Goal: Task Accomplishment & Management: Manage account settings

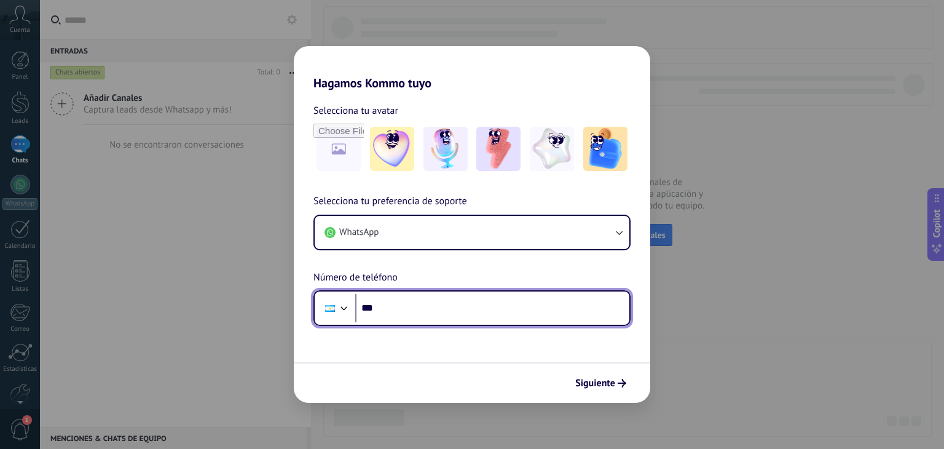
click at [390, 307] on input "***" at bounding box center [492, 308] width 274 height 28
drag, startPoint x: 462, startPoint y: 304, endPoint x: 380, endPoint y: 313, distance: 82.9
click at [380, 313] on input "**********" at bounding box center [492, 308] width 274 height 28
type input "**********"
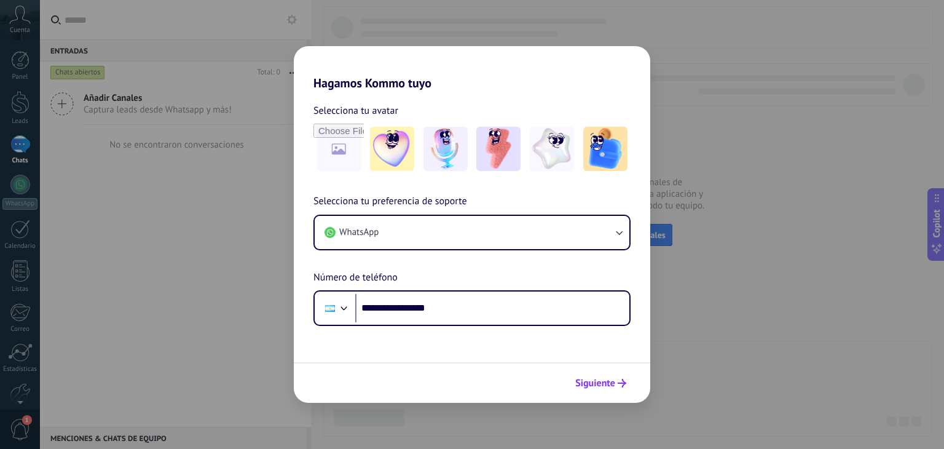
click at [615, 382] on span "Siguiente" at bounding box center [600, 383] width 51 height 9
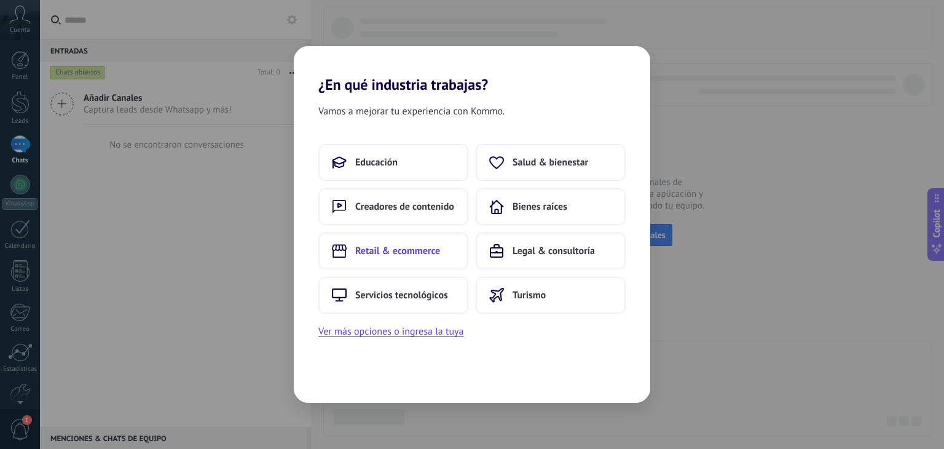
click at [396, 251] on span "Retail & ecommerce" at bounding box center [397, 251] width 85 height 12
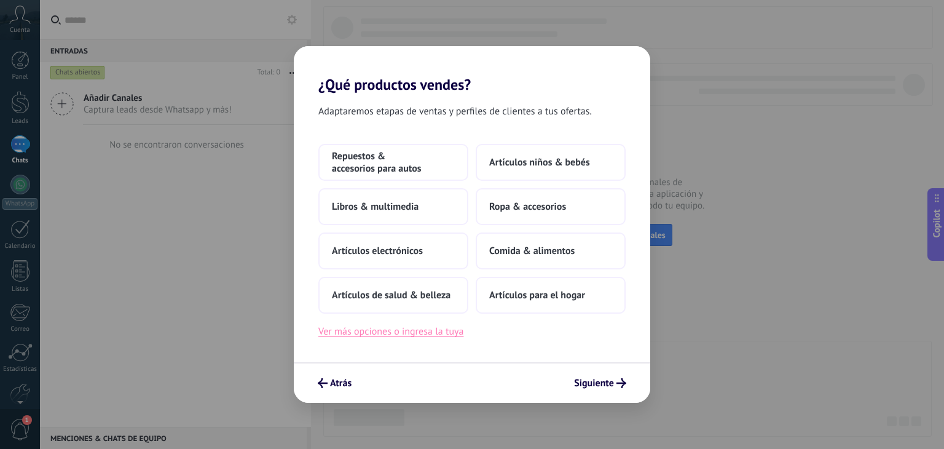
click at [427, 336] on button "Ver más opciones o ingresa la tuya" at bounding box center [390, 331] width 145 height 16
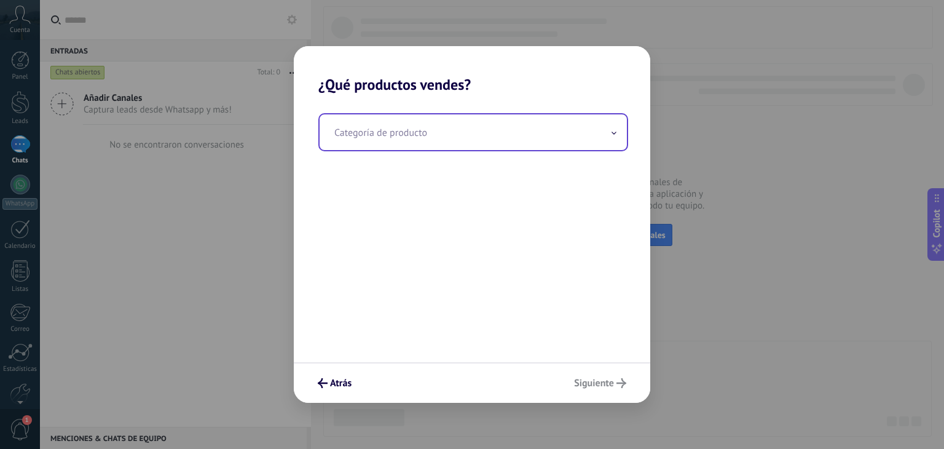
click at [360, 139] on input "text" at bounding box center [473, 132] width 307 height 36
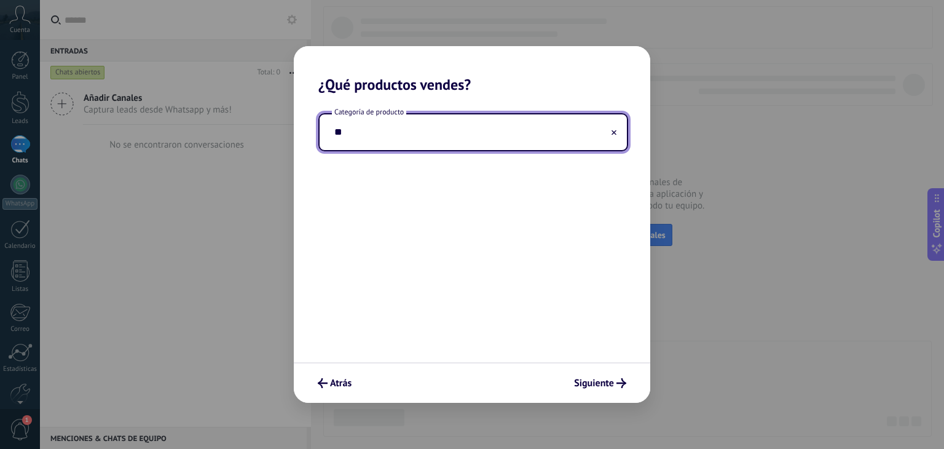
type input "*"
type input "*********"
click at [599, 385] on span "Siguiente" at bounding box center [594, 383] width 40 height 9
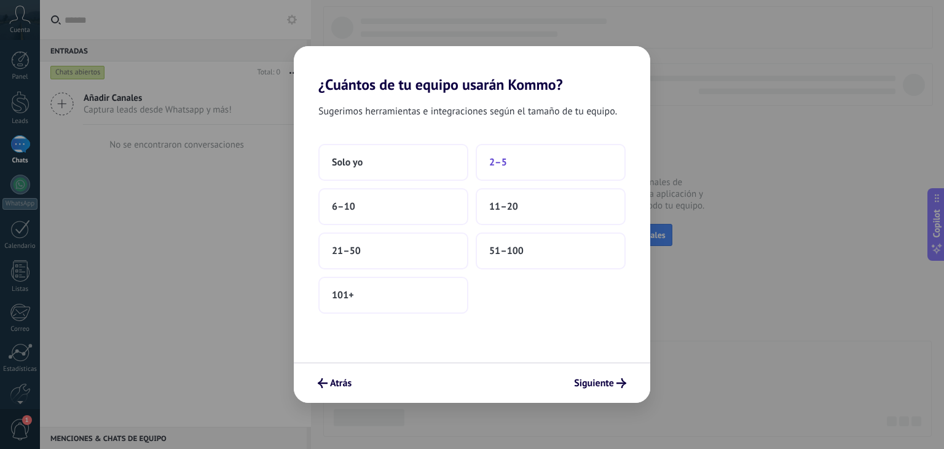
click at [502, 159] on span "2–5" at bounding box center [498, 162] width 18 height 12
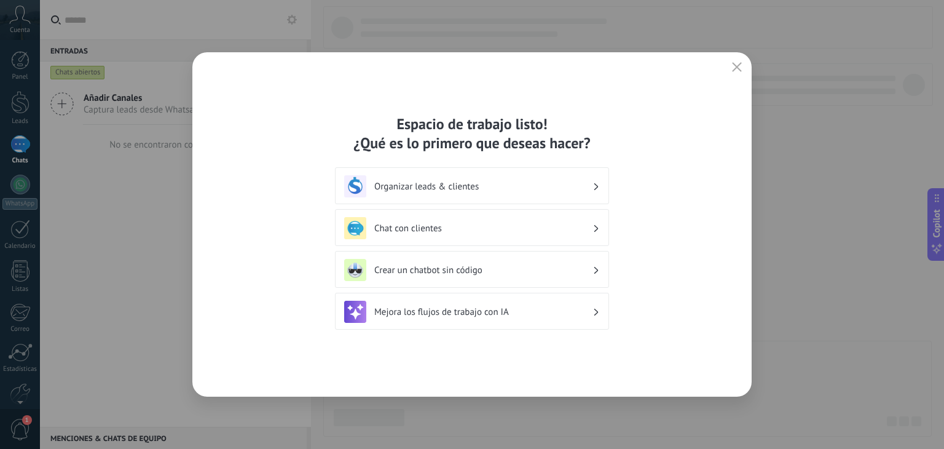
drag, startPoint x: 735, startPoint y: 71, endPoint x: 675, endPoint y: 94, distance: 64.6
click at [735, 71] on icon "button" at bounding box center [737, 67] width 10 height 10
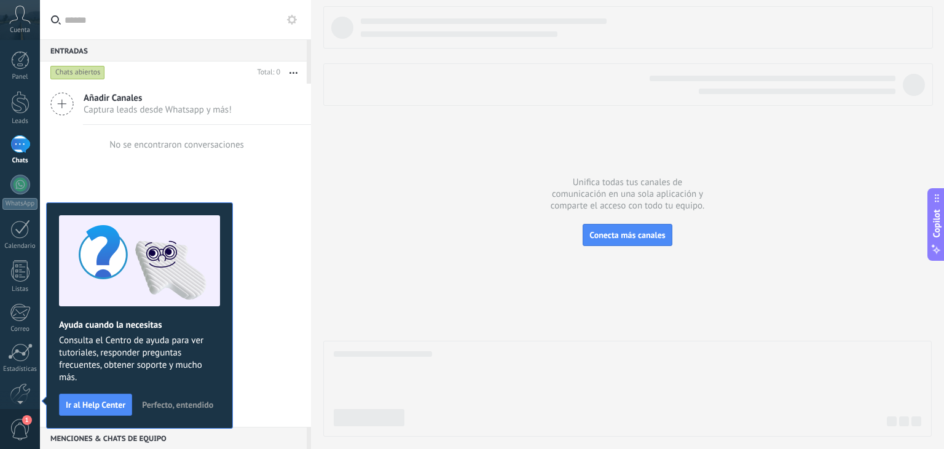
click at [197, 401] on span "Perfecto, entendido" at bounding box center [177, 404] width 71 height 9
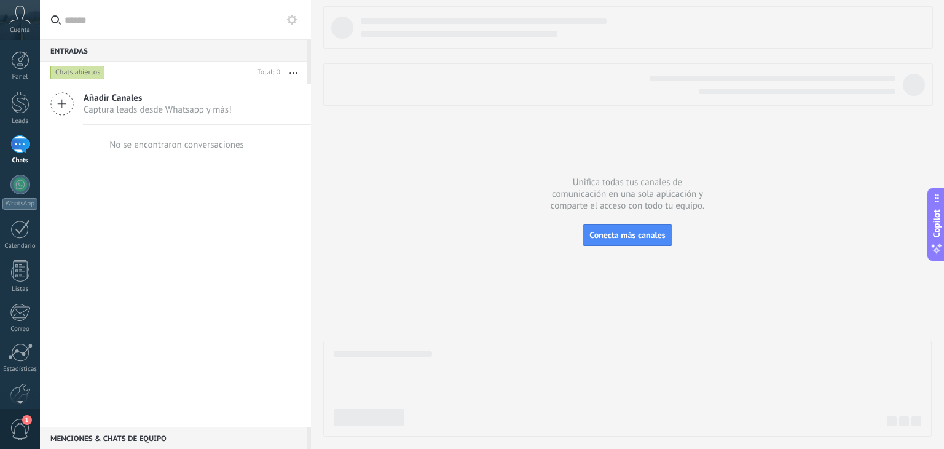
click at [122, 104] on span "Captura leads desde Whatsapp y más!" at bounding box center [158, 110] width 148 height 12
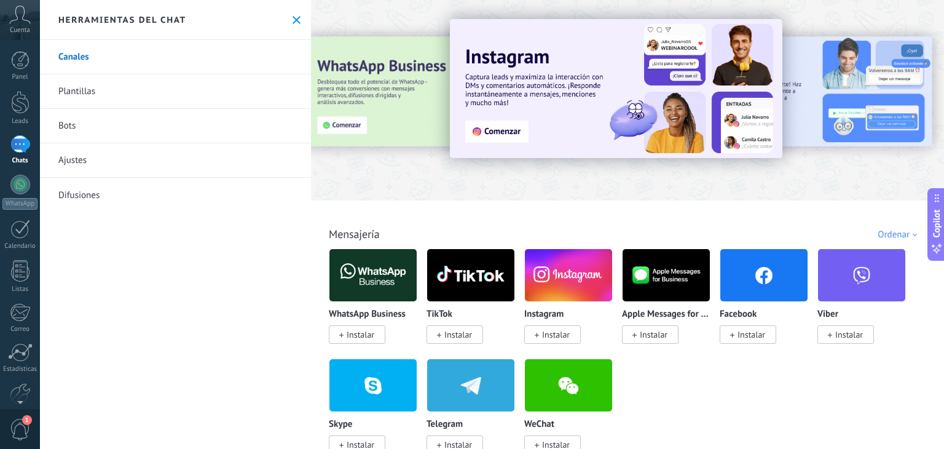
click at [562, 335] on span "Instalar" at bounding box center [556, 334] width 28 height 11
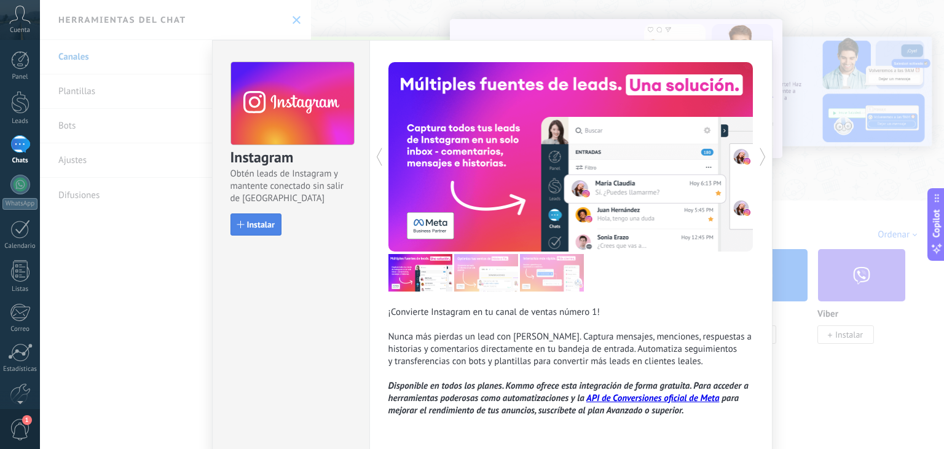
click at [245, 230] on button "Instalar" at bounding box center [255, 224] width 51 height 22
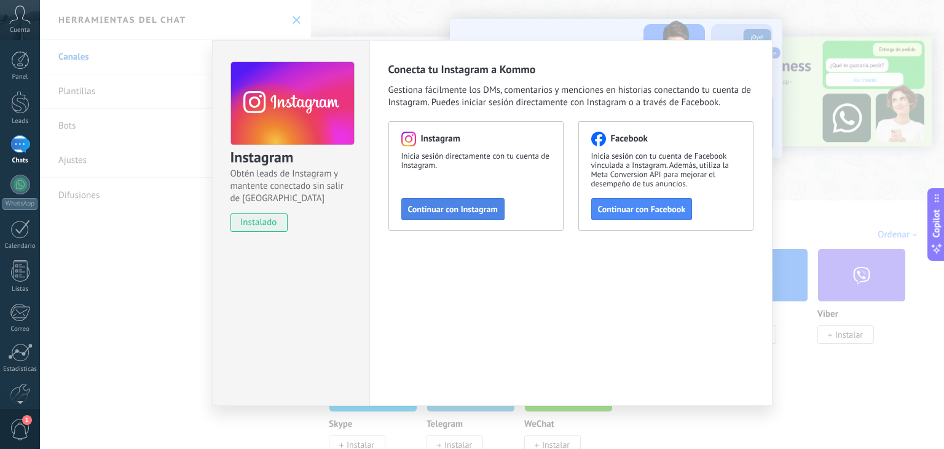
click at [454, 207] on span "Continuar con Instagram" at bounding box center [453, 209] width 90 height 9
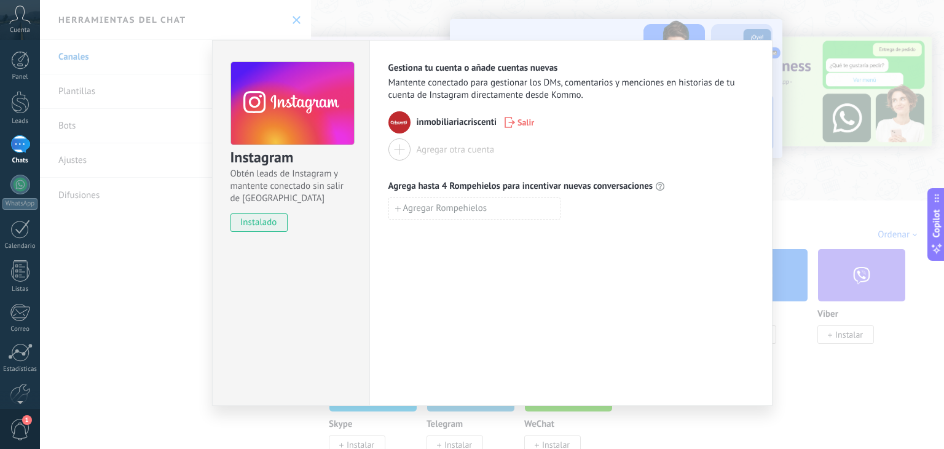
click at [176, 216] on div "Instagram Obtén leads de Instagram y mantente conectado sin salir de Kommo inst…" at bounding box center [492, 224] width 904 height 449
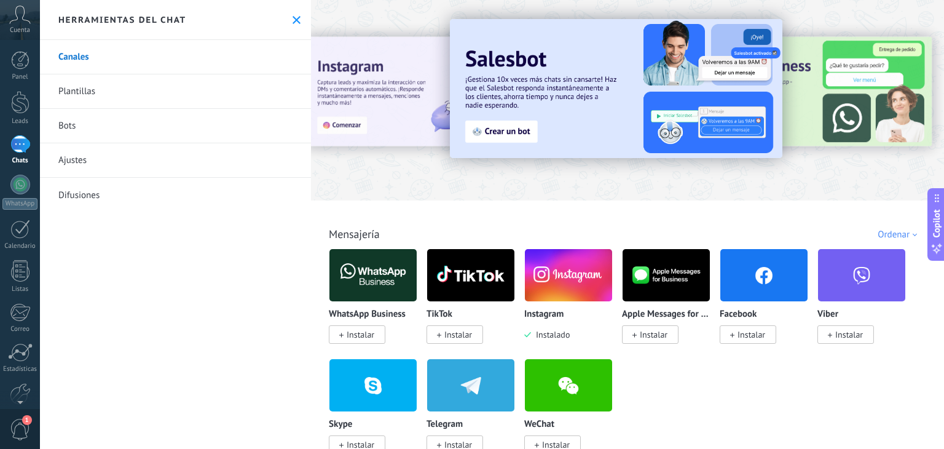
click at [452, 334] on span "Instalar" at bounding box center [458, 334] width 28 height 11
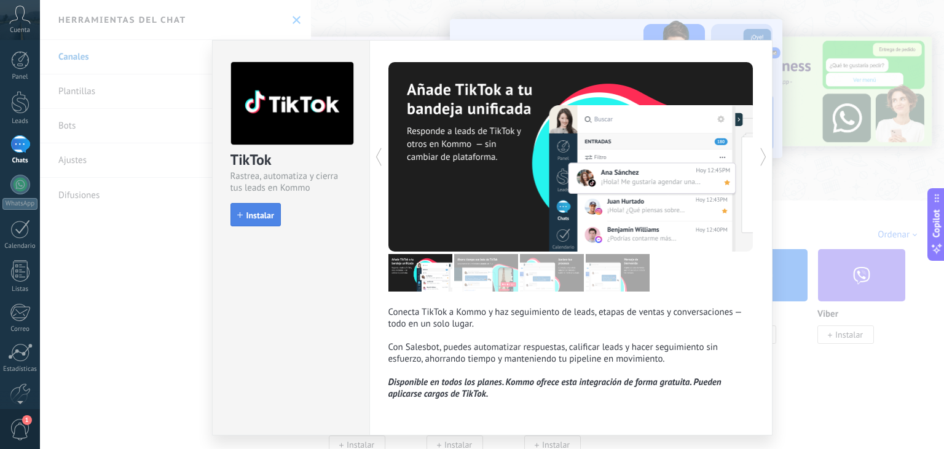
click at [261, 216] on span "Instalar" at bounding box center [260, 215] width 28 height 9
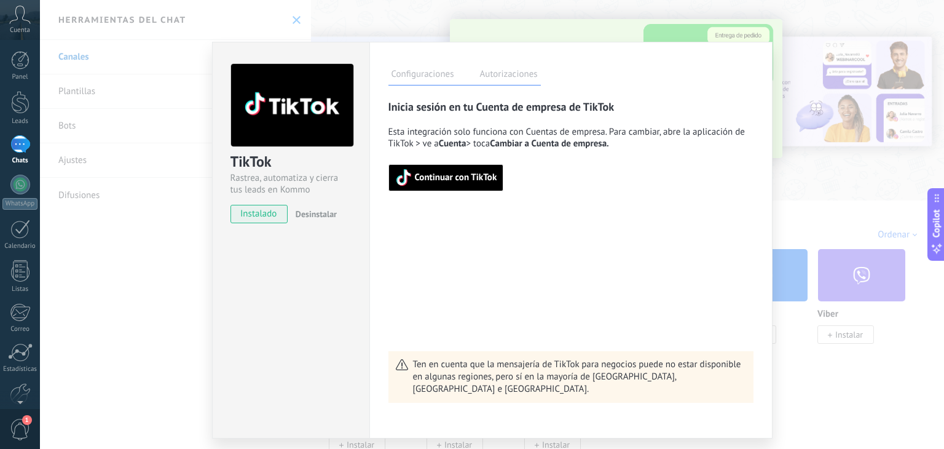
click at [470, 178] on span "Continuar con TikTok" at bounding box center [456, 177] width 82 height 9
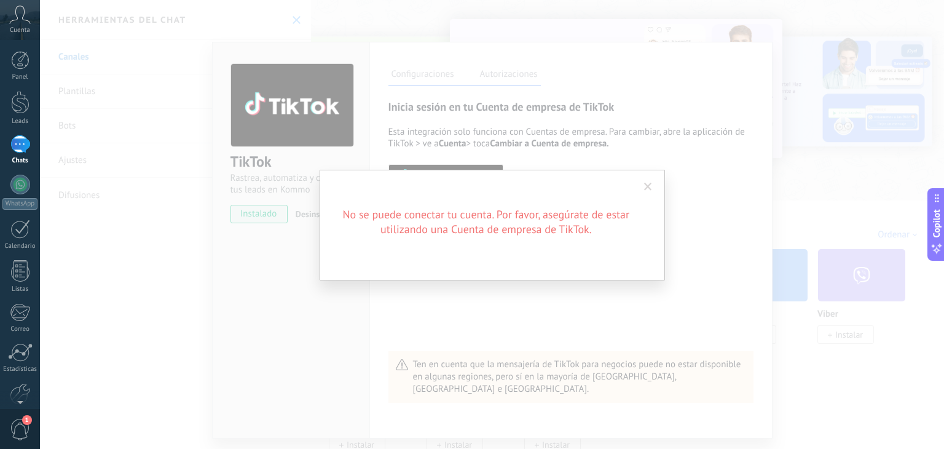
click at [646, 187] on span at bounding box center [648, 187] width 8 height 9
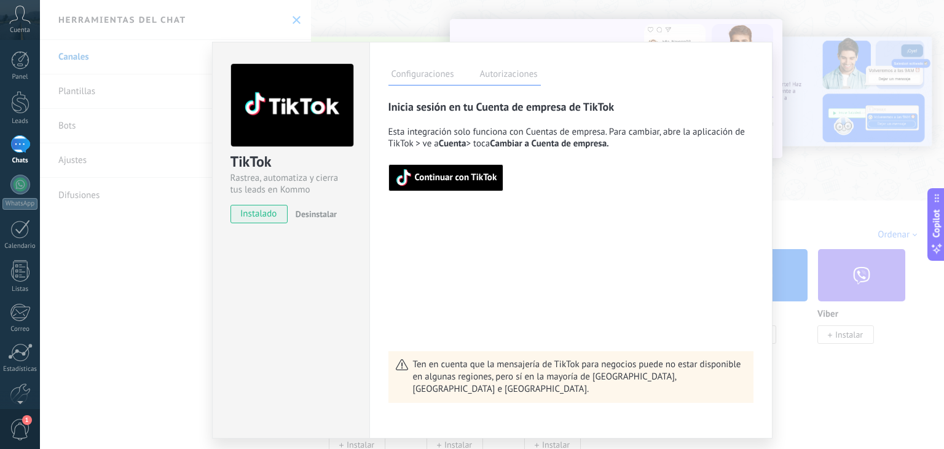
click at [473, 182] on span "Continuar con TikTok" at bounding box center [456, 177] width 82 height 9
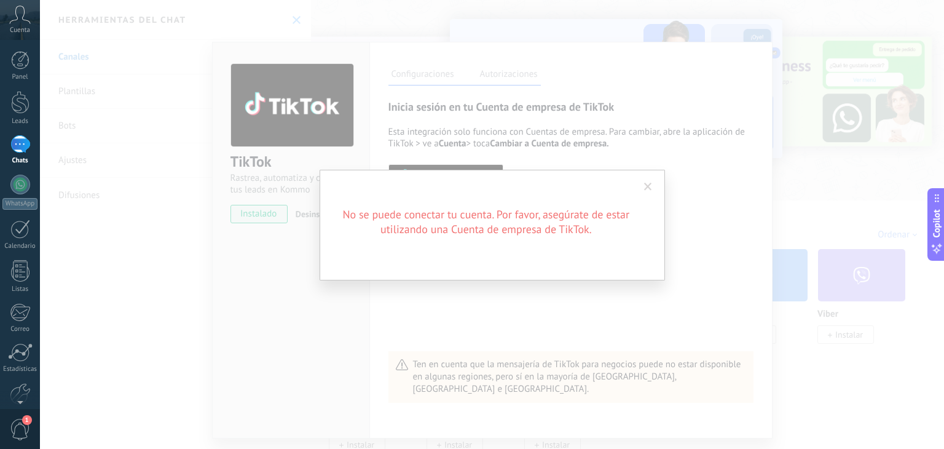
click at [644, 187] on span at bounding box center [648, 187] width 8 height 9
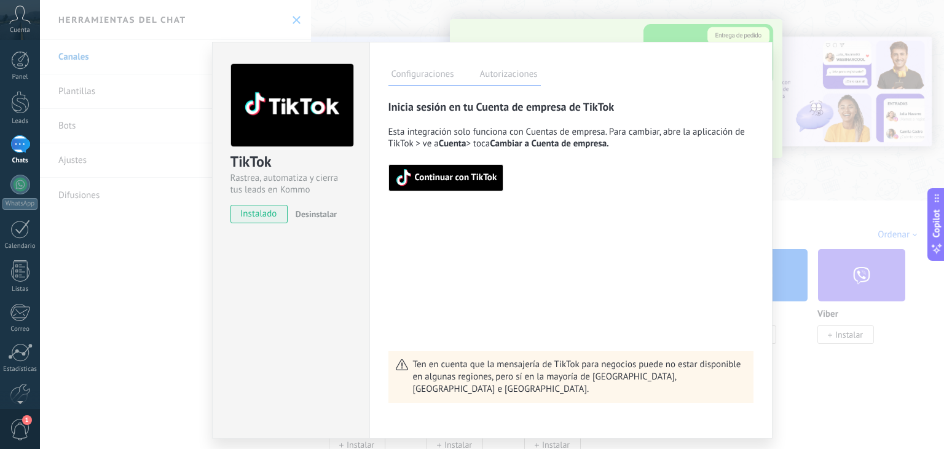
click at [809, 194] on div "TikTok Rastrea, automatiza y cierra tus leads en Kommo instalado Desinstalar Co…" at bounding box center [492, 224] width 904 height 449
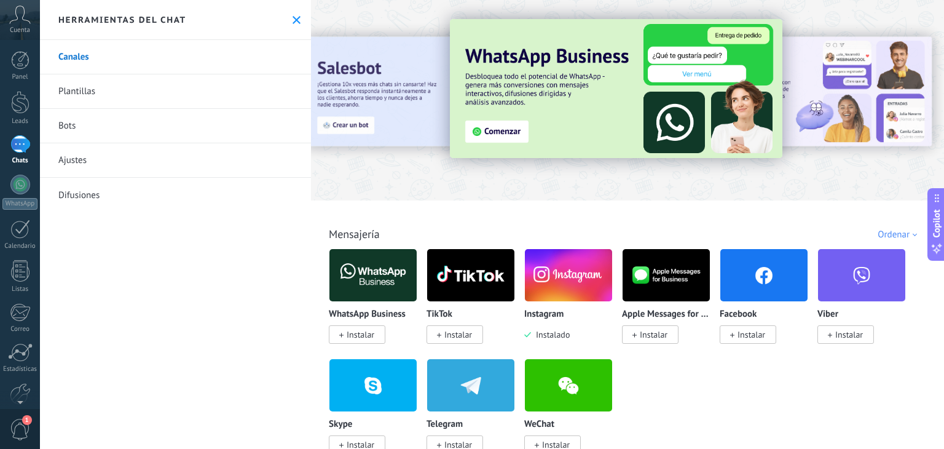
click at [747, 333] on span "Instalar" at bounding box center [752, 334] width 28 height 11
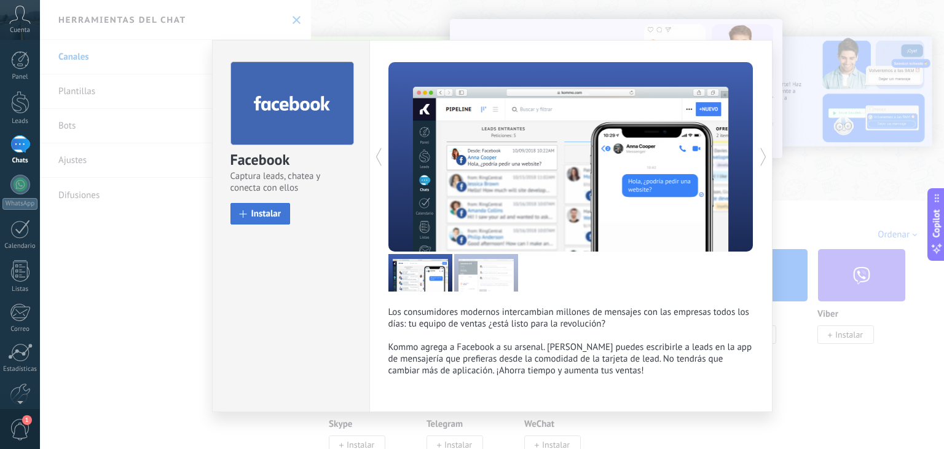
click at [273, 217] on span "Instalar" at bounding box center [266, 213] width 30 height 9
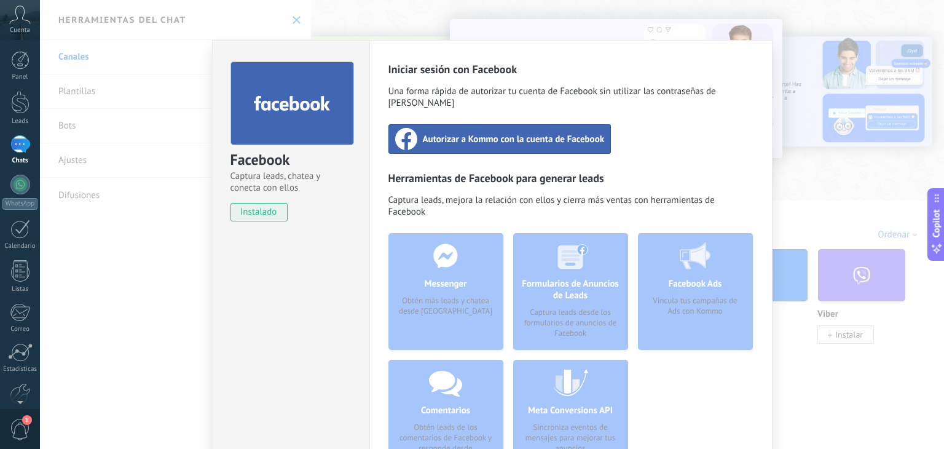
click at [485, 133] on span "Autorizar a Kommo con la cuenta de Facebook" at bounding box center [514, 139] width 182 height 12
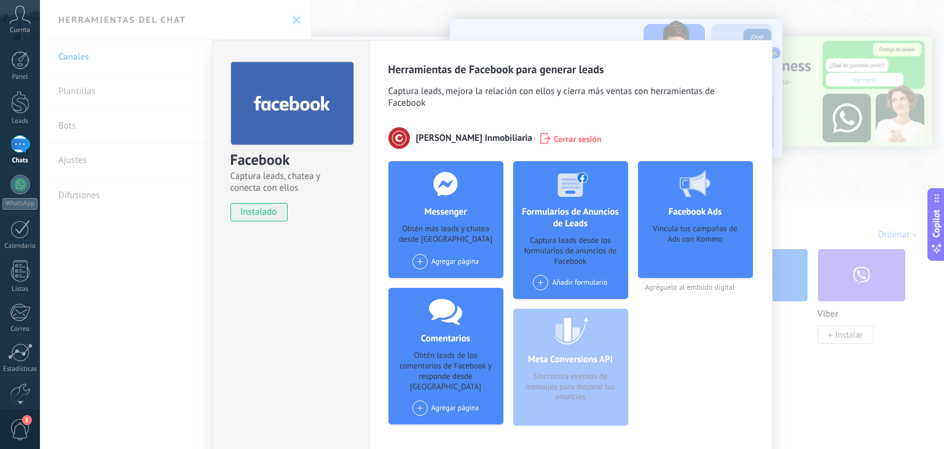
click at [836, 396] on div "Facebook Captura leads, chatea y conecta con ellos instalado Desinstalar Herram…" at bounding box center [492, 224] width 904 height 449
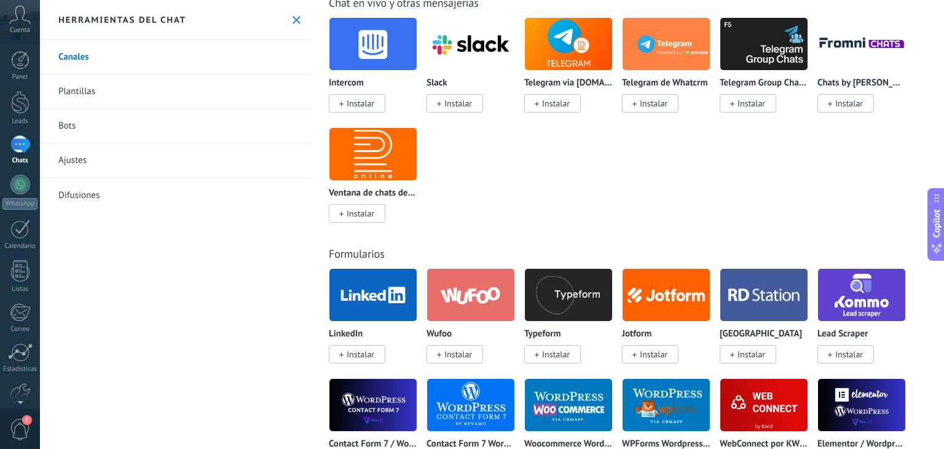
scroll to position [1045, 0]
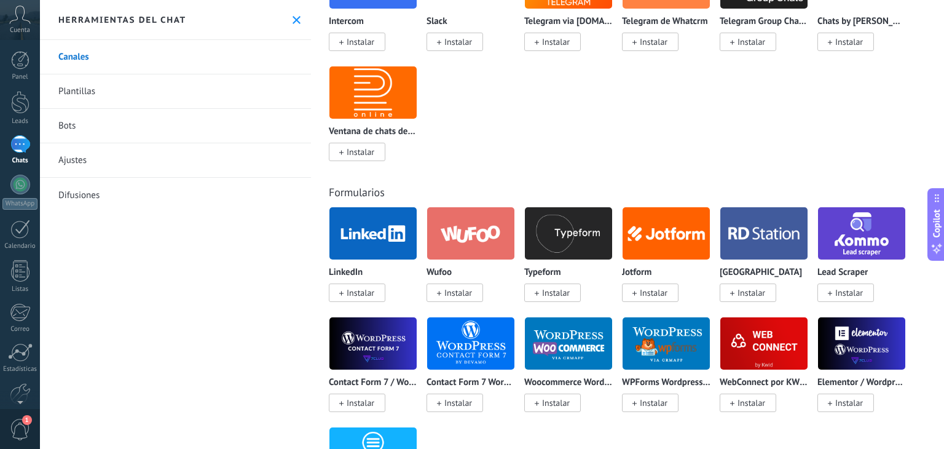
click at [361, 298] on span "Instalar" at bounding box center [361, 292] width 28 height 11
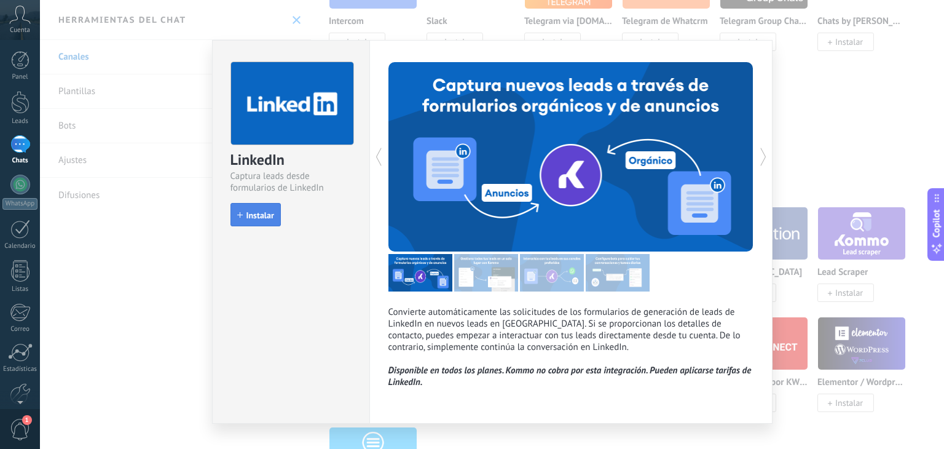
click at [249, 219] on span "Instalar" at bounding box center [260, 215] width 28 height 9
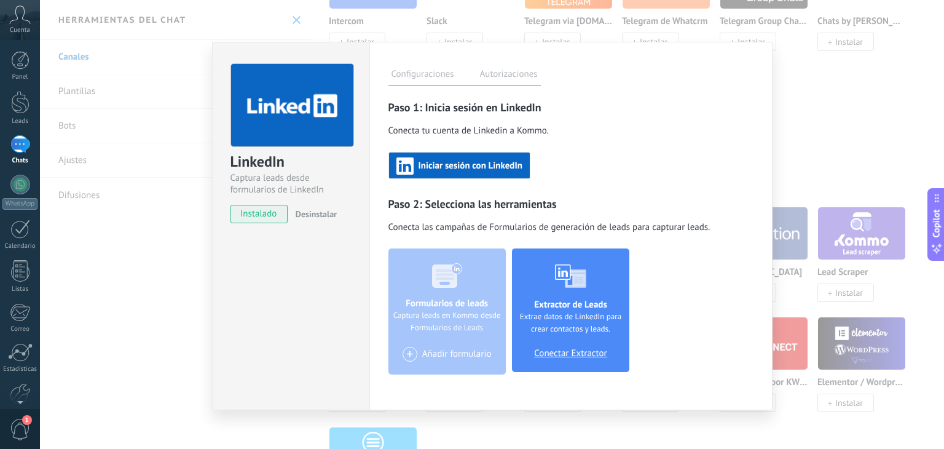
click at [454, 168] on span "Iniciar sesión con LinkedIn" at bounding box center [471, 166] width 104 height 9
click at [829, 92] on div "LinkedIn Captura leads desde formularios de LinkedIn instalado Desinstalar Conf…" at bounding box center [492, 224] width 904 height 449
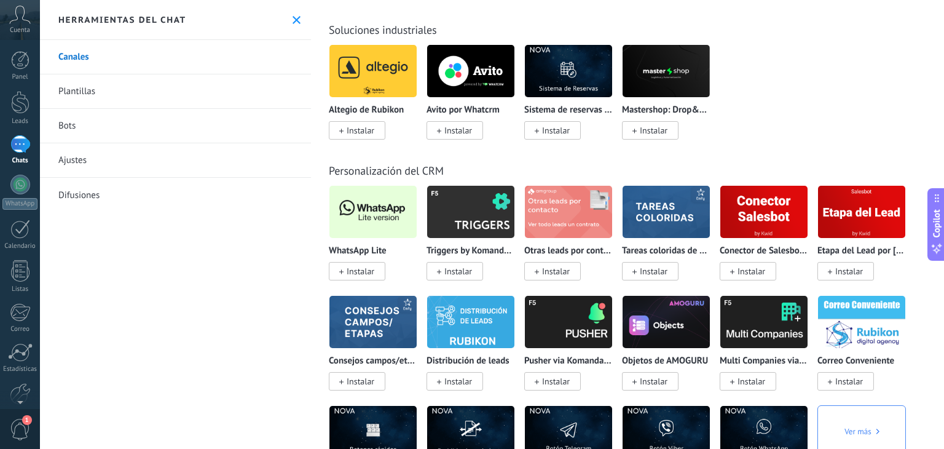
scroll to position [2827, 0]
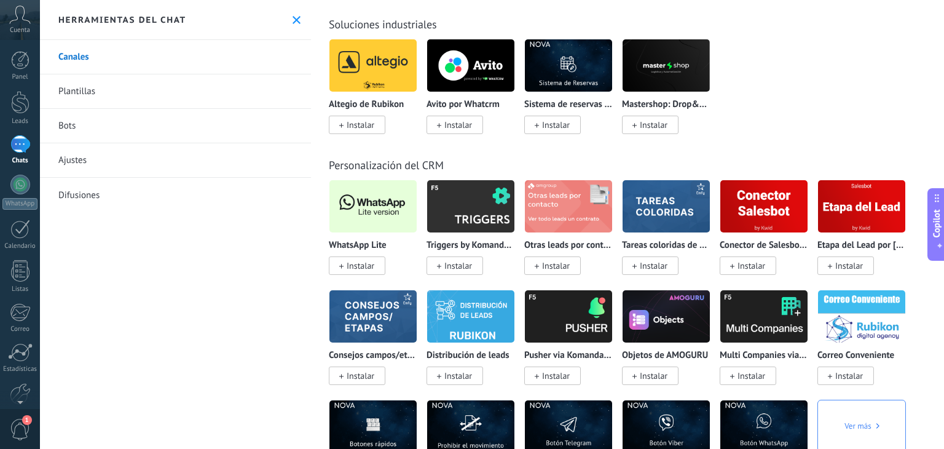
click at [342, 217] on img at bounding box center [372, 206] width 87 height 60
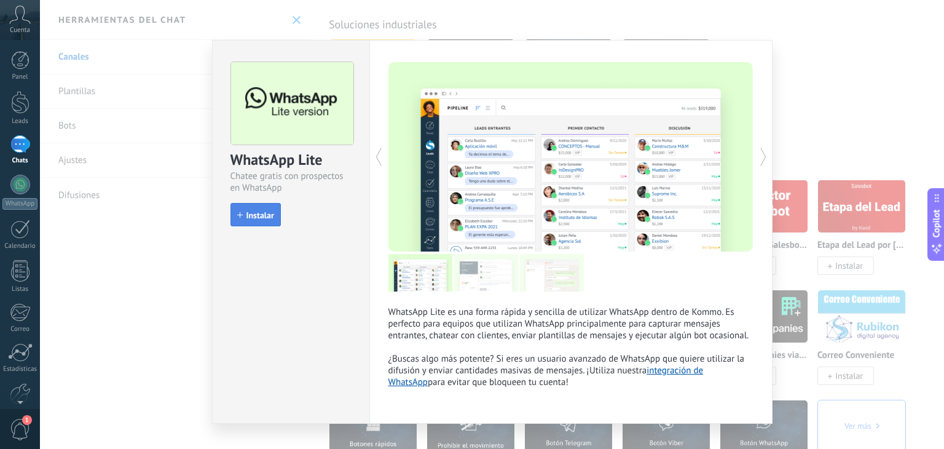
click at [242, 220] on button "Instalar" at bounding box center [255, 214] width 50 height 23
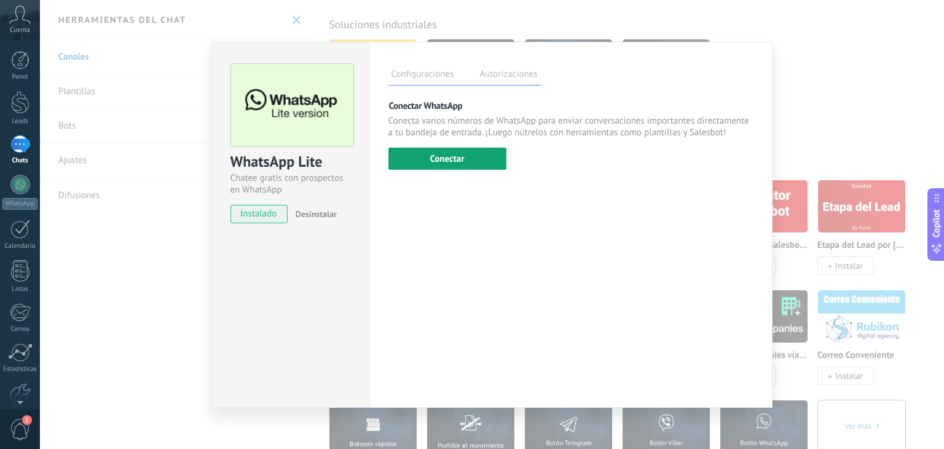
click at [420, 159] on button "Conectar" at bounding box center [447, 159] width 118 height 22
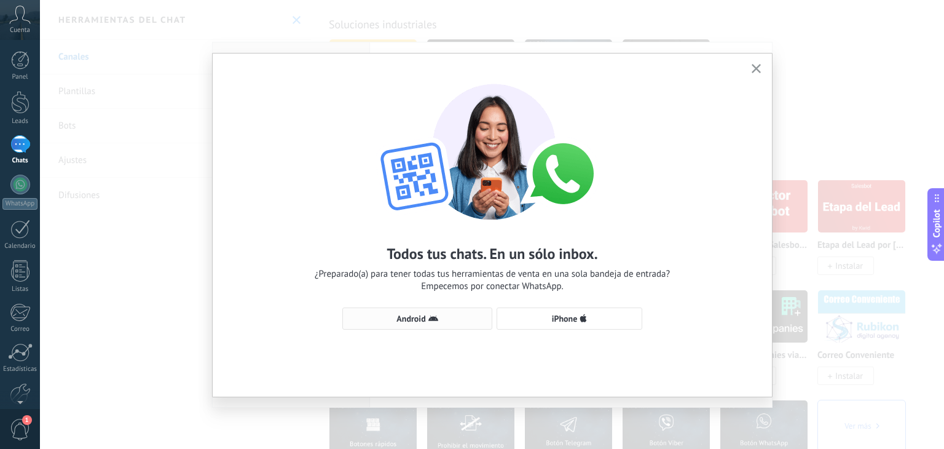
click at [431, 320] on icon "button" at bounding box center [433, 318] width 10 height 10
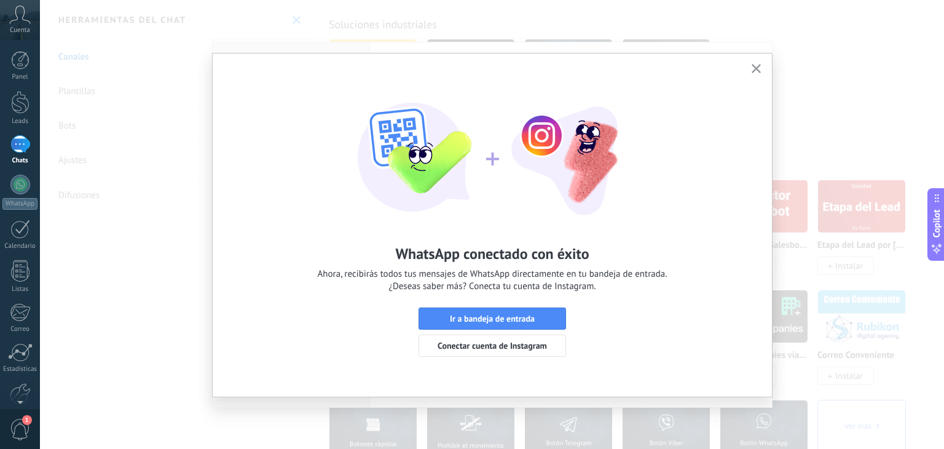
click at [754, 71] on use "button" at bounding box center [756, 68] width 9 height 9
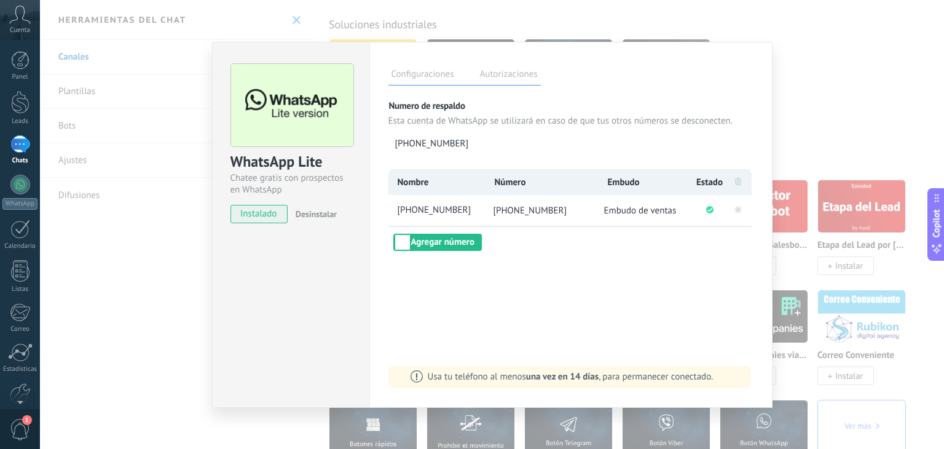
click at [811, 87] on div "WhatsApp Lite Chatee gratis con prospectos en WhatsApp instalado Desinstalar Co…" at bounding box center [492, 224] width 904 height 449
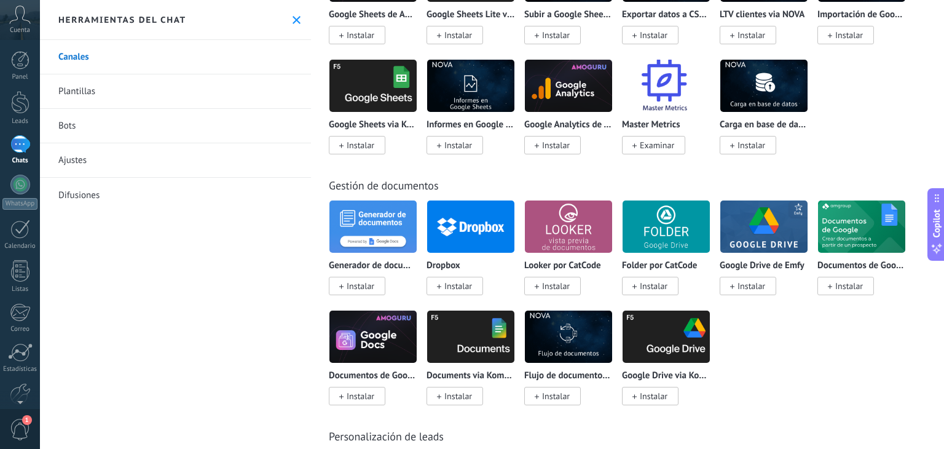
scroll to position [3565, 0]
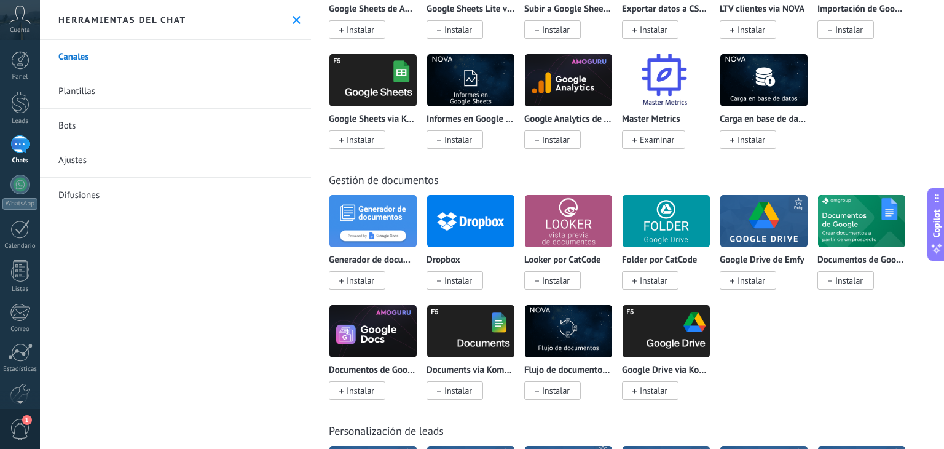
click at [776, 250] on img at bounding box center [763, 221] width 87 height 60
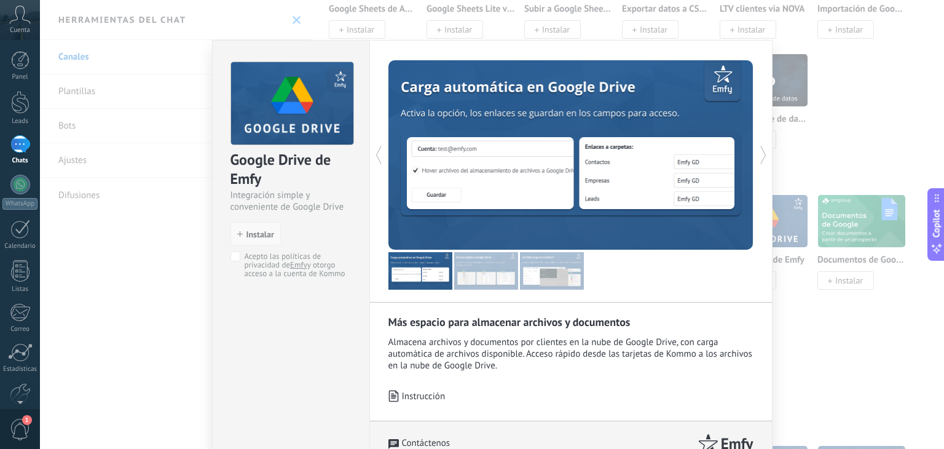
click at [248, 235] on span "Instalar" at bounding box center [260, 234] width 28 height 9
click at [246, 236] on span "Instalar" at bounding box center [260, 234] width 28 height 9
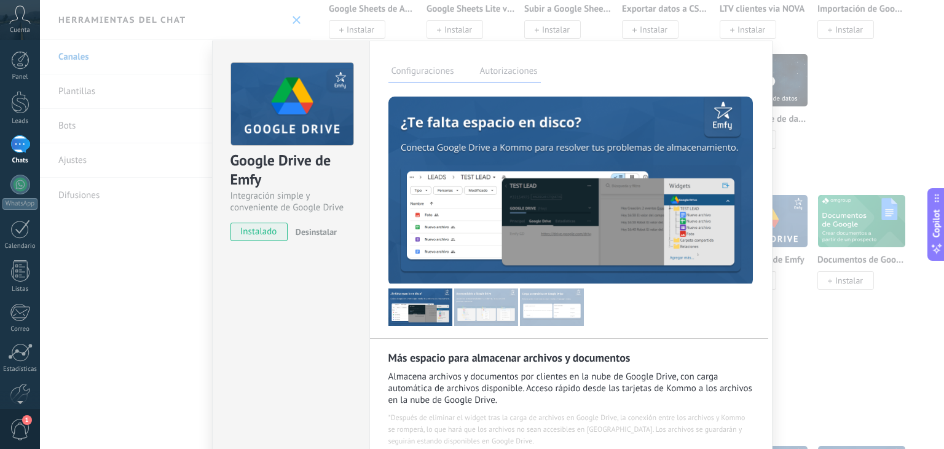
scroll to position [0, 0]
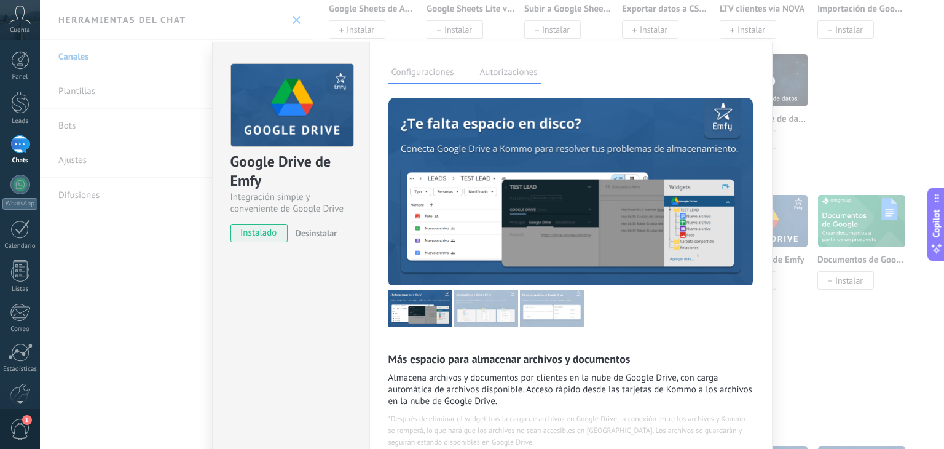
click at [514, 71] on label "Autorizaciones" at bounding box center [509, 74] width 64 height 18
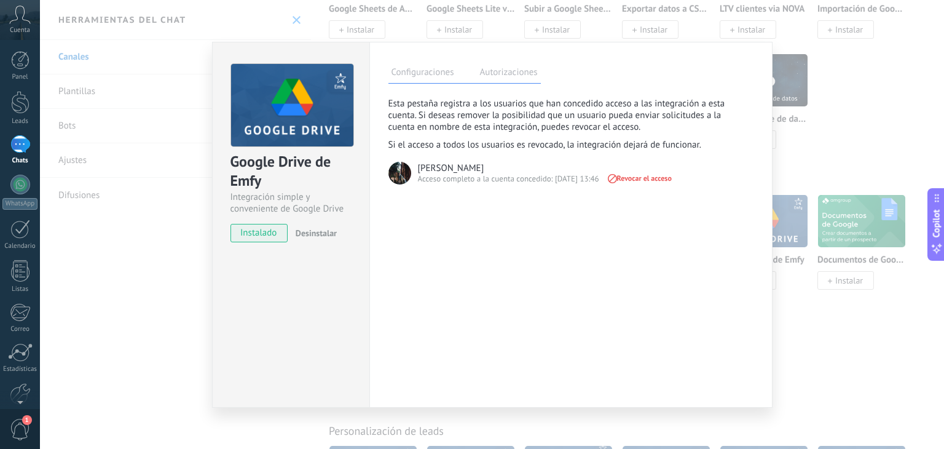
click at [435, 76] on label "Configuraciones" at bounding box center [422, 74] width 69 height 18
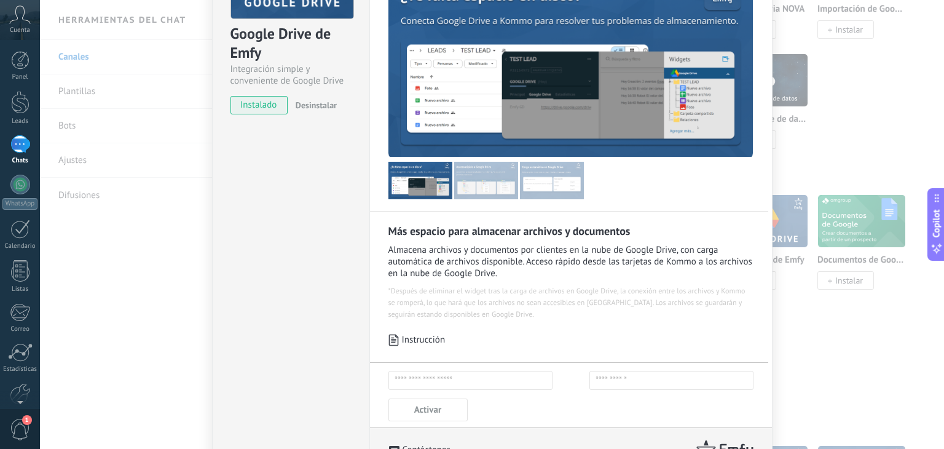
scroll to position [150, 0]
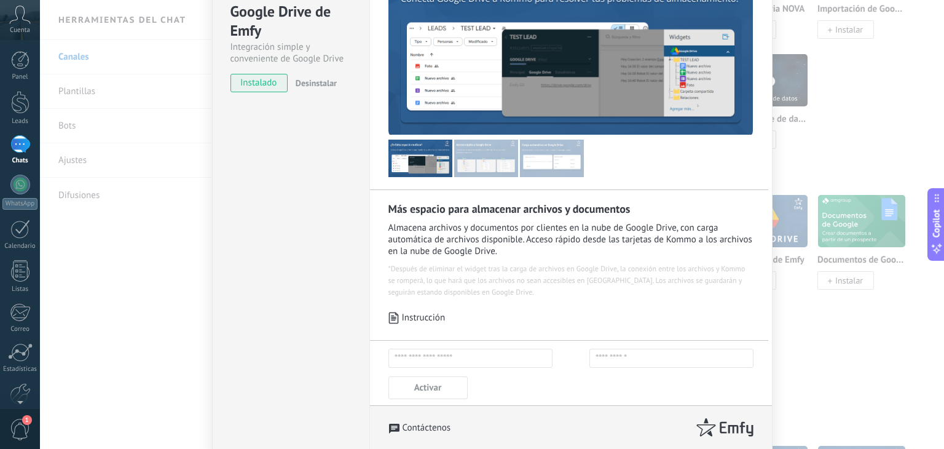
click at [433, 387] on span "Activar" at bounding box center [427, 388] width 27 height 12
click at [436, 361] on input "text" at bounding box center [470, 357] width 164 height 19
click at [850, 130] on div "Google Drive de Emfy Integración simple y conveniente de Google Drive instalado…" at bounding box center [492, 224] width 904 height 449
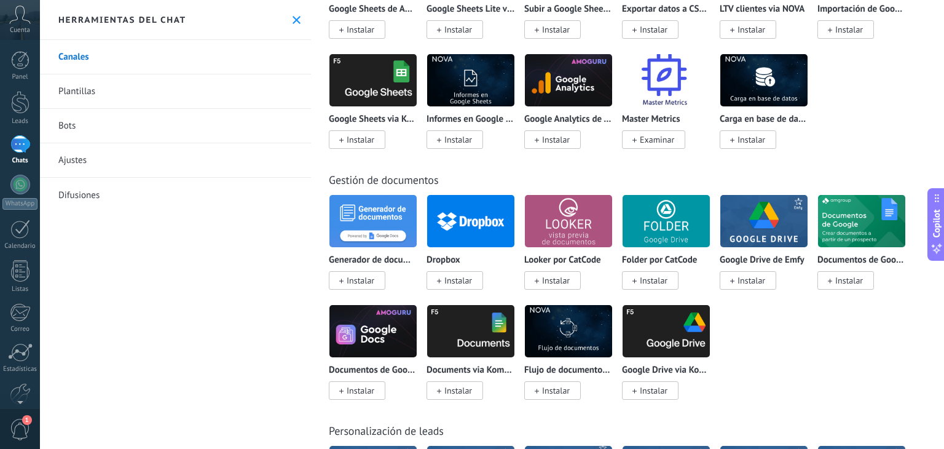
scroll to position [0, 0]
click at [751, 286] on span "Instalar" at bounding box center [752, 280] width 28 height 11
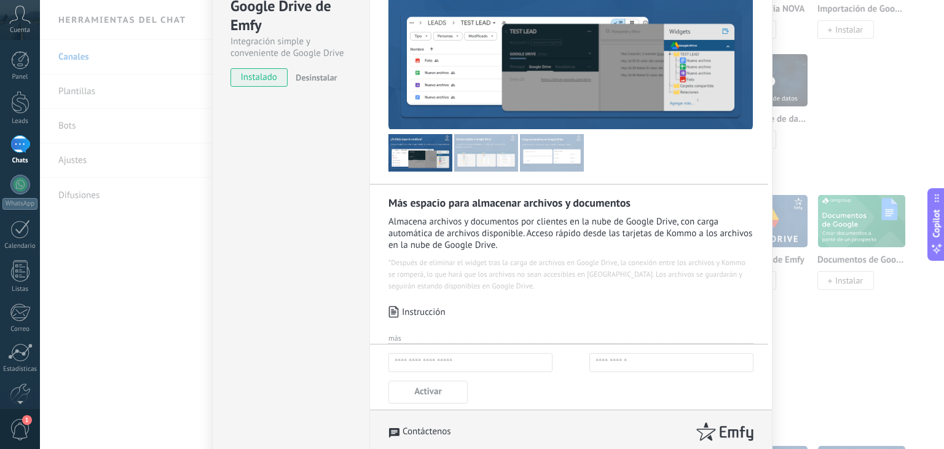
scroll to position [160, 0]
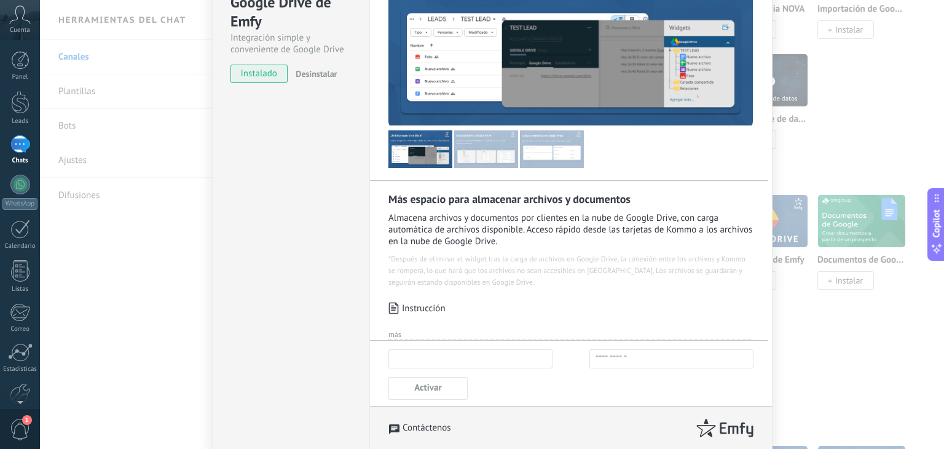
click at [461, 362] on input "text" at bounding box center [470, 358] width 164 height 19
type input "*******"
click at [605, 357] on input "text" at bounding box center [671, 358] width 164 height 19
type input "**********"
click at [443, 389] on button "Activar" at bounding box center [427, 388] width 79 height 23
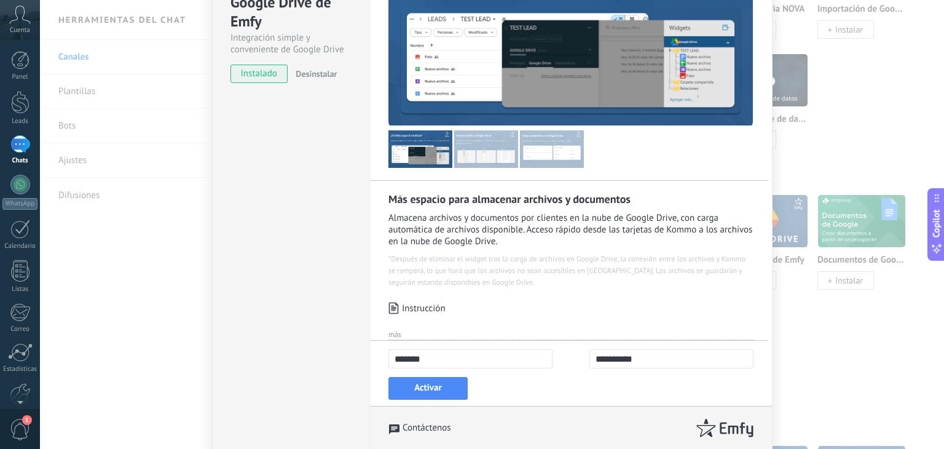
click at [436, 390] on span "Activar" at bounding box center [427, 388] width 27 height 12
click at [457, 352] on input "*******" at bounding box center [470, 358] width 164 height 19
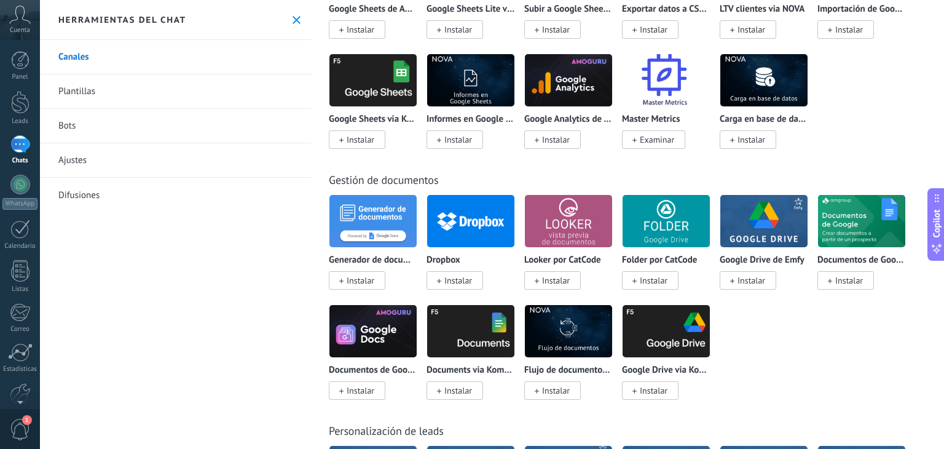
scroll to position [0, 0]
click at [457, 350] on img at bounding box center [470, 331] width 87 height 60
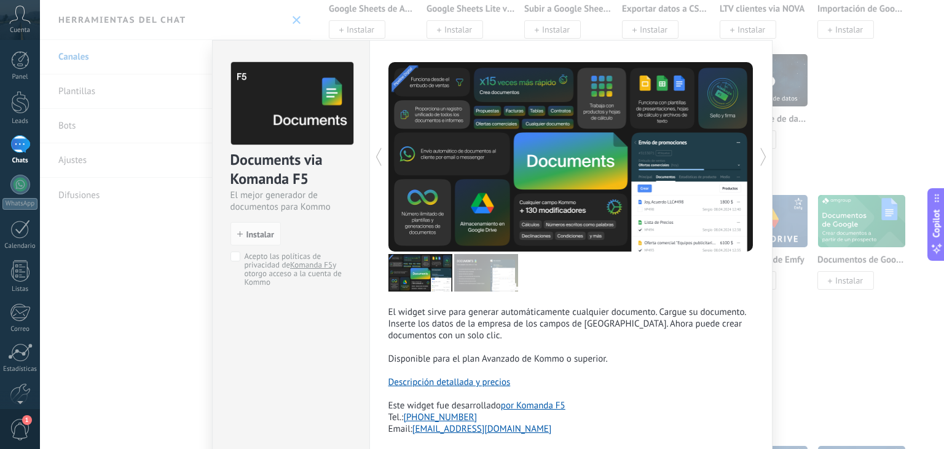
click at [873, 169] on div "Documents via Komanda F5 El mejor generador de documentos para Kommo install In…" at bounding box center [492, 224] width 904 height 449
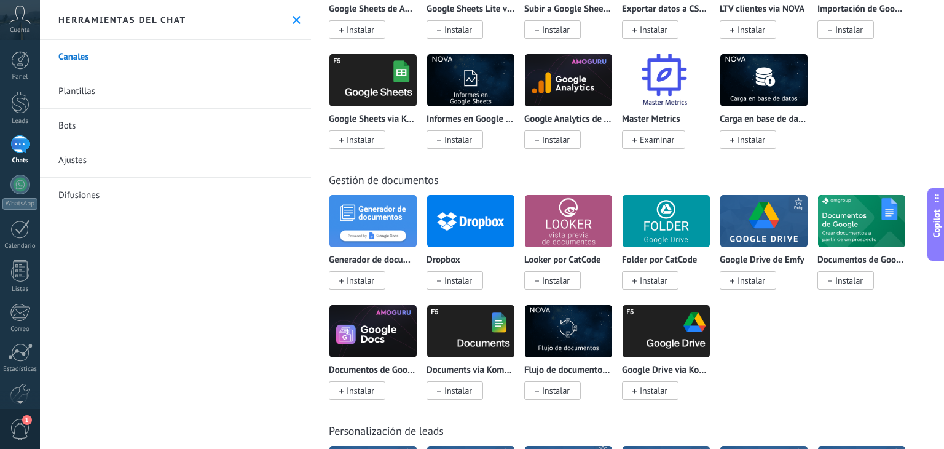
click at [745, 286] on span "Instalar" at bounding box center [752, 280] width 28 height 11
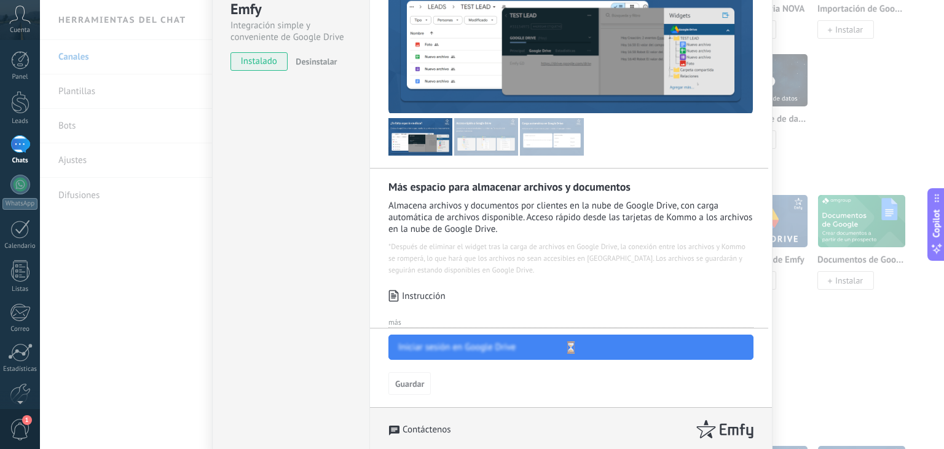
select select "*******"
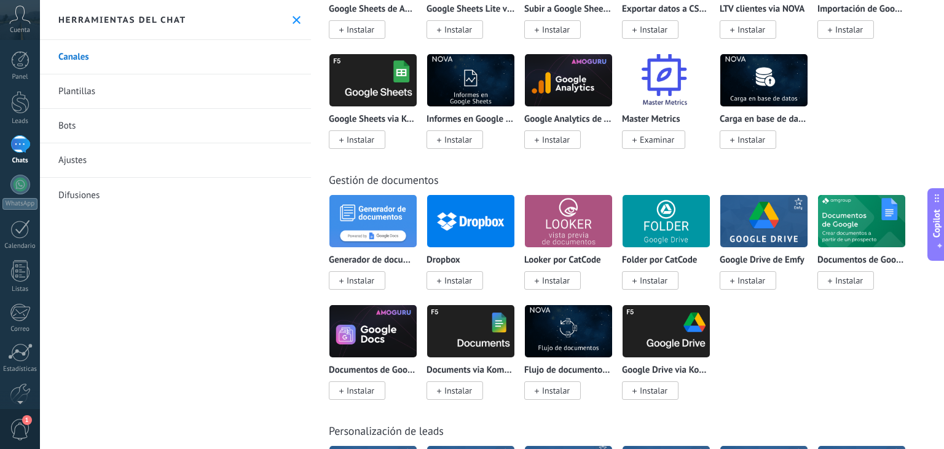
click at [748, 286] on span "Instalar" at bounding box center [752, 280] width 28 height 11
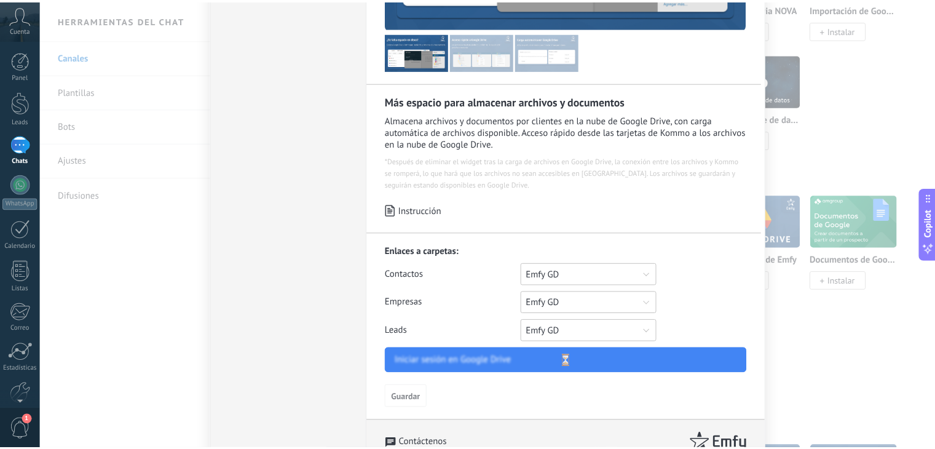
scroll to position [273, 0]
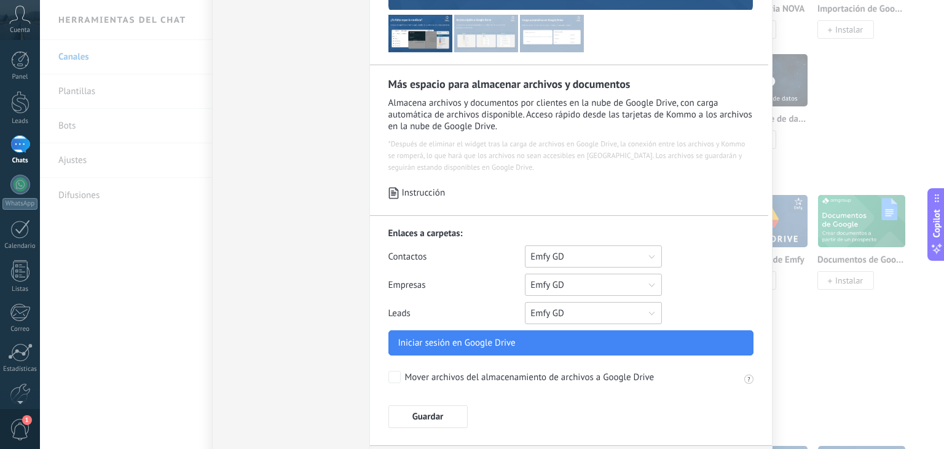
click at [425, 347] on div "Iniciar sesión en Google Drive" at bounding box center [456, 343] width 117 height 12
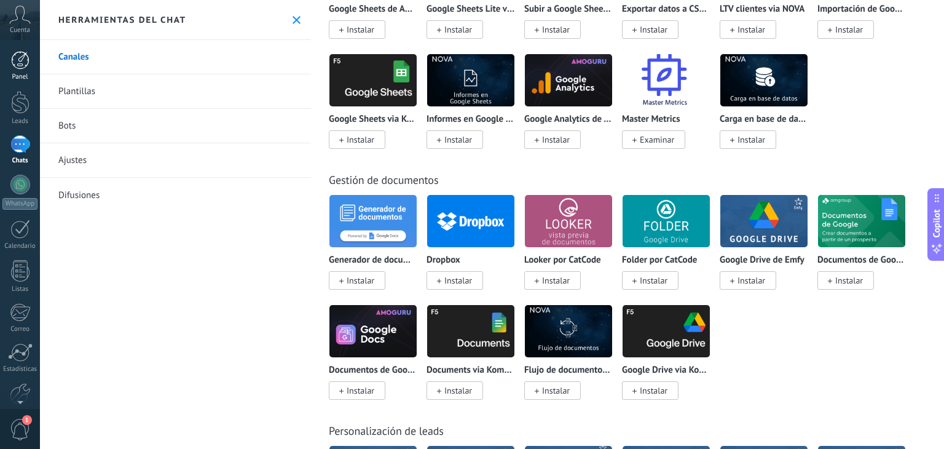
click at [18, 64] on div at bounding box center [20, 60] width 18 height 18
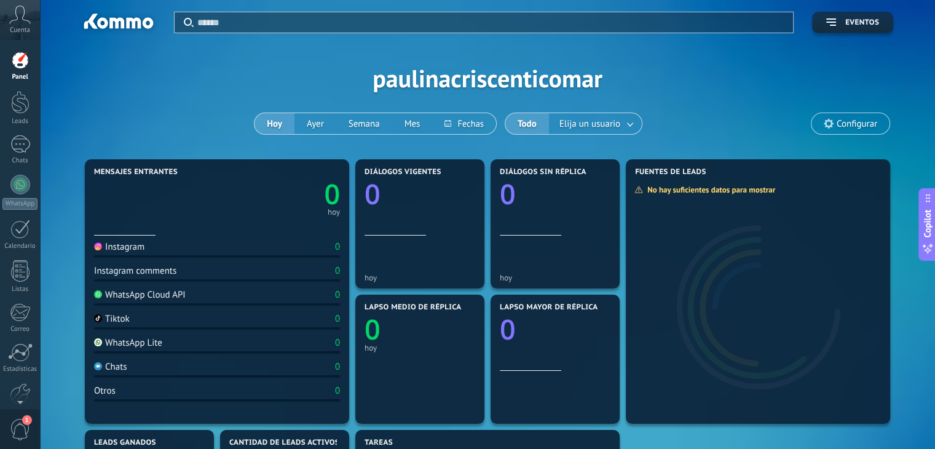
click at [175, 298] on div "WhatsApp Cloud API" at bounding box center [140, 295] width 92 height 12
click at [104, 296] on div "WhatsApp Cloud API" at bounding box center [140, 295] width 92 height 12
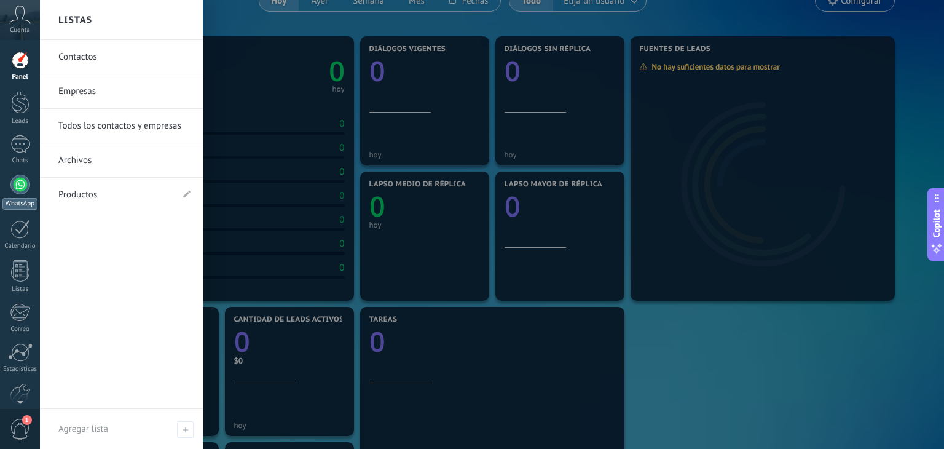
click at [19, 187] on div at bounding box center [20, 185] width 20 height 20
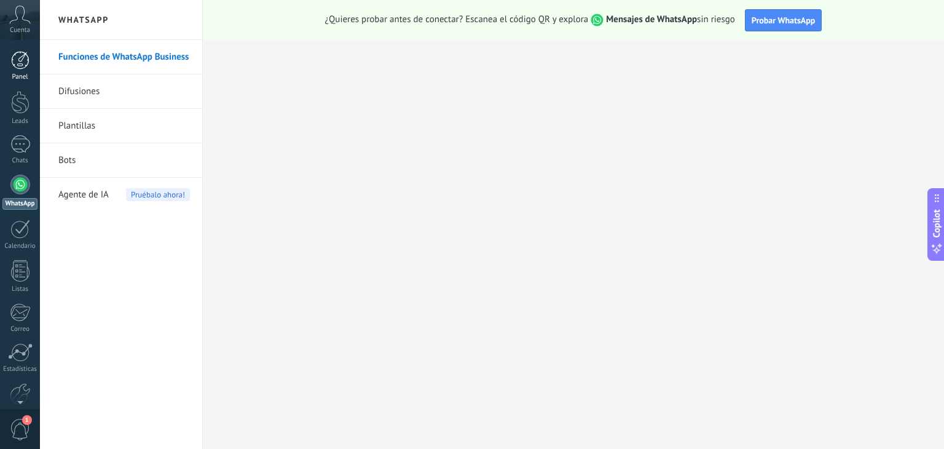
click at [17, 71] on link "Panel" at bounding box center [20, 66] width 40 height 30
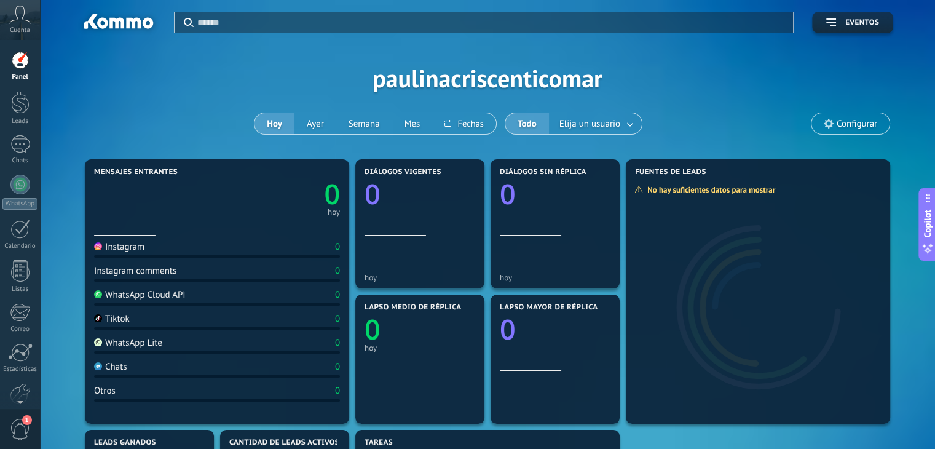
click at [849, 120] on span "Configurar" at bounding box center [857, 124] width 41 height 10
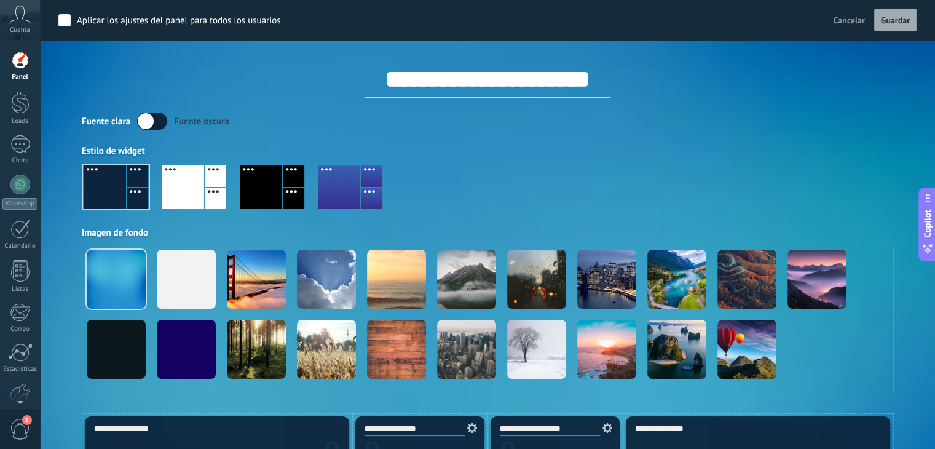
click at [462, 155] on div "Estilo de widget" at bounding box center [487, 151] width 811 height 12
click at [21, 232] on div at bounding box center [20, 228] width 20 height 19
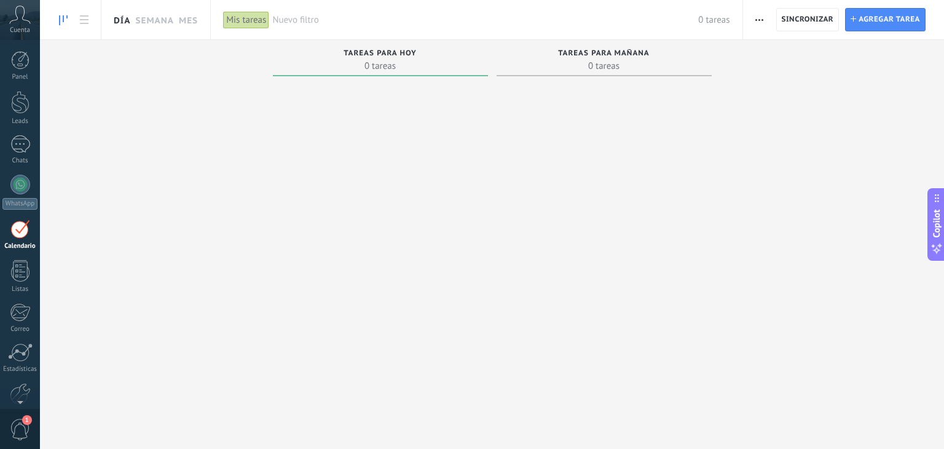
click at [124, 20] on link "Día" at bounding box center [122, 19] width 17 height 39
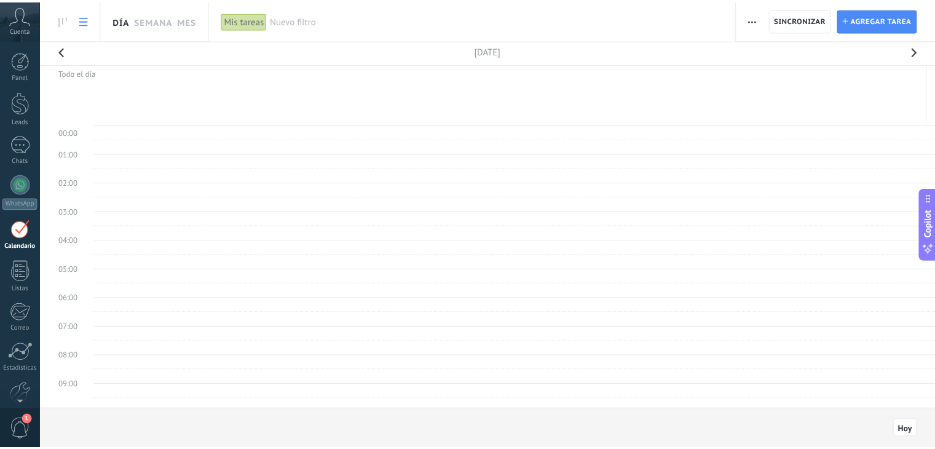
scroll to position [230, 0]
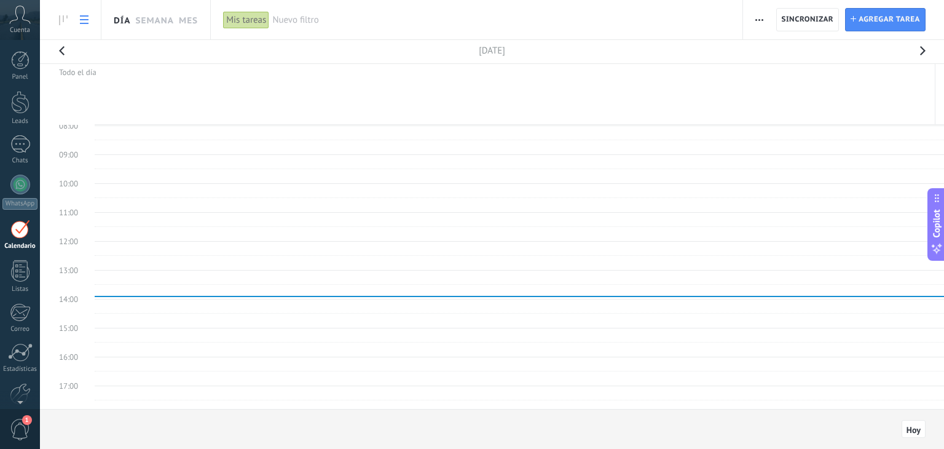
click at [89, 17] on link at bounding box center [84, 20] width 21 height 24
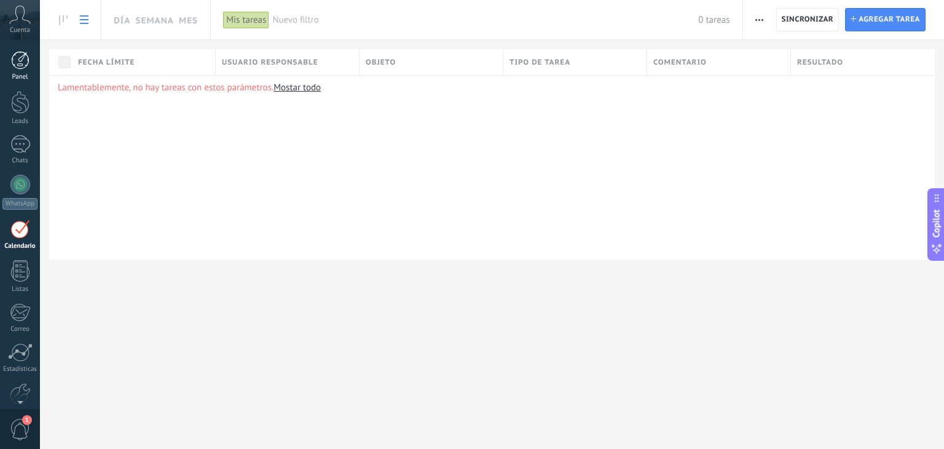
click at [18, 69] on link "Panel" at bounding box center [20, 66] width 40 height 30
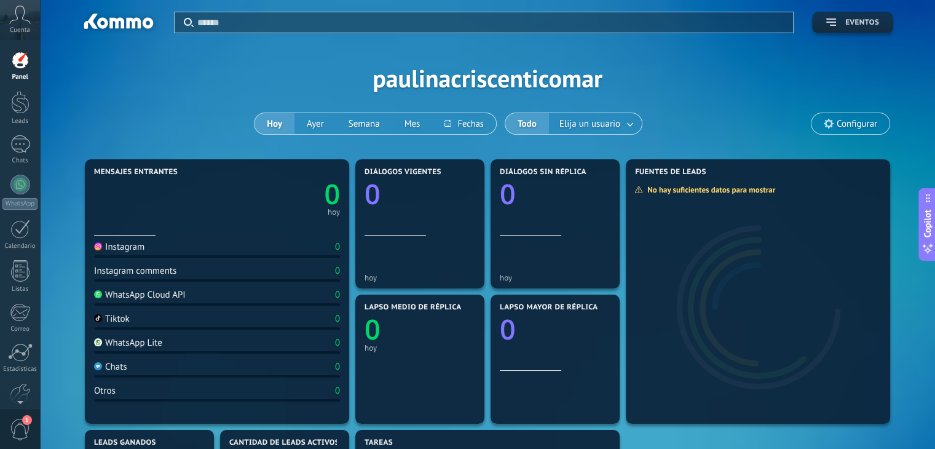
click at [838, 26] on span "Eventos" at bounding box center [852, 22] width 53 height 9
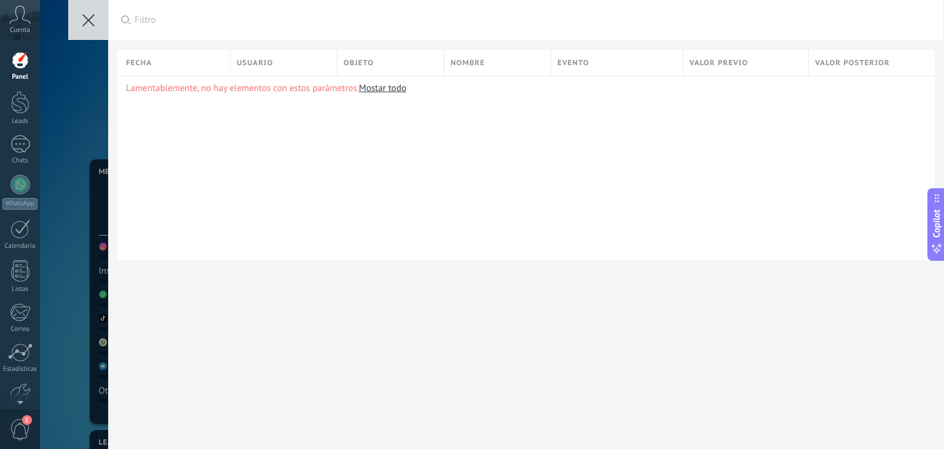
click at [22, 66] on div at bounding box center [20, 60] width 18 height 18
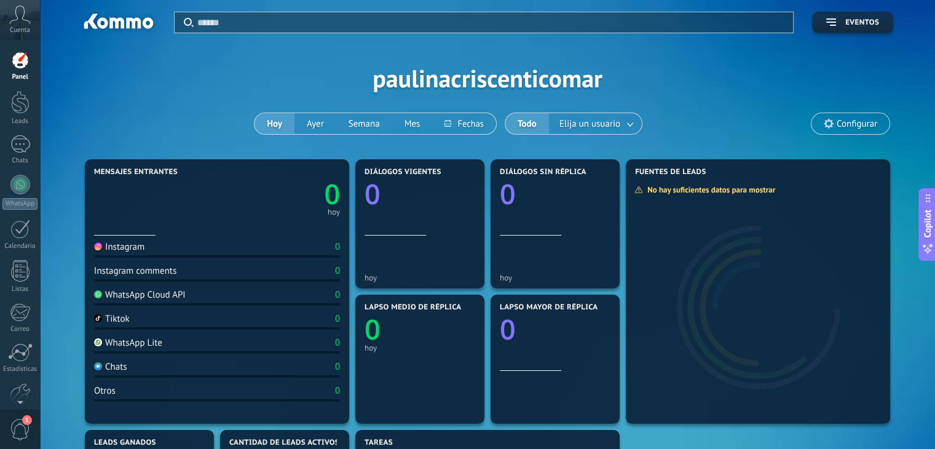
click at [846, 126] on span "Configurar" at bounding box center [857, 124] width 41 height 10
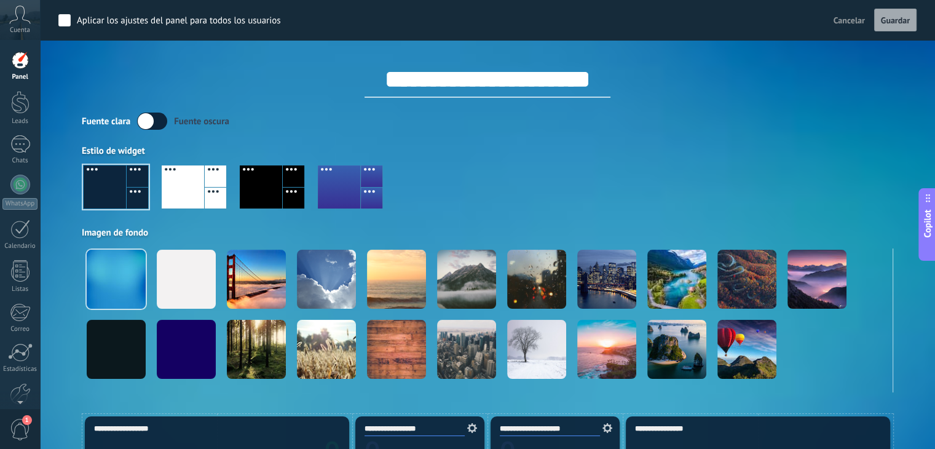
click at [929, 200] on icon at bounding box center [928, 199] width 10 height 10
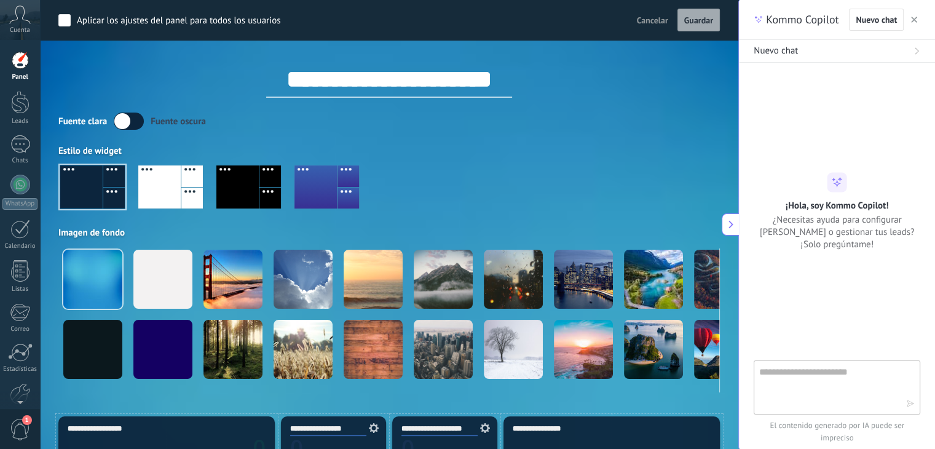
click at [713, 106] on div "**********" at bounding box center [388, 196] width 661 height 392
click at [733, 229] on button at bounding box center [730, 224] width 17 height 22
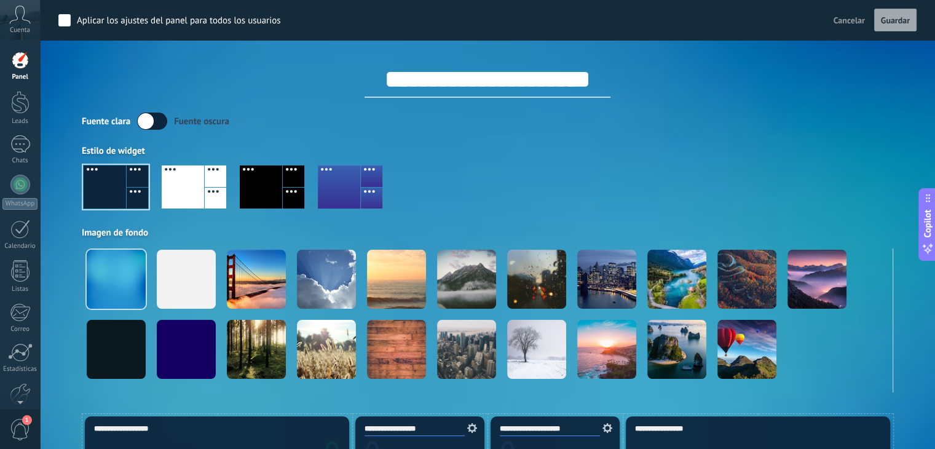
click at [524, 77] on input "**********" at bounding box center [487, 79] width 246 height 37
click at [523, 79] on input "**********" at bounding box center [487, 79] width 246 height 37
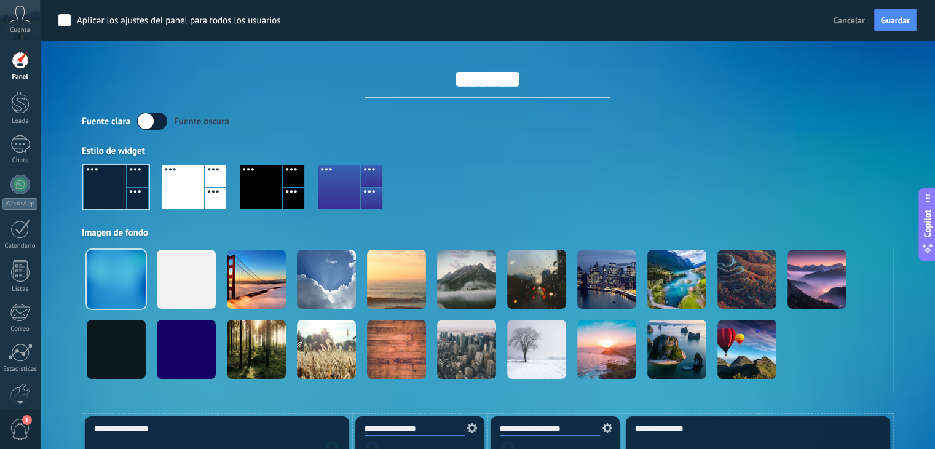
type input "*******"
click at [654, 146] on div "Estilo de widget" at bounding box center [487, 151] width 811 height 12
click at [157, 124] on label at bounding box center [152, 120] width 30 height 17
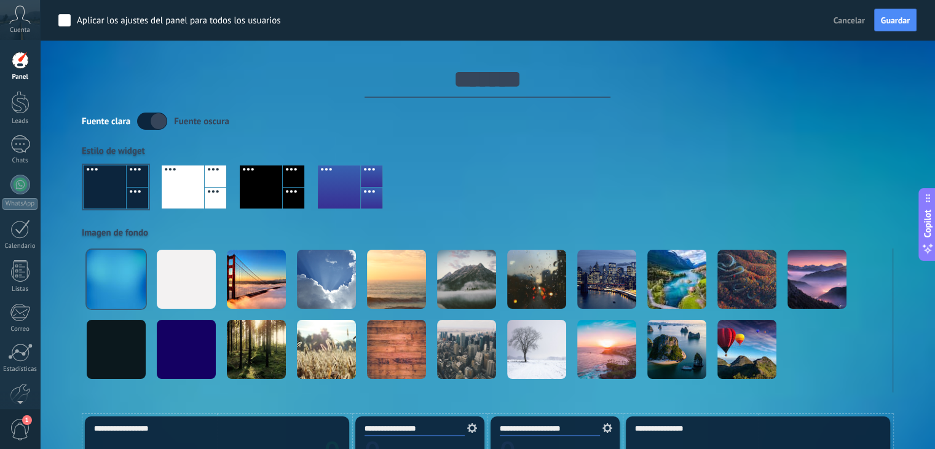
click at [157, 124] on label at bounding box center [152, 120] width 30 height 17
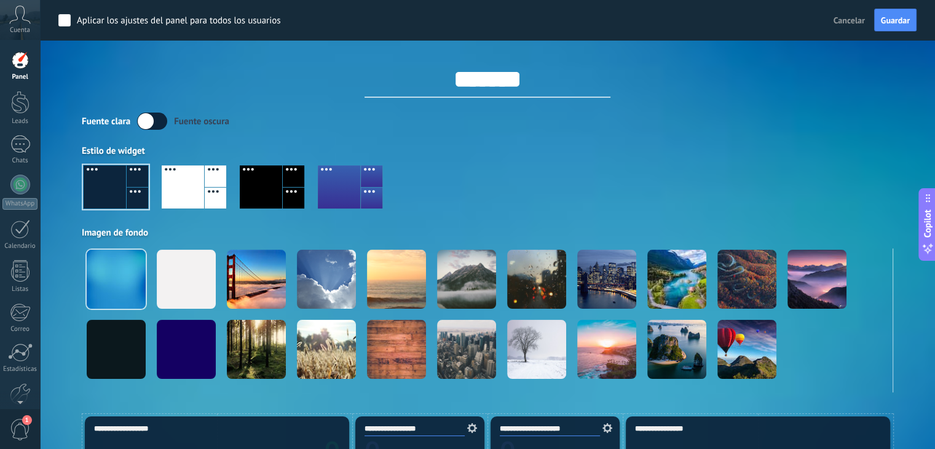
click at [502, 154] on div "Estilo de widget" at bounding box center [487, 151] width 811 height 12
click at [23, 101] on div at bounding box center [20, 102] width 18 height 23
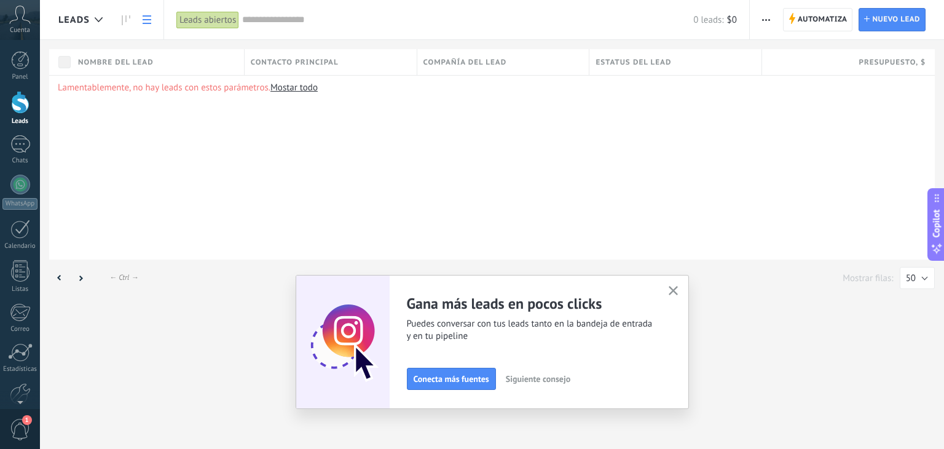
click at [674, 293] on icon "button" at bounding box center [673, 290] width 9 height 9
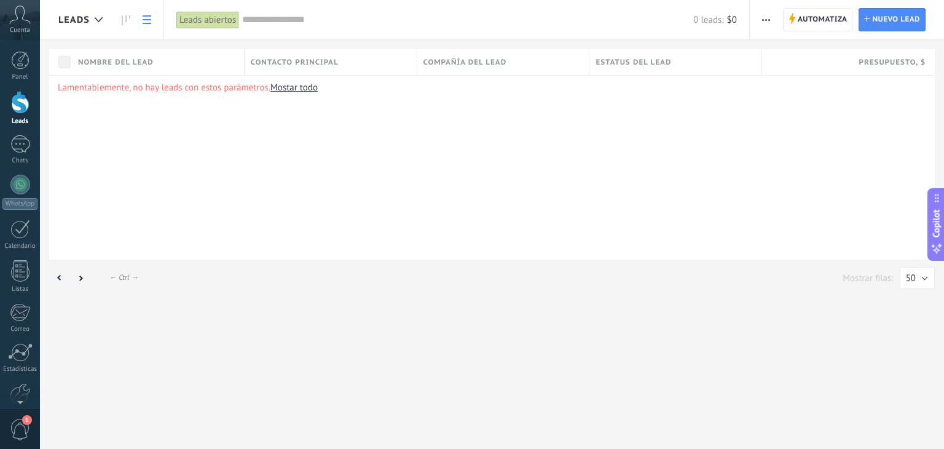
click at [267, 175] on div "Lamentablemente, no hay leads con estos parámetros. Mostar todo" at bounding box center [492, 167] width 886 height 184
click at [294, 90] on link "Mostar todo" at bounding box center [293, 88] width 47 height 12
click at [18, 148] on div at bounding box center [20, 144] width 20 height 18
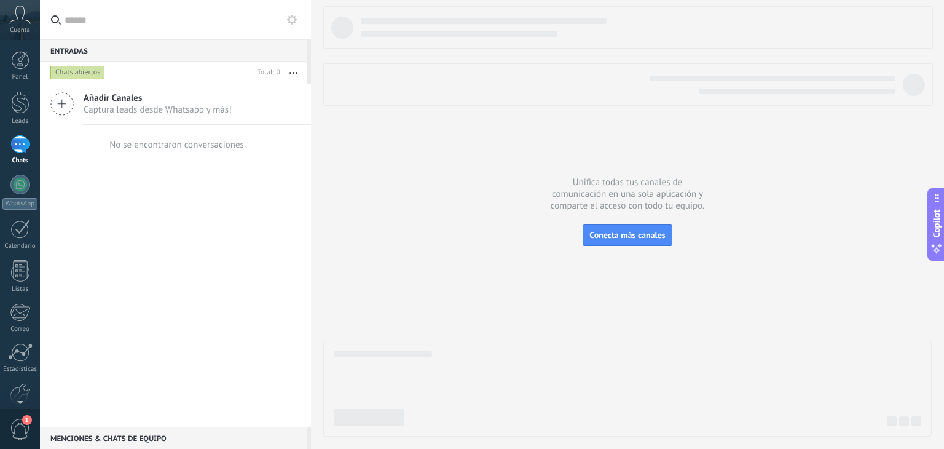
click at [95, 104] on span "Captura leads desde Whatsapp y más!" at bounding box center [158, 110] width 148 height 12
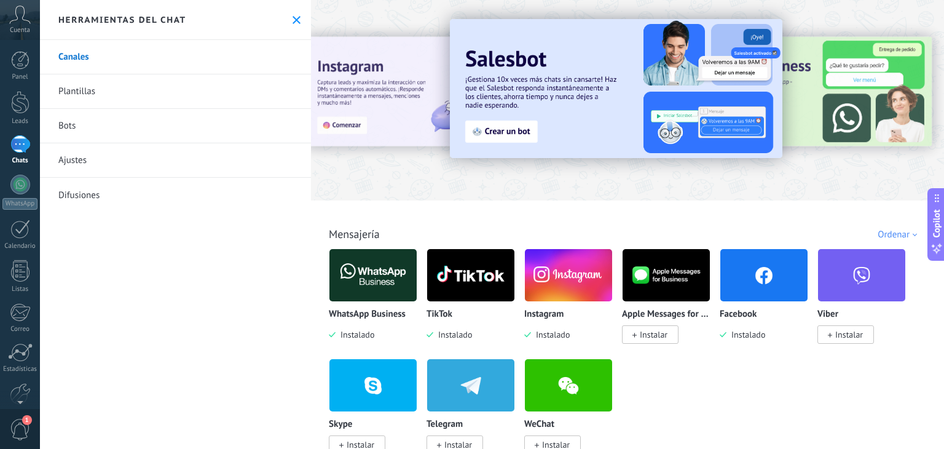
click at [893, 234] on div "Ordenar" at bounding box center [900, 235] width 44 height 12
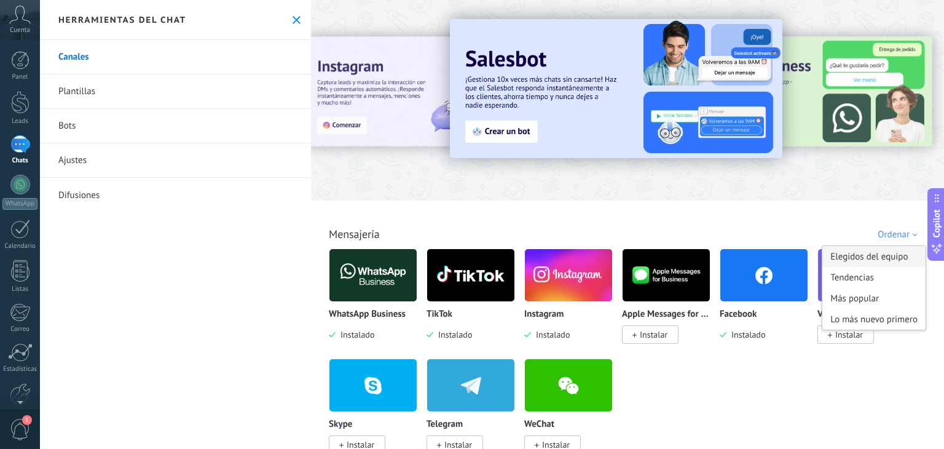
click at [892, 261] on div "Elegidos del equipo" at bounding box center [873, 256] width 103 height 21
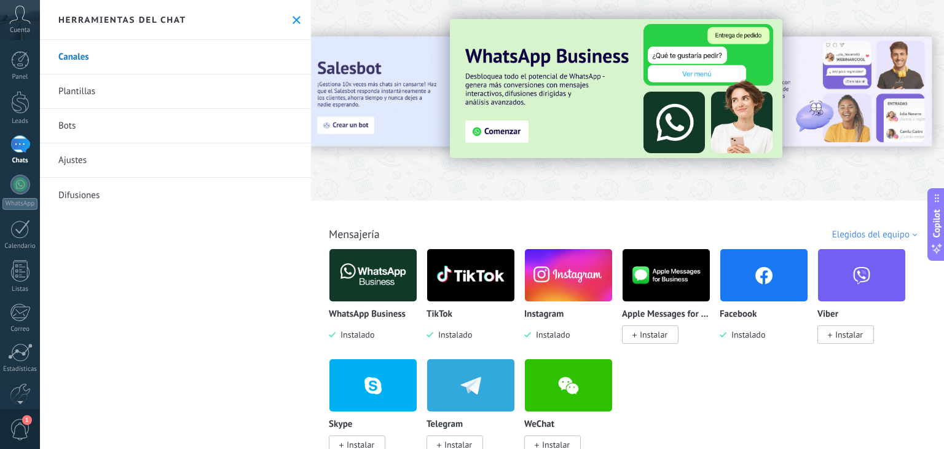
click at [386, 291] on img at bounding box center [372, 275] width 87 height 60
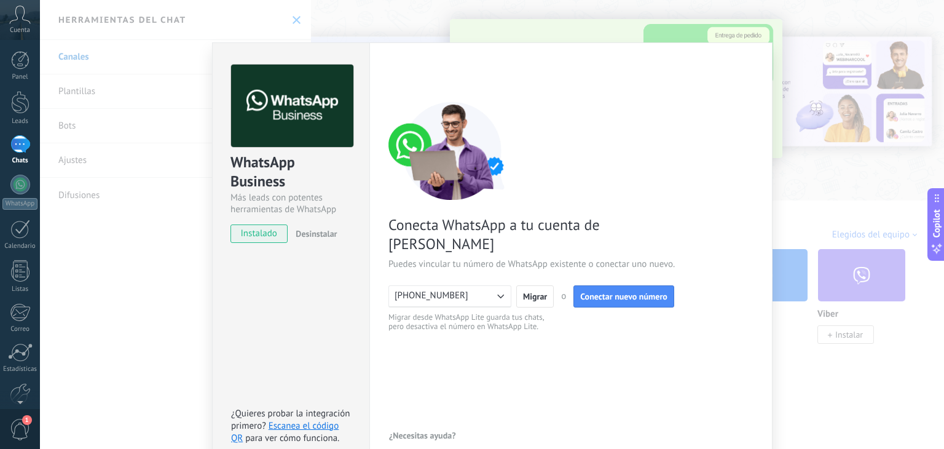
click at [317, 234] on span "Desinstalar" at bounding box center [316, 233] width 41 height 11
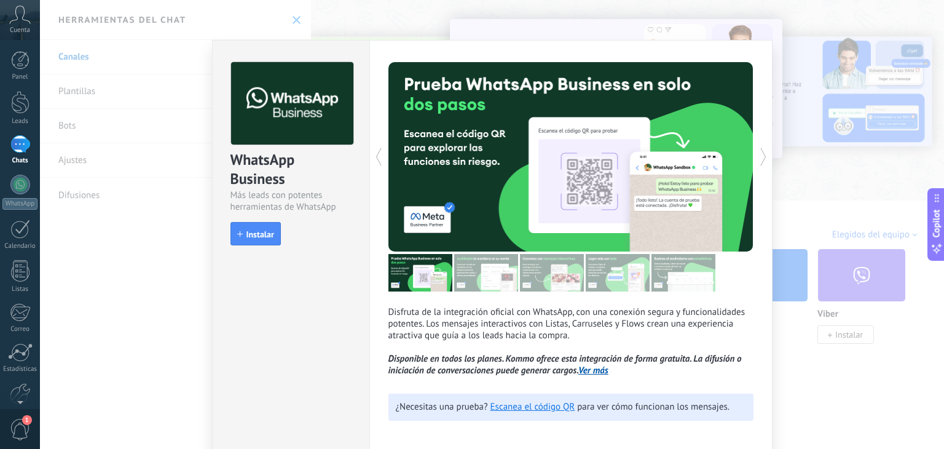
click at [802, 215] on div "WhatsApp Business Más leads con potentes herramientas de WhatsApp install Insta…" at bounding box center [492, 224] width 904 height 449
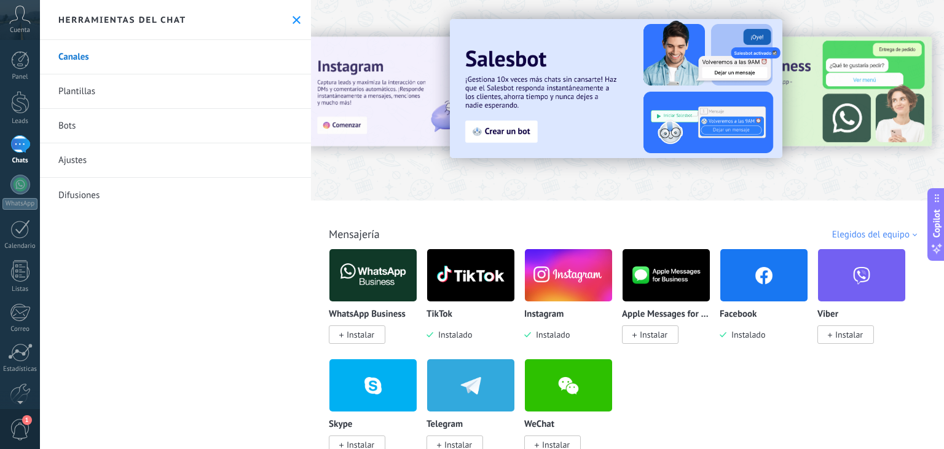
click at [857, 233] on div "Elegidos del equipo" at bounding box center [876, 235] width 89 height 12
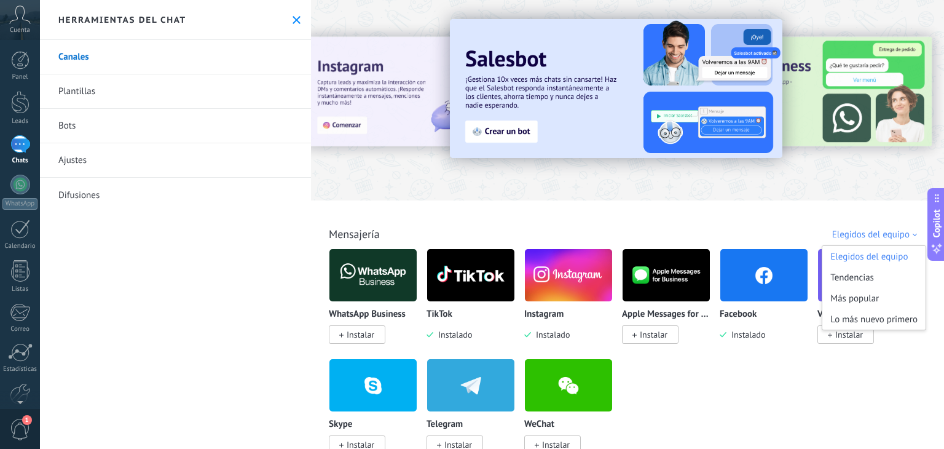
click at [556, 218] on div "Todo Bandeja de entrada Soluciones de IA Automatizaciones Fuentes de leads Inst…" at bounding box center [628, 220] width 626 height 40
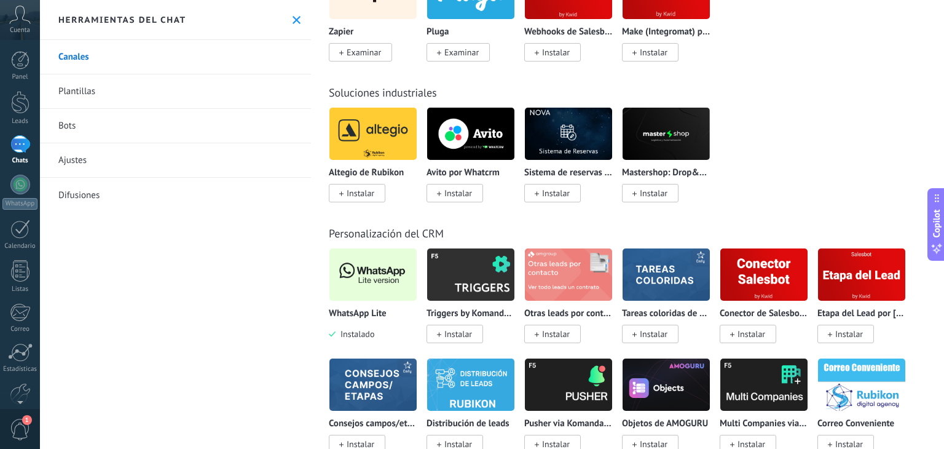
scroll to position [2766, 0]
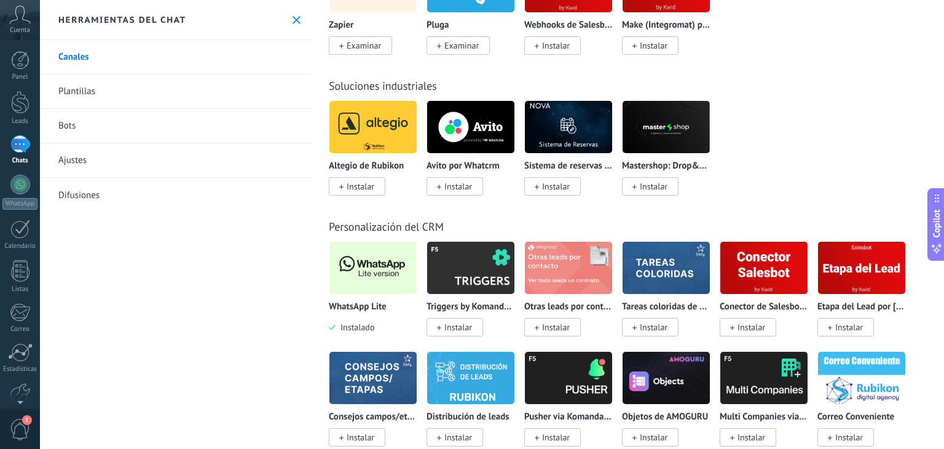
click at [372, 286] on img at bounding box center [372, 268] width 87 height 60
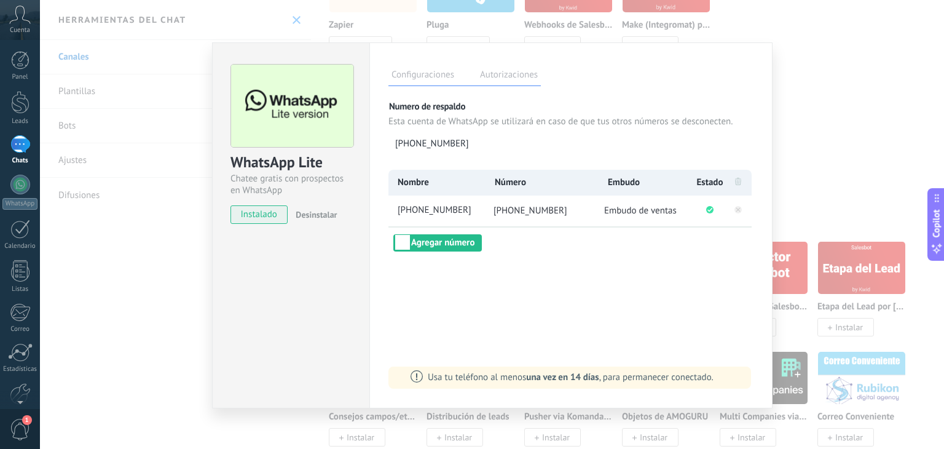
click at [803, 61] on div "WhatsApp Lite Chatee gratis con prospectos en WhatsApp instalado Desinstalar Co…" at bounding box center [492, 224] width 904 height 449
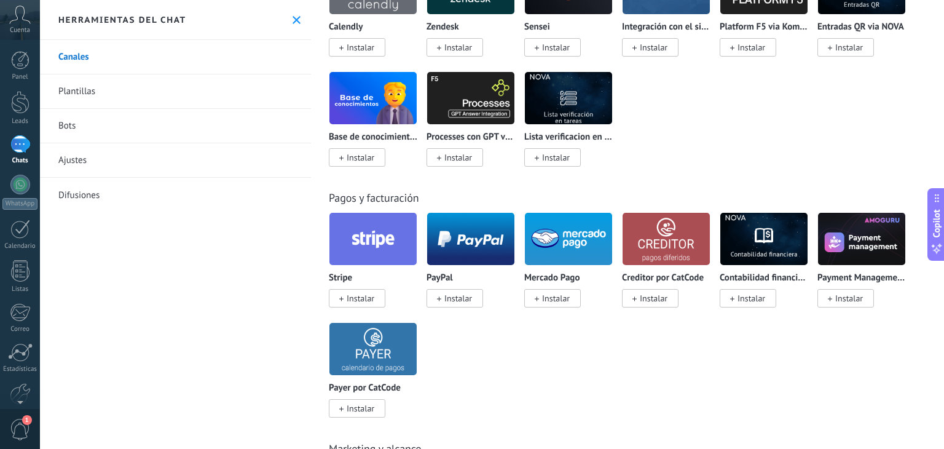
scroll to position [1967, 0]
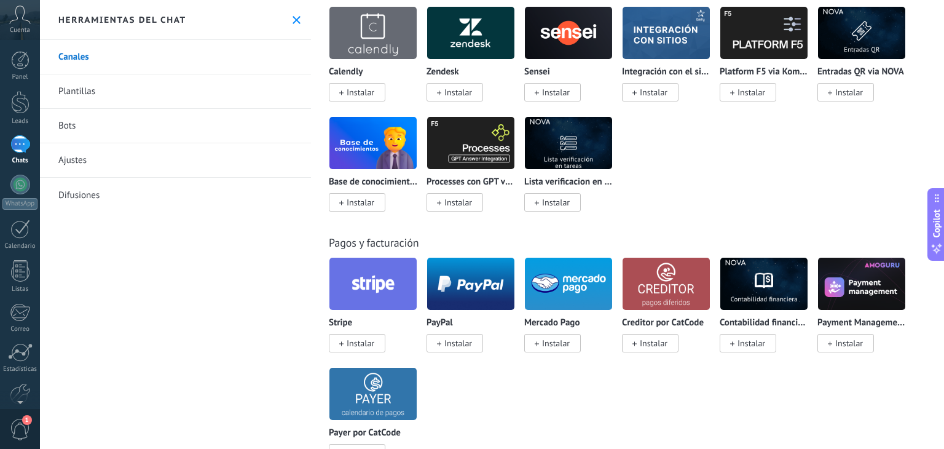
click at [294, 20] on icon at bounding box center [297, 20] width 8 height 8
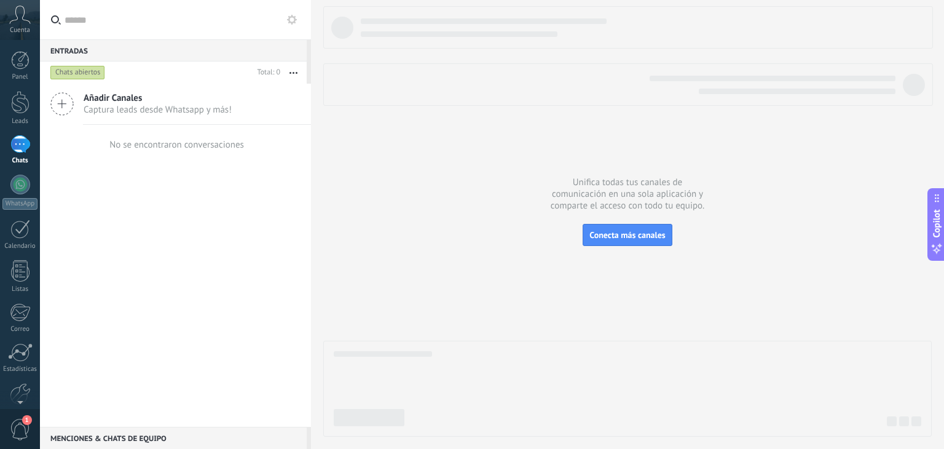
click at [400, 202] on div at bounding box center [627, 221] width 608 height 430
click at [620, 236] on span "Conecta más canales" at bounding box center [627, 234] width 76 height 11
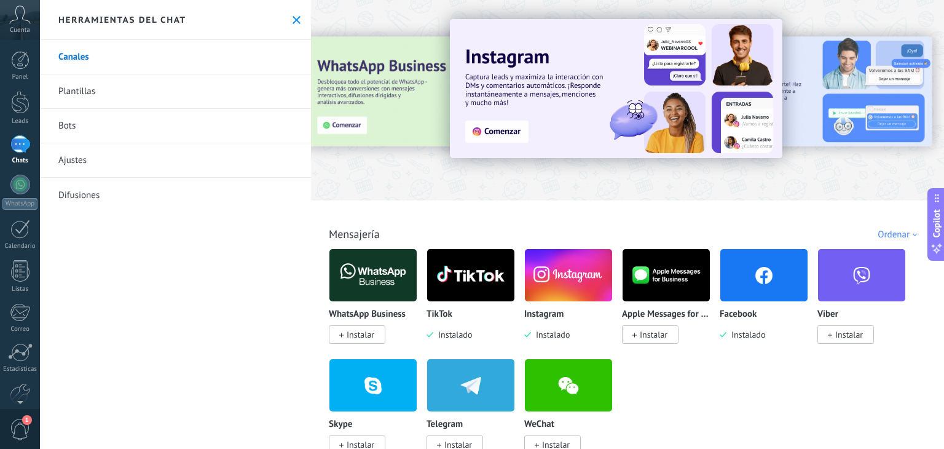
click at [574, 281] on img at bounding box center [568, 275] width 87 height 60
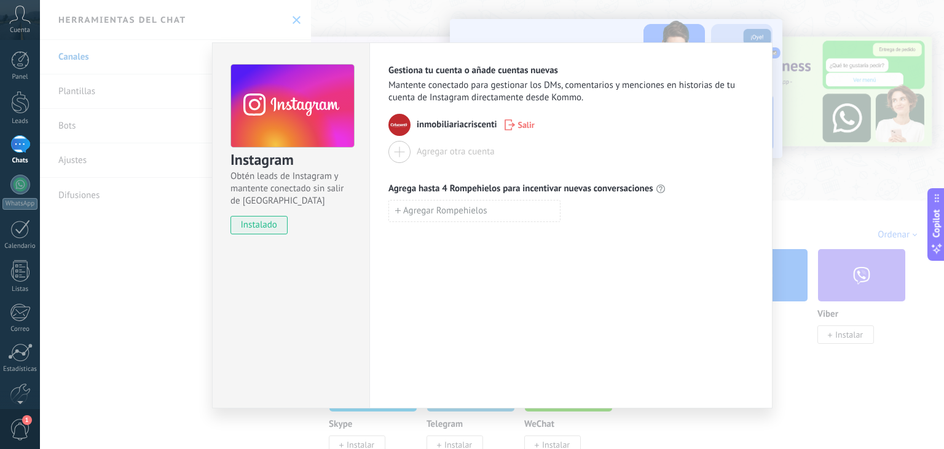
click at [805, 157] on div "Instagram Obtén leads de Instagram y mantente conectado sin salir de Kommo inst…" at bounding box center [492, 224] width 904 height 449
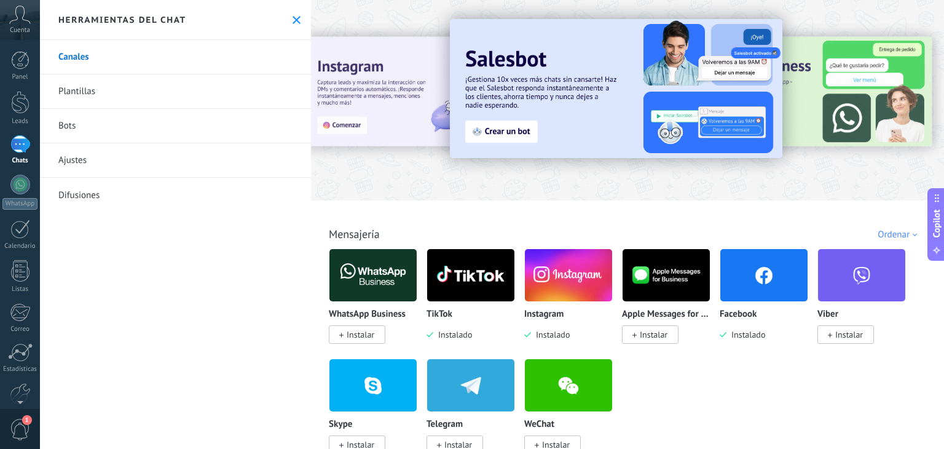
click at [115, 276] on div "Canales Plantillas Bots Ajustes Difusiones" at bounding box center [175, 244] width 271 height 409
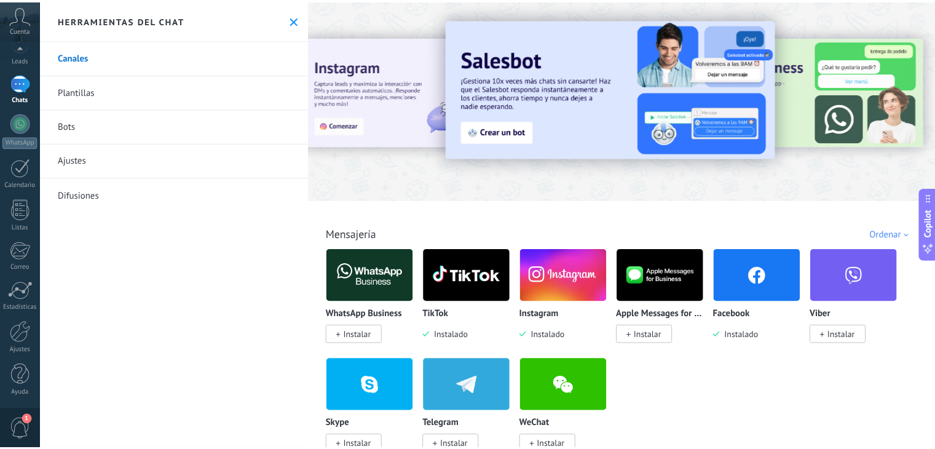
scroll to position [62, 0]
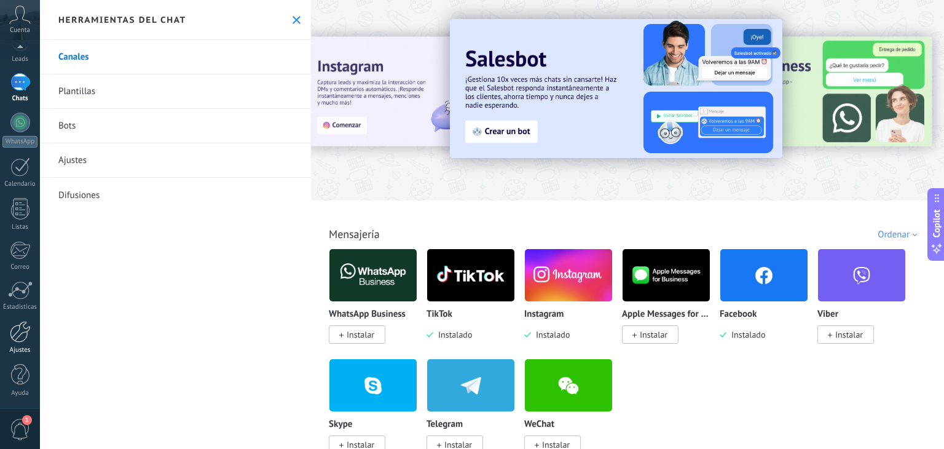
click at [22, 336] on div at bounding box center [20, 332] width 21 height 22
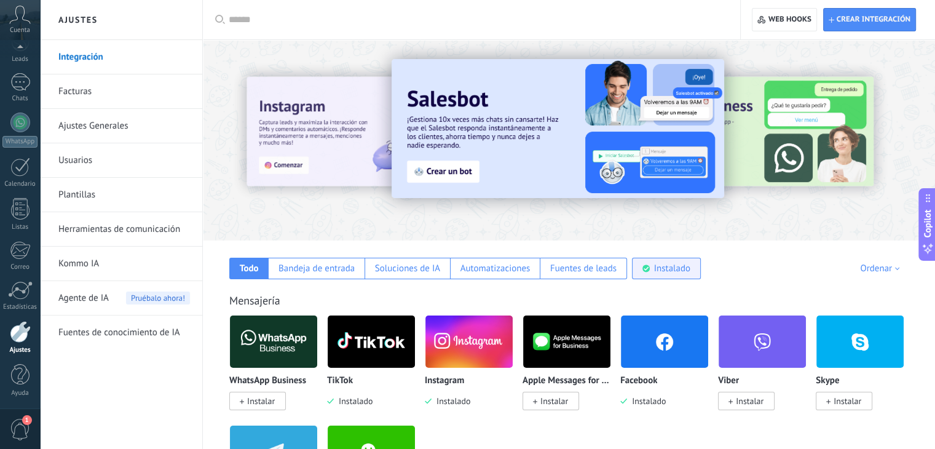
click at [683, 271] on div "Instalado" at bounding box center [672, 268] width 36 height 12
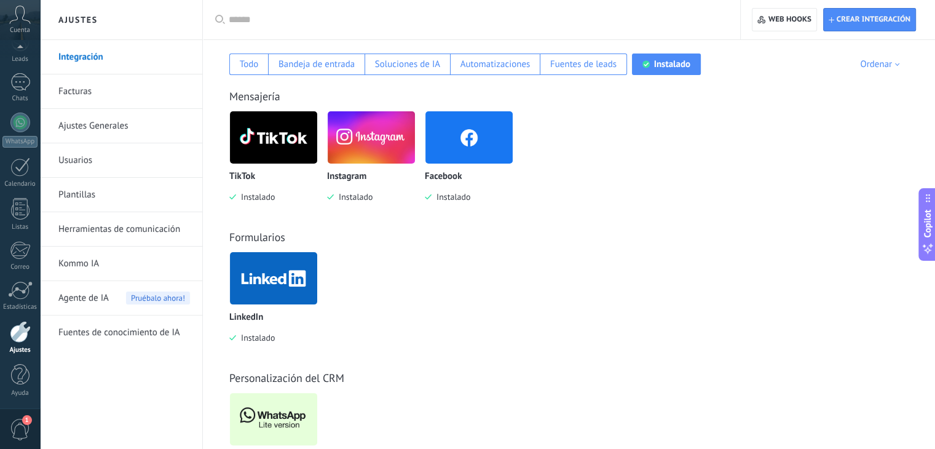
scroll to position [170, 0]
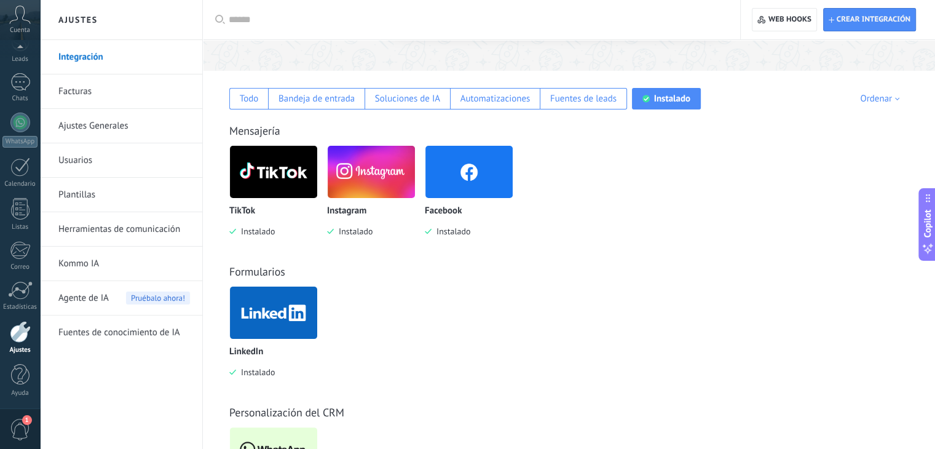
click at [289, 326] on img at bounding box center [273, 313] width 87 height 60
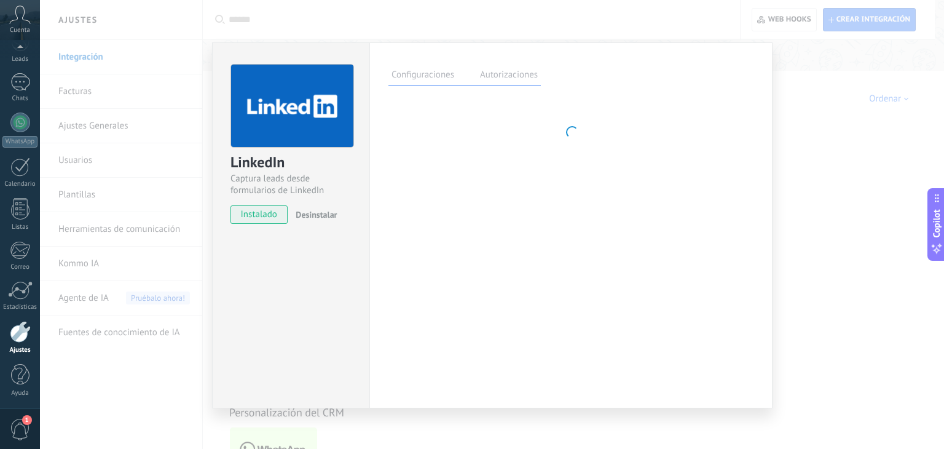
click at [318, 211] on span "Desinstalar" at bounding box center [316, 214] width 41 height 11
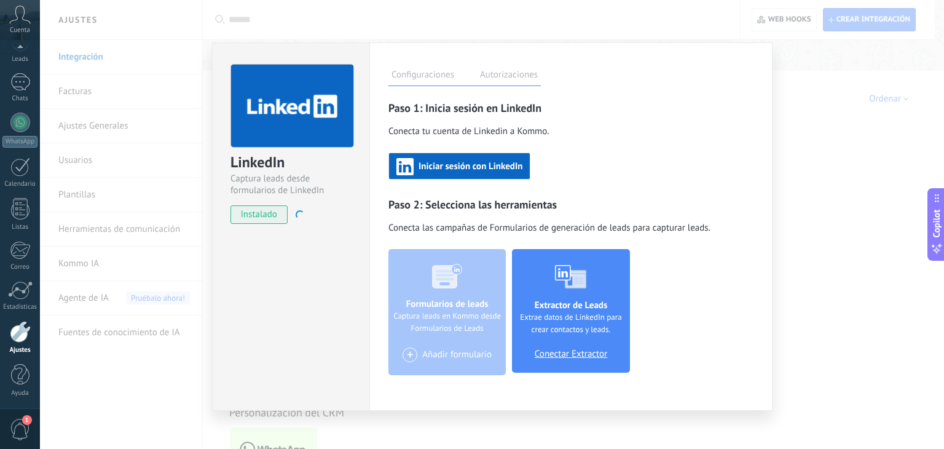
click at [877, 178] on div "LinkedIn Captura leads desde formularios de LinkedIn instalado Desinstalar Conf…" at bounding box center [492, 224] width 904 height 449
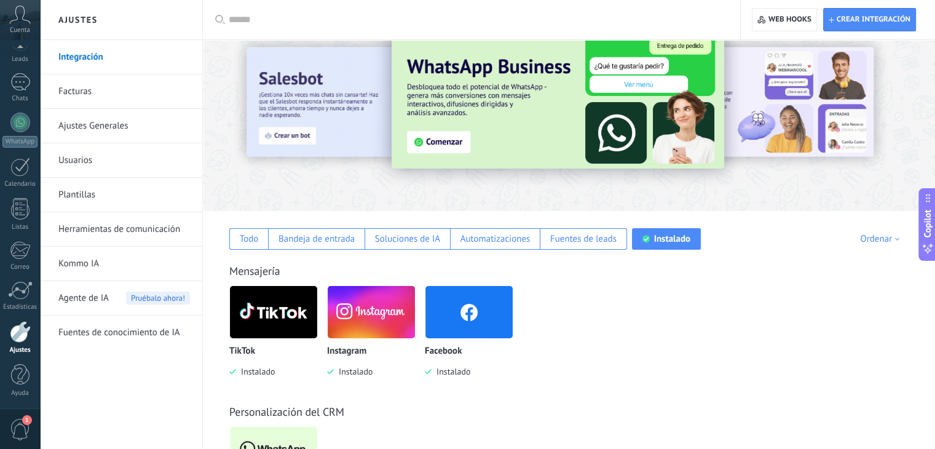
scroll to position [0, 0]
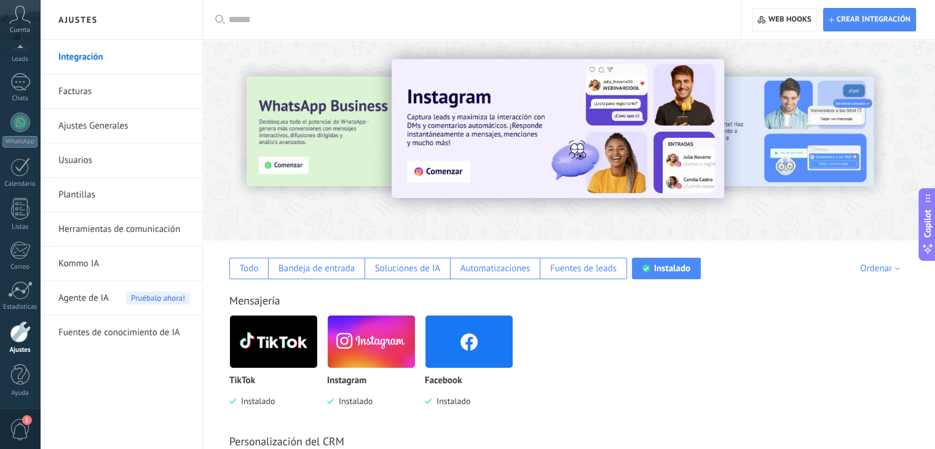
click at [18, 20] on icon at bounding box center [20, 15] width 22 height 18
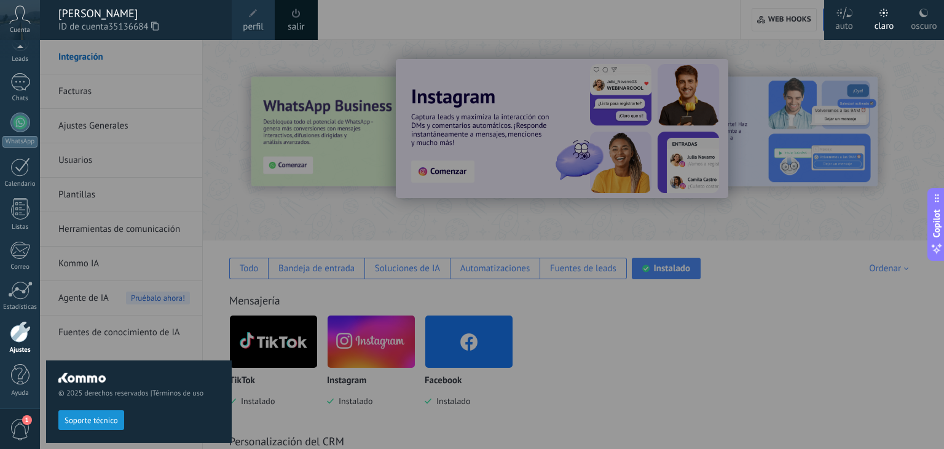
click at [103, 18] on div "[PERSON_NAME]" at bounding box center [138, 14] width 161 height 14
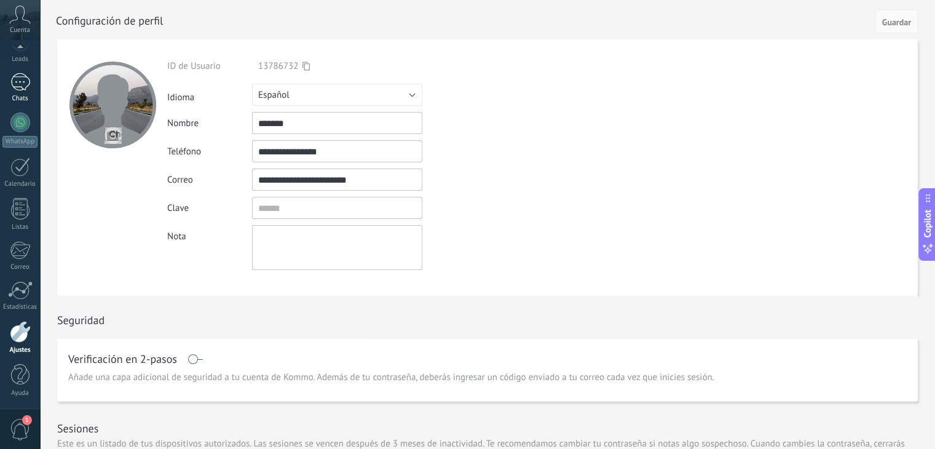
click at [12, 79] on div at bounding box center [20, 82] width 20 height 18
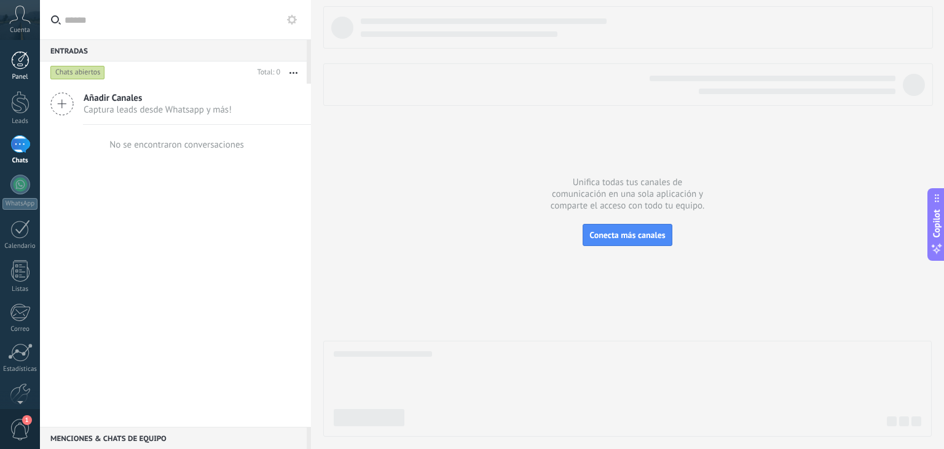
click at [23, 67] on div at bounding box center [20, 60] width 18 height 18
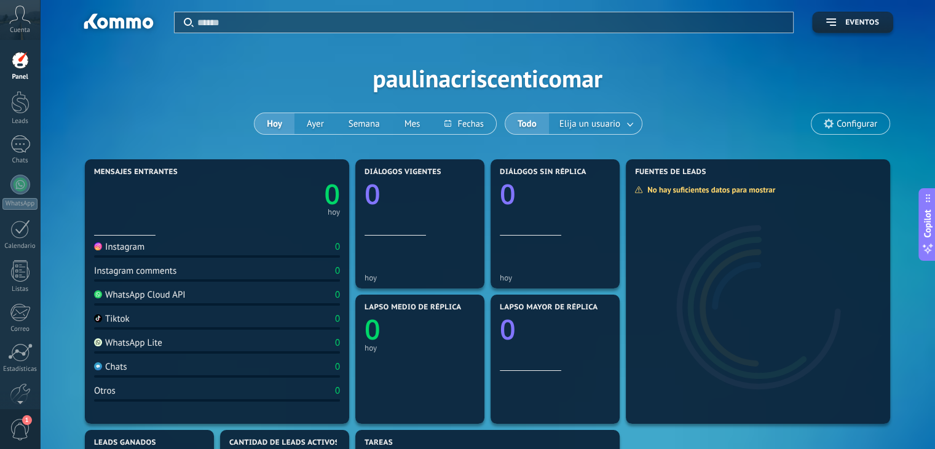
click at [311, 296] on div "WhatsApp Cloud API 0" at bounding box center [217, 297] width 246 height 17
click at [20, 155] on link "Chats" at bounding box center [20, 150] width 40 height 30
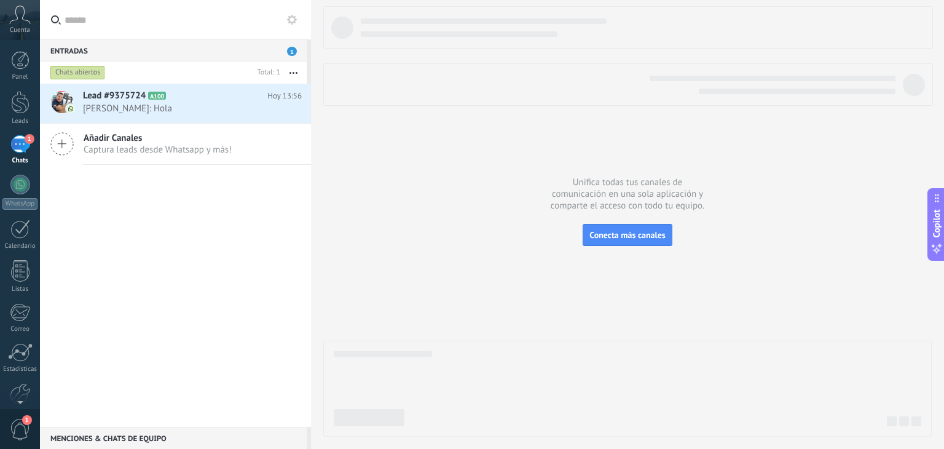
click at [549, 335] on div at bounding box center [627, 221] width 608 height 430
click at [600, 300] on div at bounding box center [627, 221] width 608 height 430
click at [231, 259] on div "Lead #9375724 A100 Hoy 13:56 Paulina: Hola Añadir Canales Captura leads desde W…" at bounding box center [175, 255] width 271 height 343
click at [125, 109] on span "Paulina: Hola" at bounding box center [180, 109] width 195 height 12
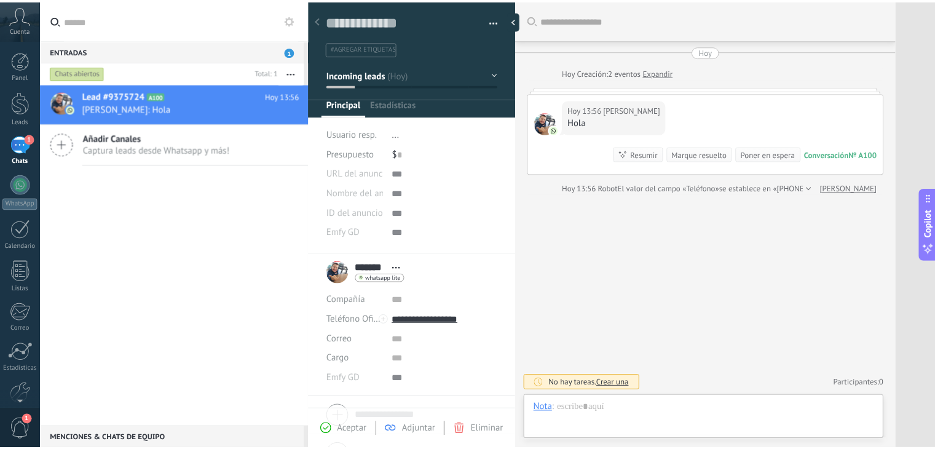
scroll to position [18, 0]
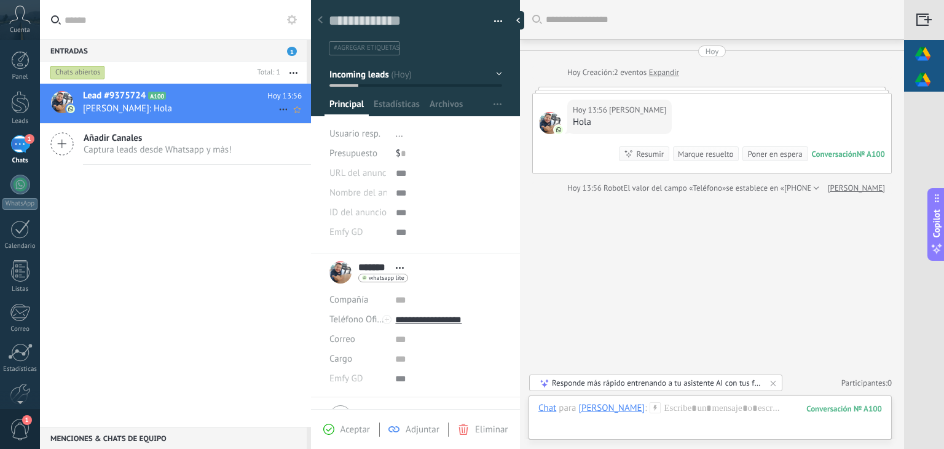
click at [279, 111] on icon at bounding box center [283, 109] width 15 height 15
click at [313, 142] on span "Conversación cerrada" at bounding box center [338, 140] width 84 height 25
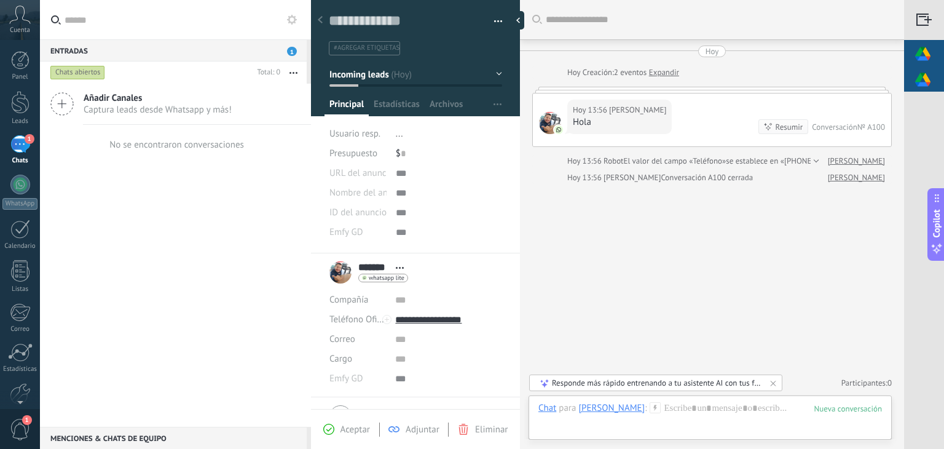
click at [166, 202] on div "Añadir Canales Captura leads desde Whatsapp y más! No se encontraron conversaci…" at bounding box center [175, 255] width 271 height 343
click at [18, 147] on div "1" at bounding box center [20, 144] width 20 height 18
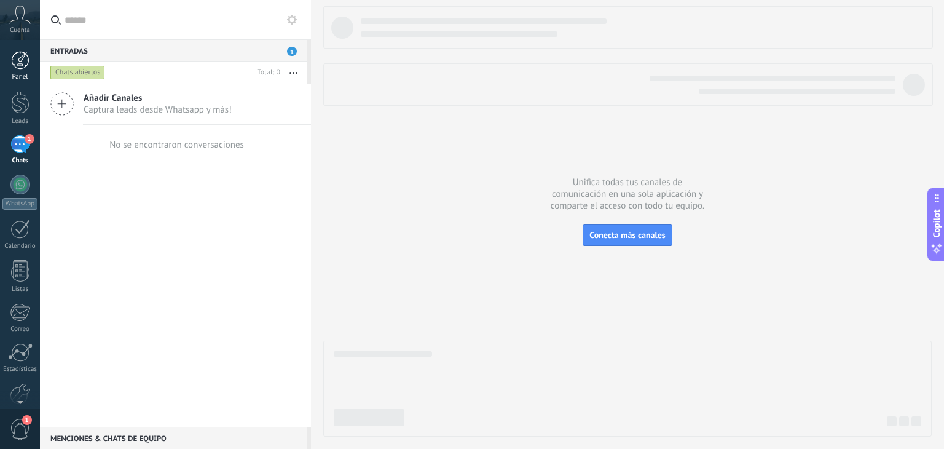
click at [20, 69] on div at bounding box center [20, 60] width 18 height 18
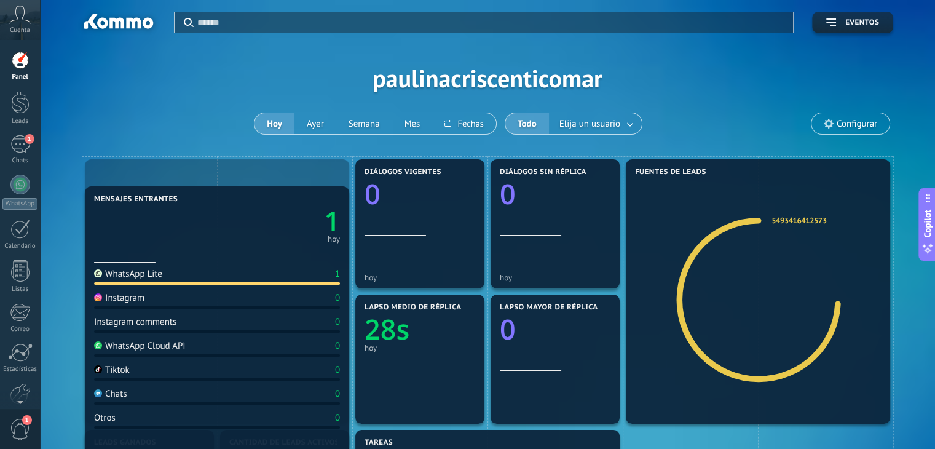
drag, startPoint x: 163, startPoint y: 320, endPoint x: 162, endPoint y: 347, distance: 27.1
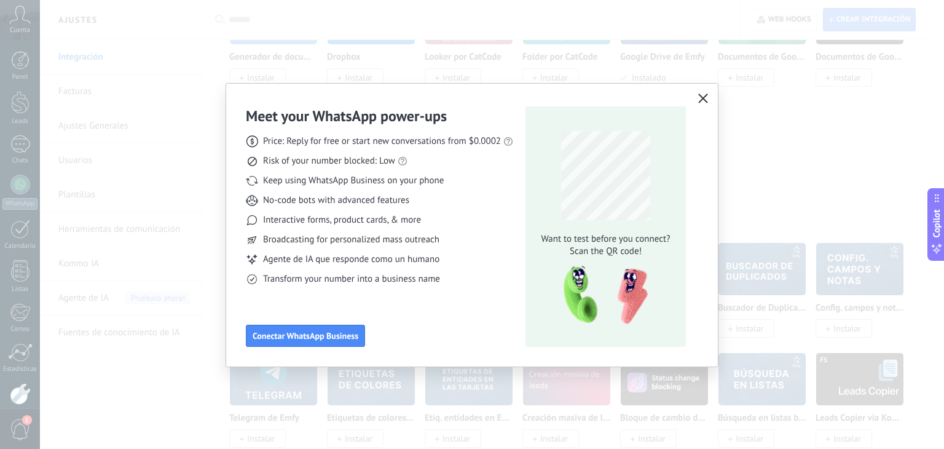
click at [703, 96] on icon "button" at bounding box center [703, 98] width 10 height 10
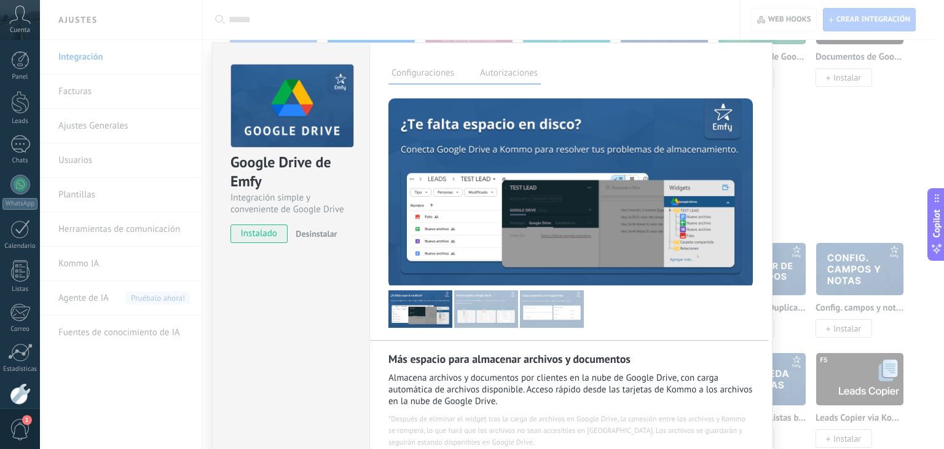
click at [813, 139] on div "**********" at bounding box center [492, 224] width 904 height 449
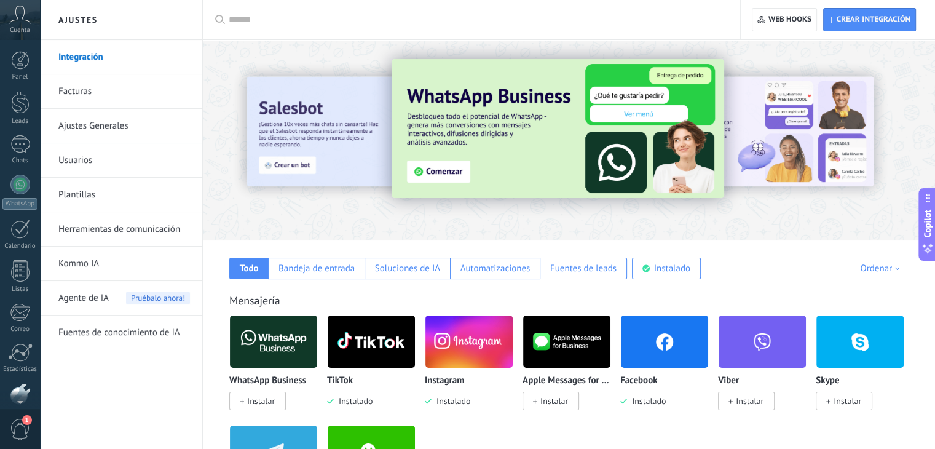
scroll to position [62, 0]
click at [19, 20] on icon at bounding box center [20, 15] width 22 height 18
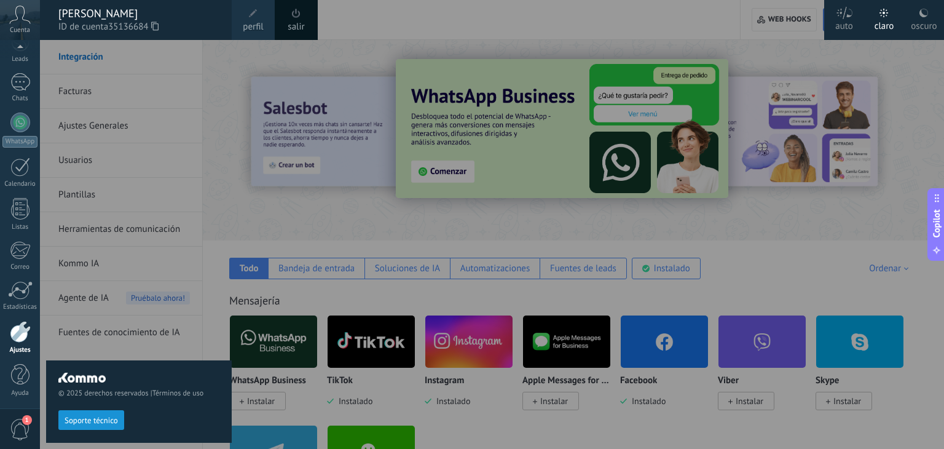
click at [20, 20] on icon at bounding box center [20, 15] width 22 height 18
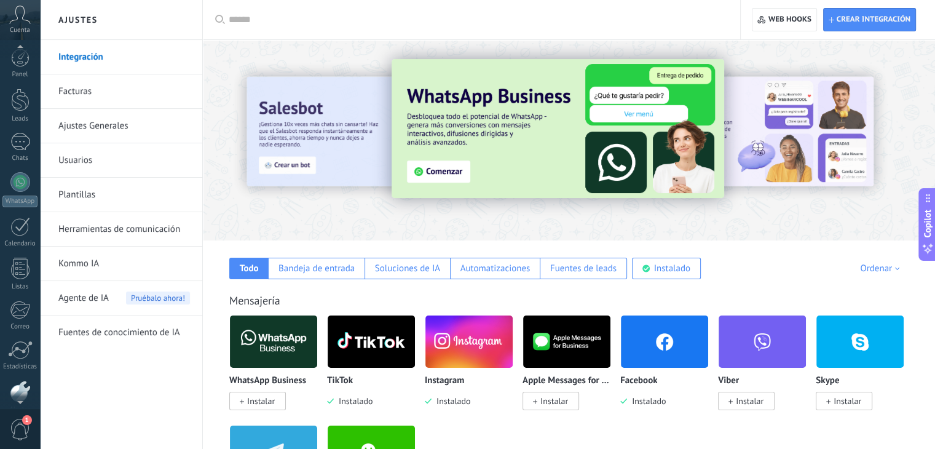
scroll to position [0, 0]
click at [20, 62] on div at bounding box center [20, 60] width 18 height 18
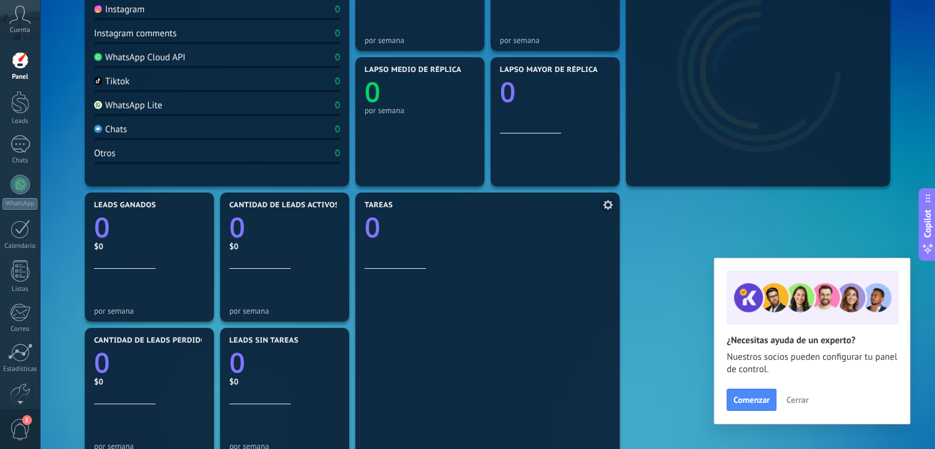
scroll to position [246, 0]
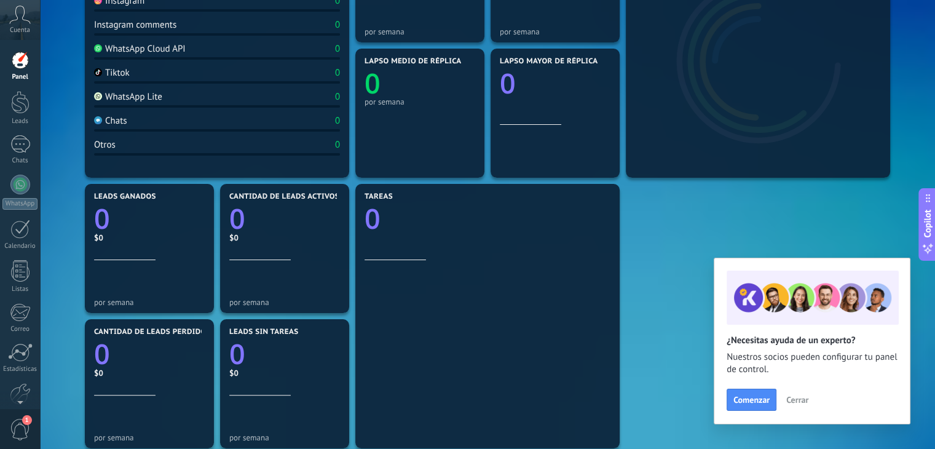
click at [795, 398] on span "Cerrar" at bounding box center [797, 399] width 22 height 9
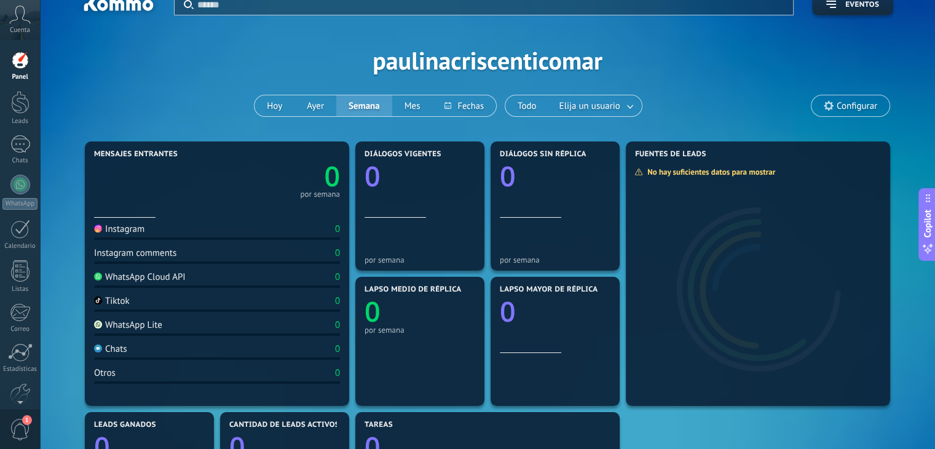
scroll to position [0, 0]
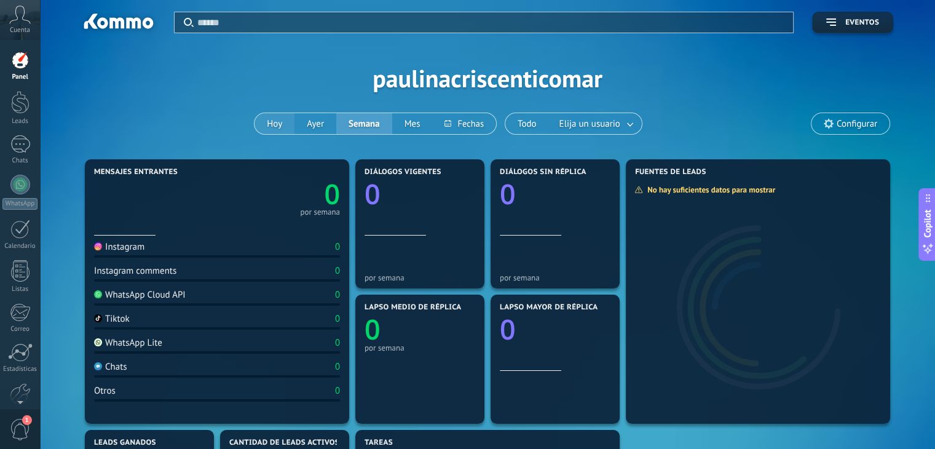
click at [277, 125] on button "Hoy" at bounding box center [274, 123] width 40 height 21
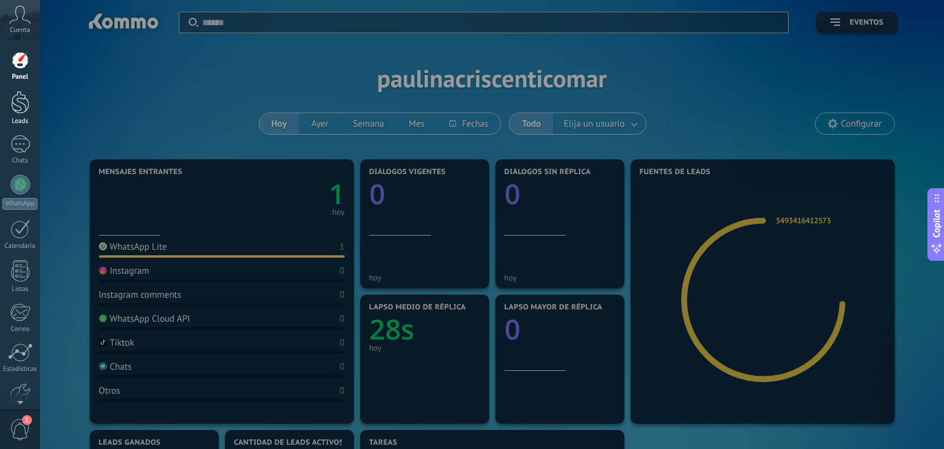
click at [19, 106] on div at bounding box center [20, 102] width 18 height 23
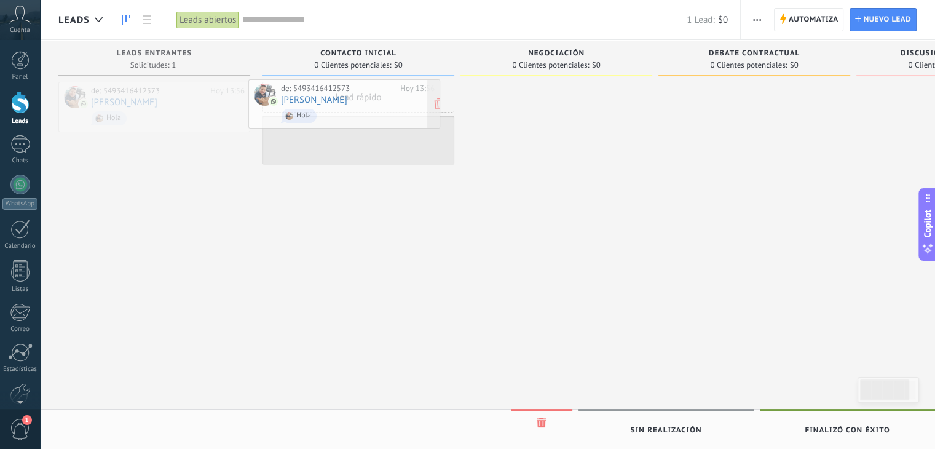
drag, startPoint x: 152, startPoint y: 105, endPoint x: 342, endPoint y: 103, distance: 189.9
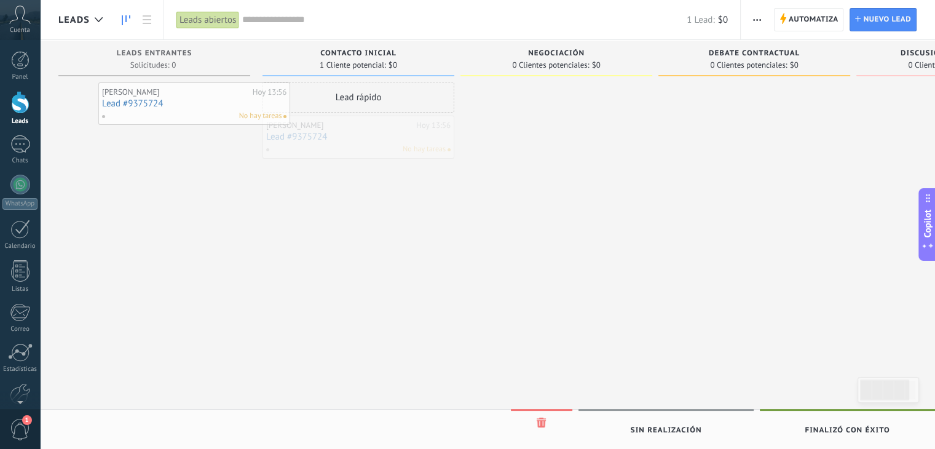
drag, startPoint x: 353, startPoint y: 143, endPoint x: 157, endPoint y: 105, distance: 199.7
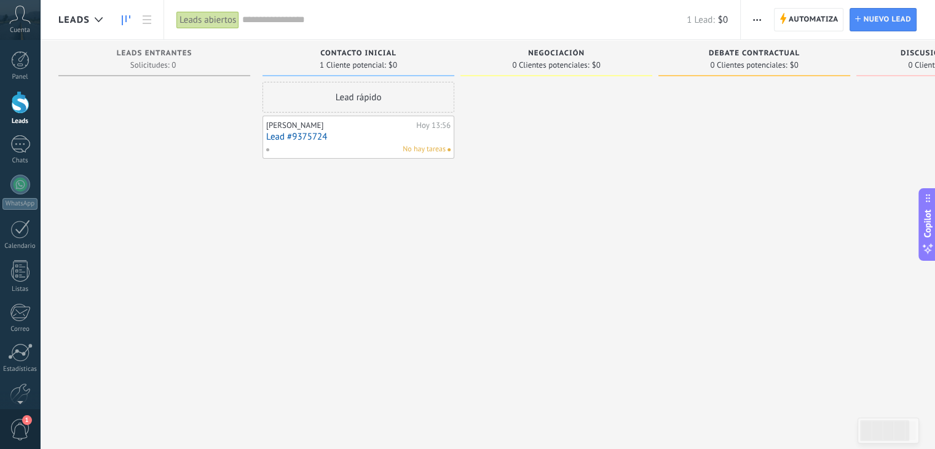
click at [366, 136] on link "Lead #9375724" at bounding box center [358, 137] width 184 height 10
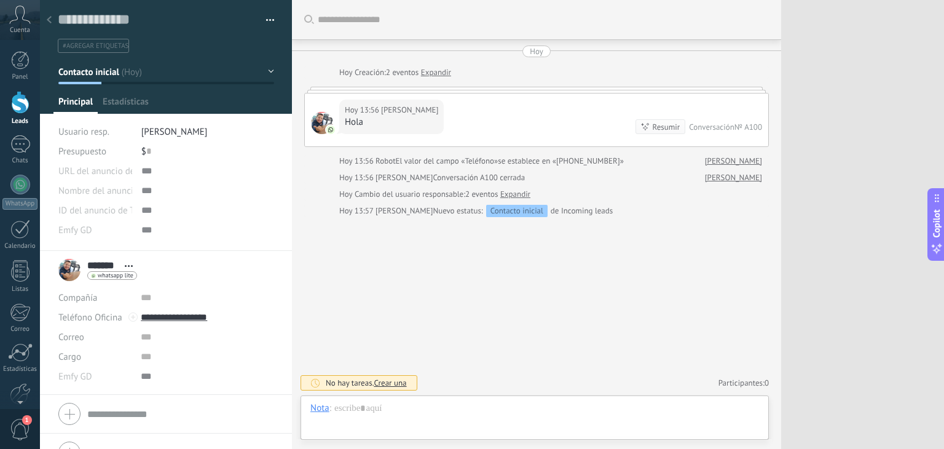
scroll to position [18, 0]
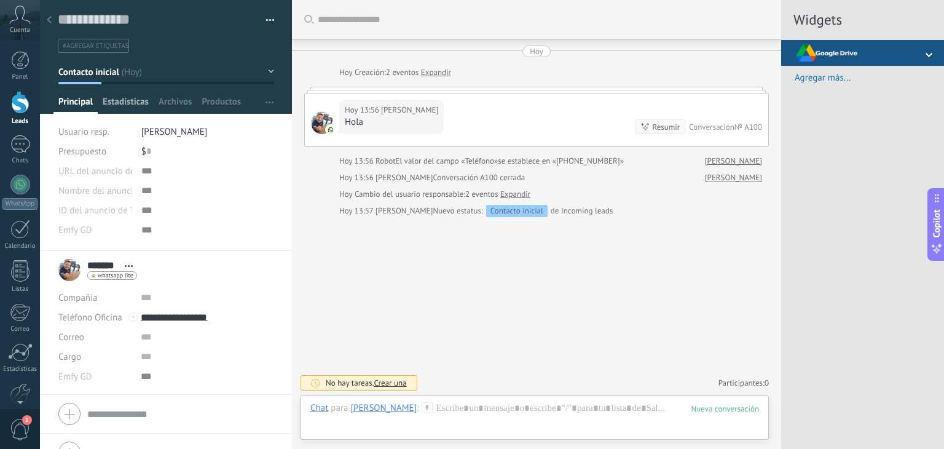
click at [109, 101] on span "Estadísticas" at bounding box center [126, 105] width 46 height 18
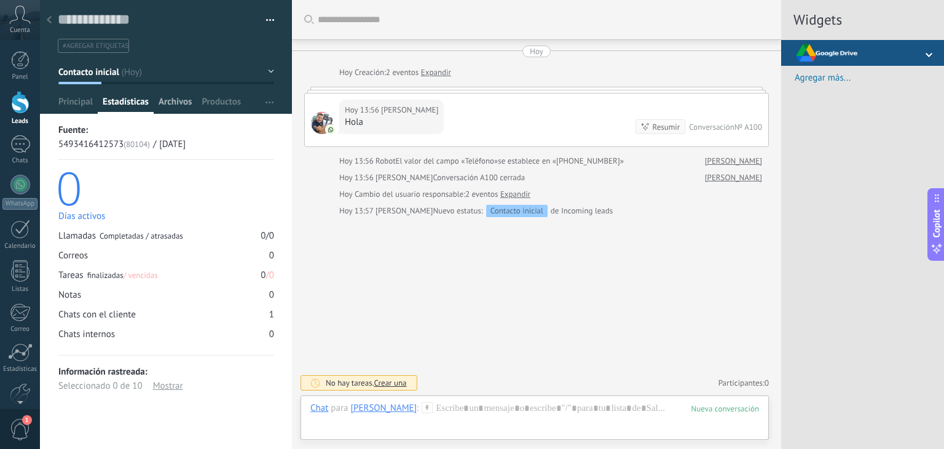
click at [163, 103] on span "Archivos" at bounding box center [175, 105] width 33 height 18
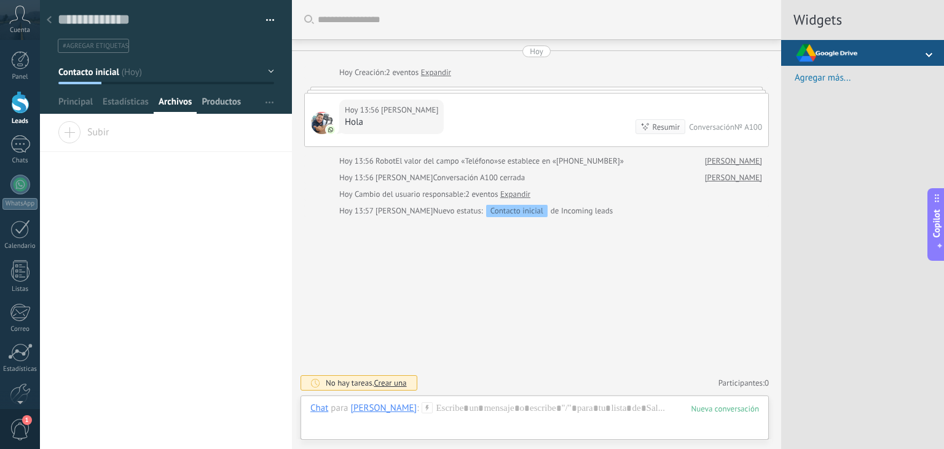
click at [221, 104] on span "Productos" at bounding box center [221, 105] width 39 height 18
click at [77, 104] on span "Principal" at bounding box center [75, 105] width 34 height 18
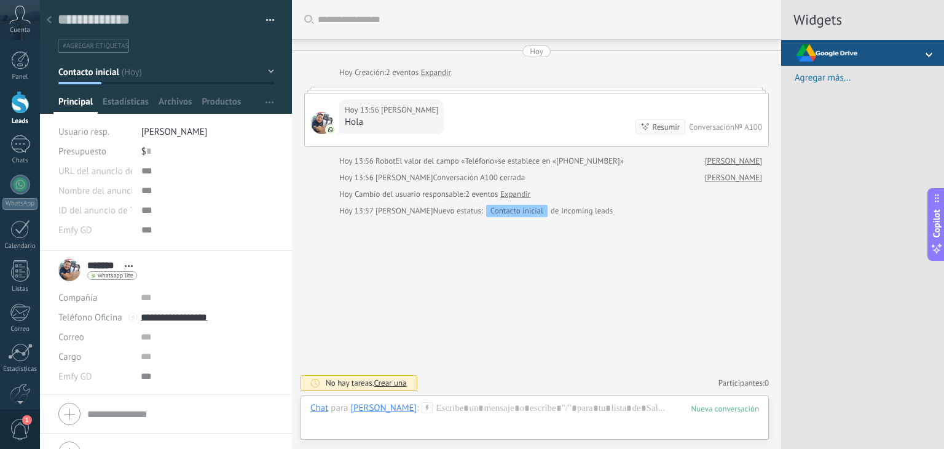
click at [263, 23] on button "button" at bounding box center [266, 20] width 18 height 18
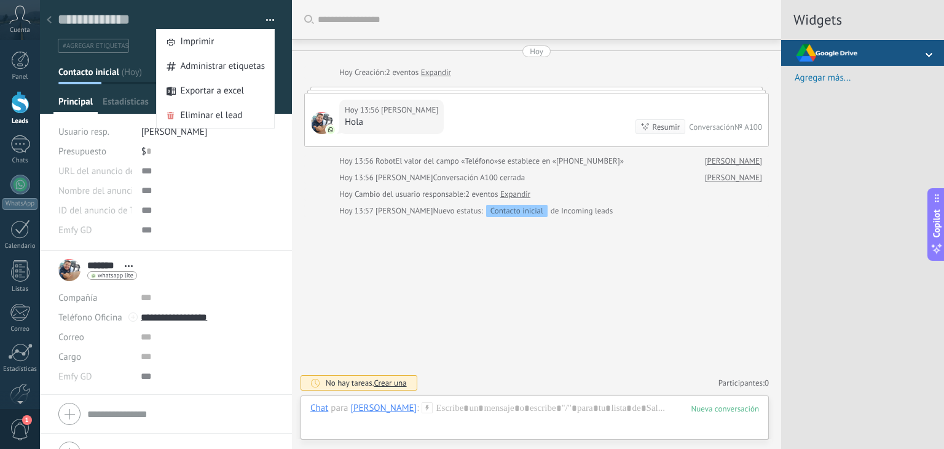
click at [398, 278] on div "Buscar Carga más Hoy Hoy Creación: 2 eventos Expandir Hoy 13:56 Paulina Hola Re…" at bounding box center [536, 224] width 489 height 449
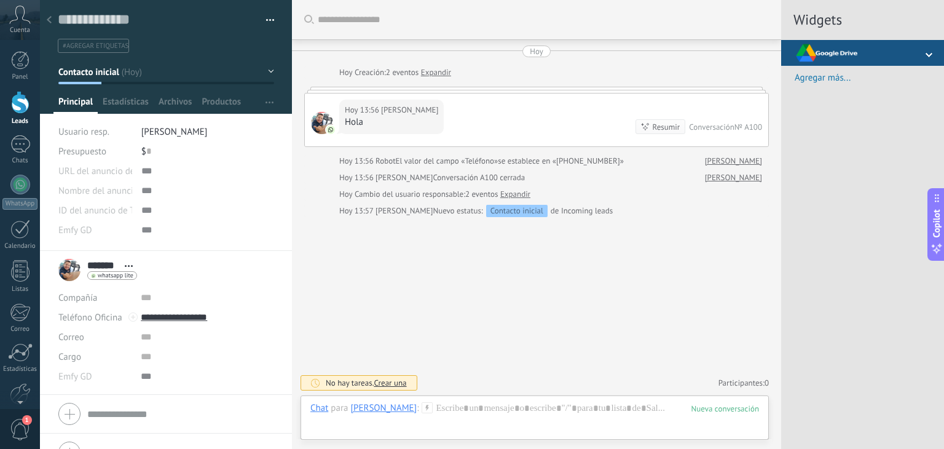
click at [838, 56] on img at bounding box center [825, 53] width 63 height 26
click at [17, 15] on icon at bounding box center [20, 15] width 22 height 18
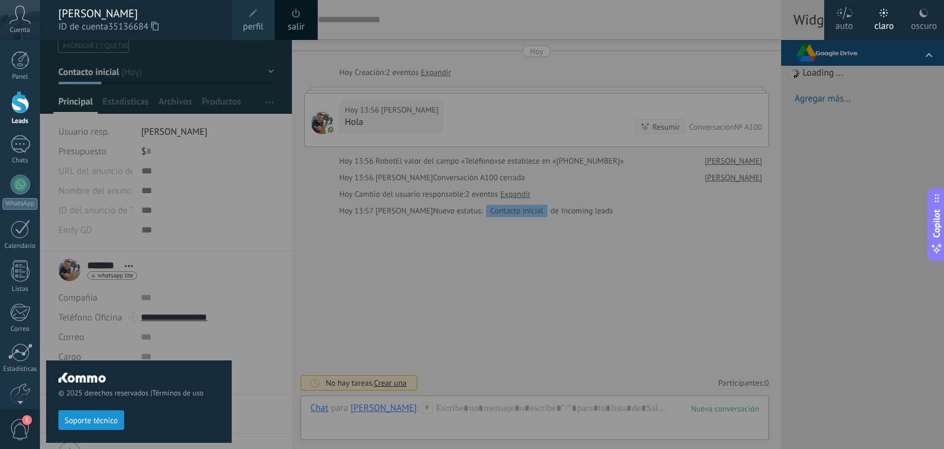
click at [920, 21] on div "oscuro" at bounding box center [924, 24] width 26 height 32
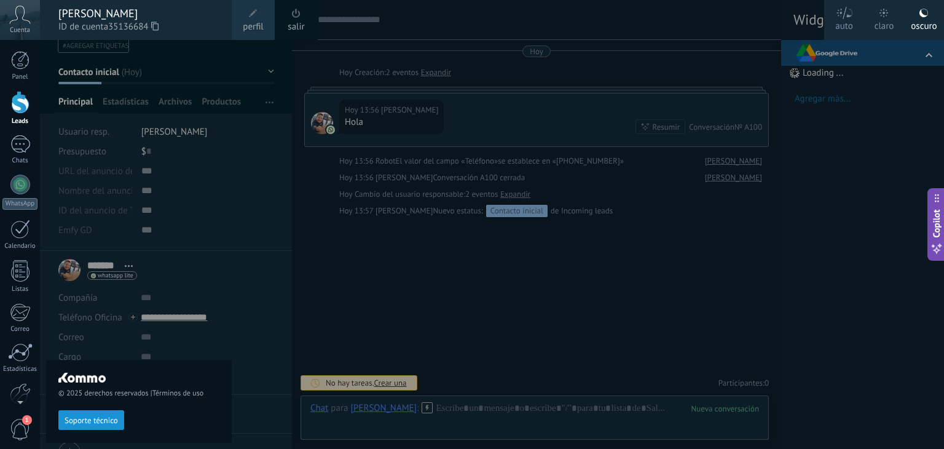
click at [873, 113] on div at bounding box center [512, 224] width 944 height 449
click at [832, 213] on div at bounding box center [512, 224] width 944 height 449
click at [881, 23] on div "claro" at bounding box center [885, 24] width 20 height 32
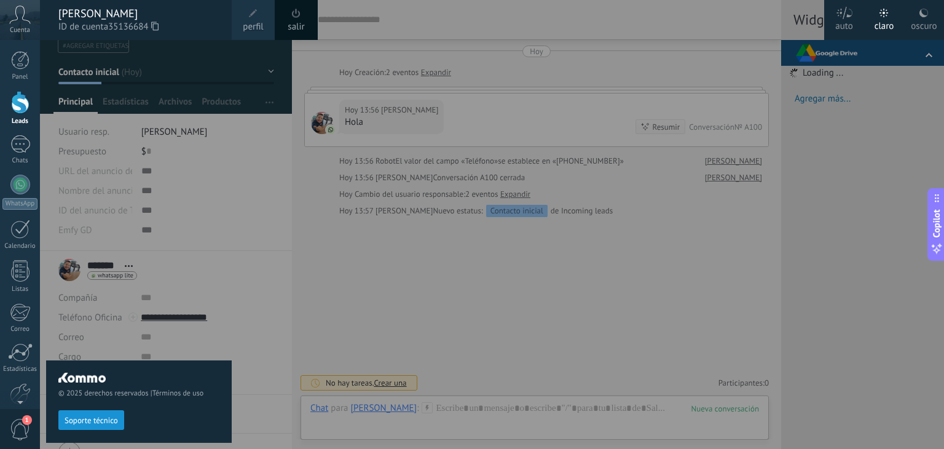
click at [836, 203] on div at bounding box center [512, 224] width 944 height 449
click at [221, 190] on div "© 2025 derechos reservados | Términos de uso Soporte técnico" at bounding box center [139, 244] width 186 height 409
click at [241, 192] on div at bounding box center [512, 224] width 944 height 449
click at [925, 55] on div at bounding box center [512, 224] width 944 height 449
click at [14, 143] on div at bounding box center [20, 144] width 20 height 18
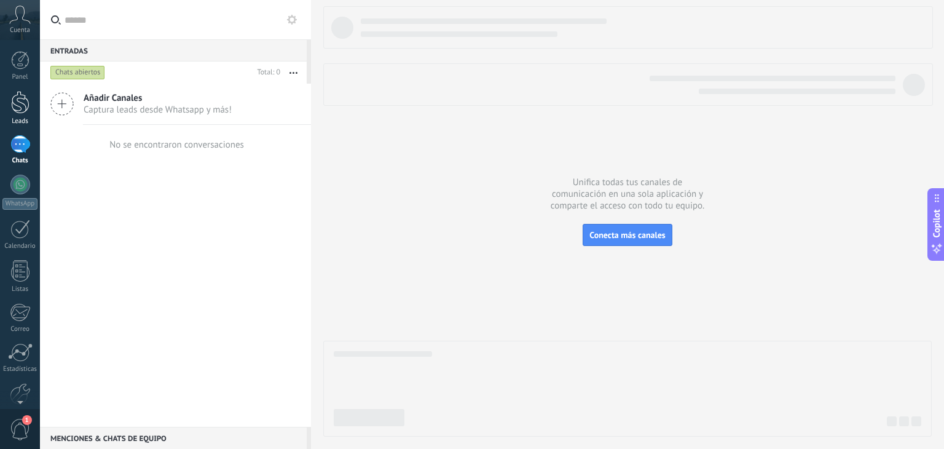
click at [17, 104] on div at bounding box center [20, 102] width 18 height 23
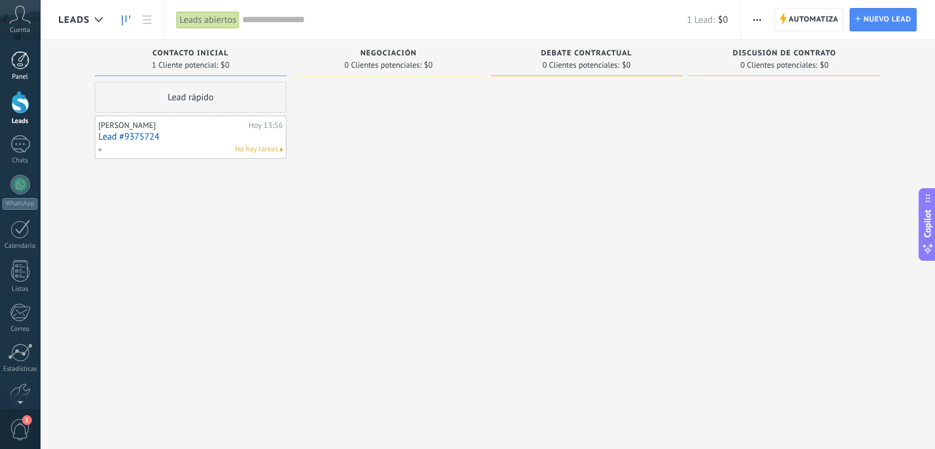
click at [19, 69] on link "Panel" at bounding box center [20, 66] width 40 height 30
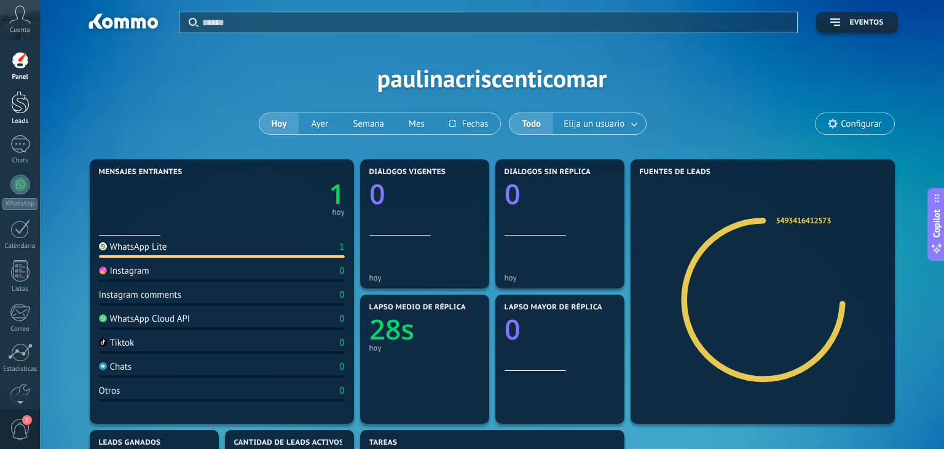
click at [16, 104] on div at bounding box center [20, 102] width 18 height 23
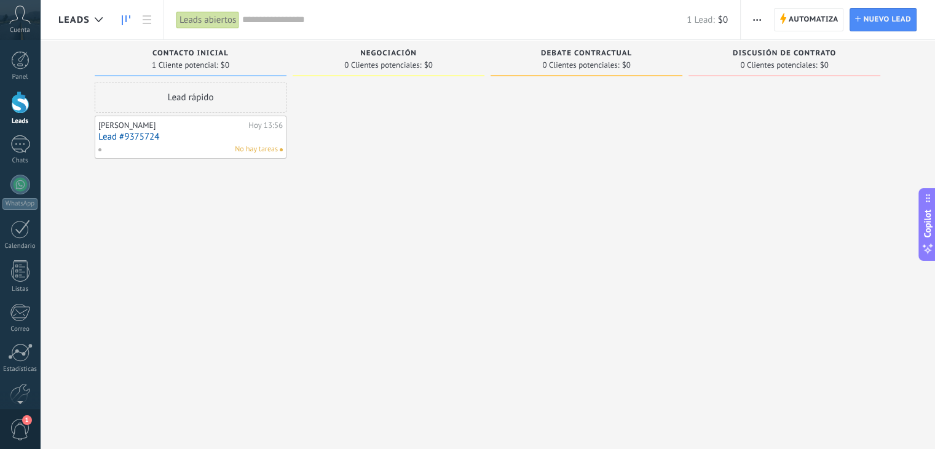
click at [261, 142] on div "Paulina Hoy 13:56 Lead #9375724 No hay tareas" at bounding box center [190, 137] width 184 height 36
click at [759, 23] on span "button" at bounding box center [757, 19] width 8 height 23
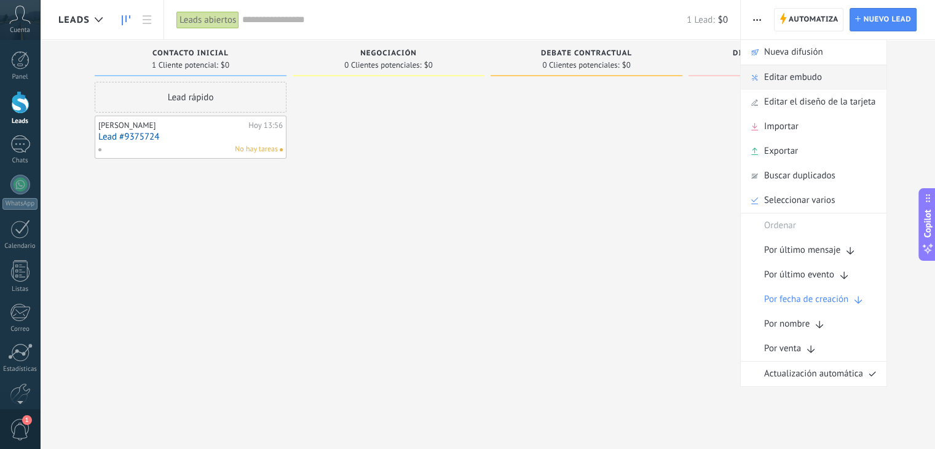
click at [794, 76] on span "Editar embudo" at bounding box center [793, 77] width 58 height 25
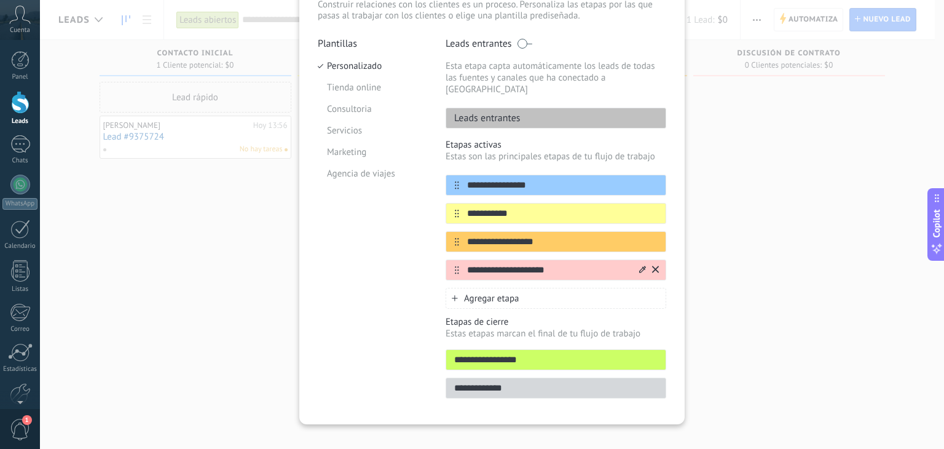
scroll to position [93, 0]
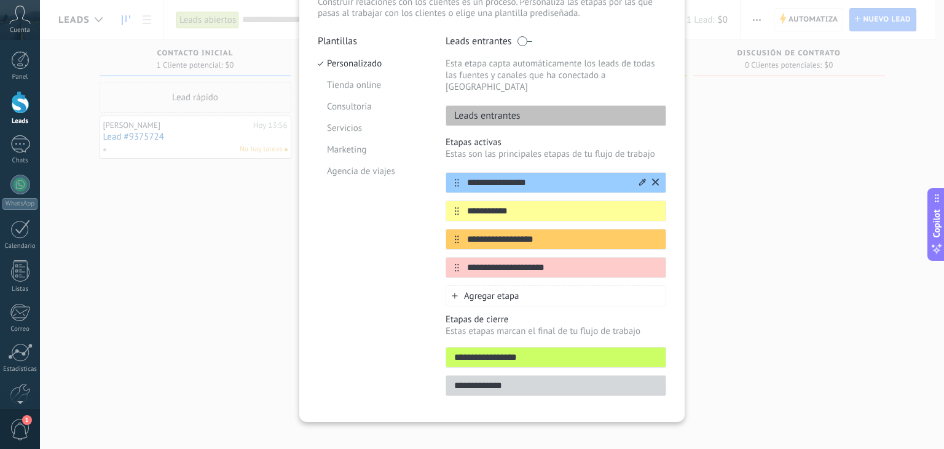
drag, startPoint x: 538, startPoint y: 169, endPoint x: 459, endPoint y: 168, distance: 79.3
click at [459, 176] on input "**********" at bounding box center [548, 182] width 178 height 13
click at [556, 205] on input "**********" at bounding box center [548, 211] width 178 height 13
click at [640, 179] on div at bounding box center [648, 183] width 22 height 20
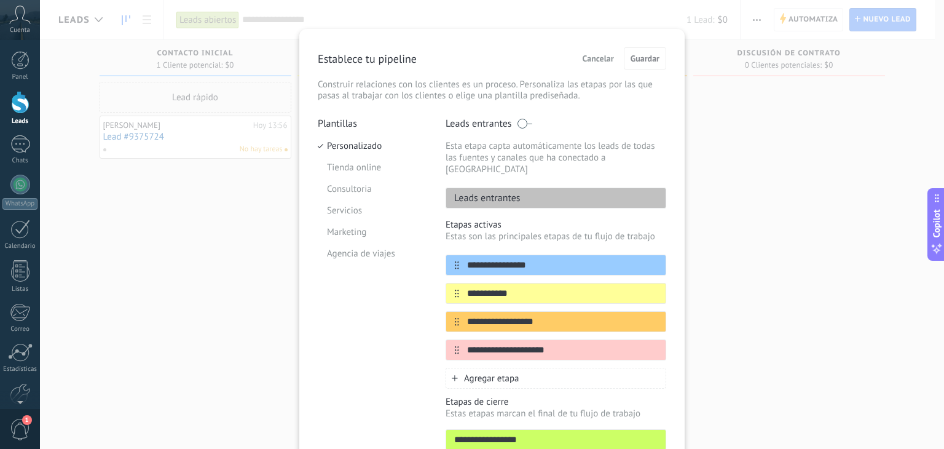
scroll to position [0, 0]
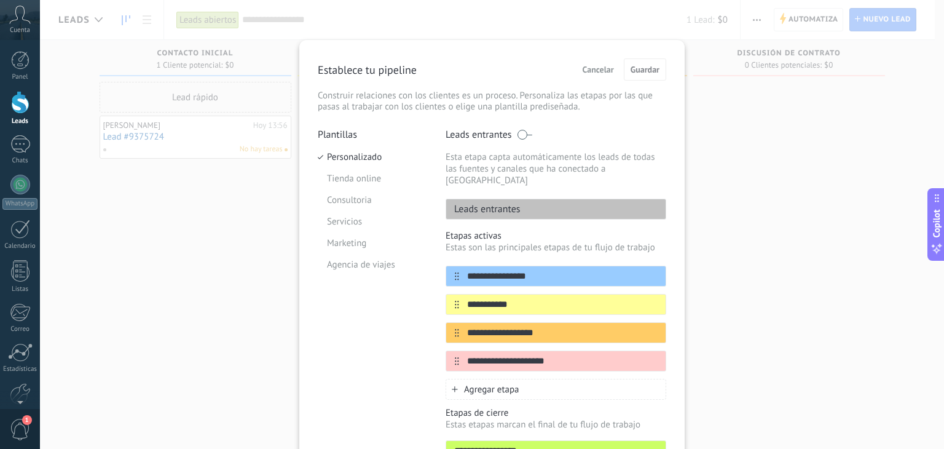
click at [591, 68] on span "Cancelar" at bounding box center [598, 69] width 31 height 9
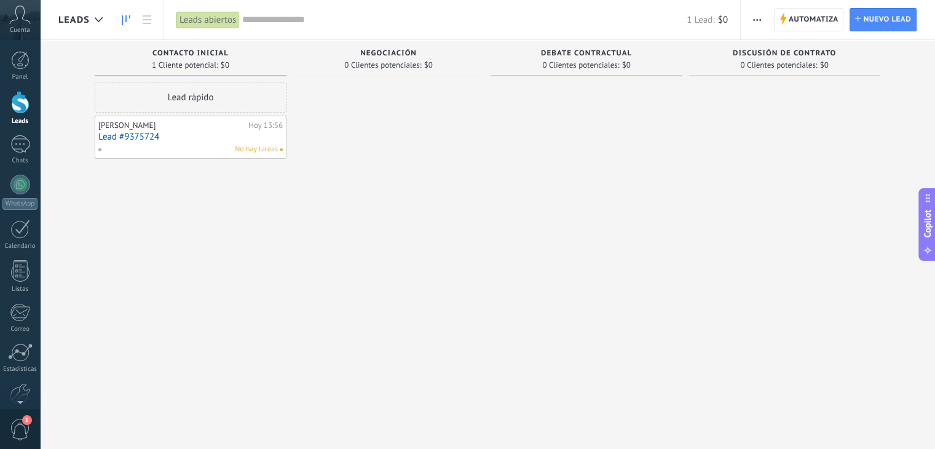
click at [758, 20] on span "button" at bounding box center [757, 19] width 8 height 23
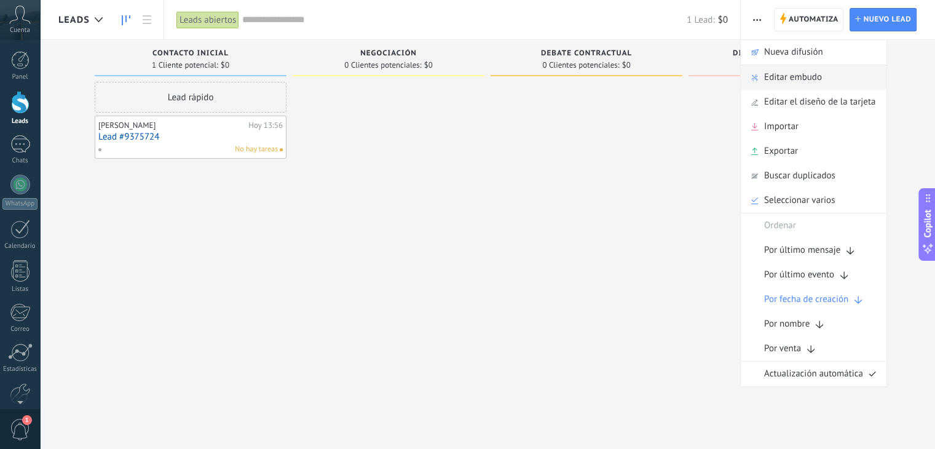
click at [779, 76] on span "Editar embudo" at bounding box center [793, 77] width 58 height 25
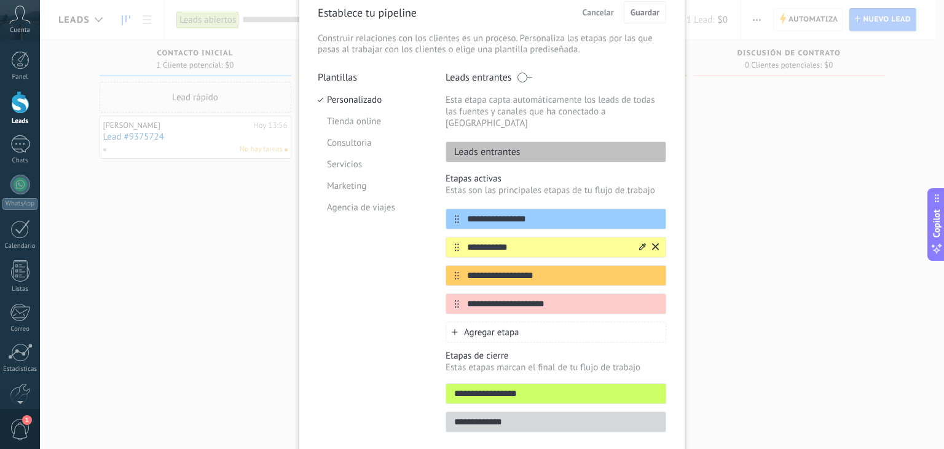
scroll to position [61, 0]
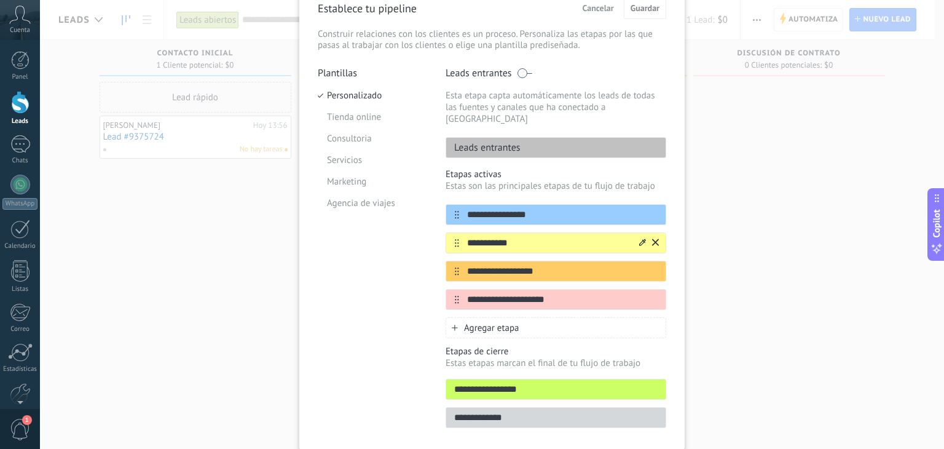
click at [524, 237] on input "**********" at bounding box center [548, 243] width 178 height 13
drag, startPoint x: 529, startPoint y: 225, endPoint x: 415, endPoint y: 216, distance: 114.0
click at [415, 216] on div "**********" at bounding box center [492, 251] width 348 height 368
type input "*"
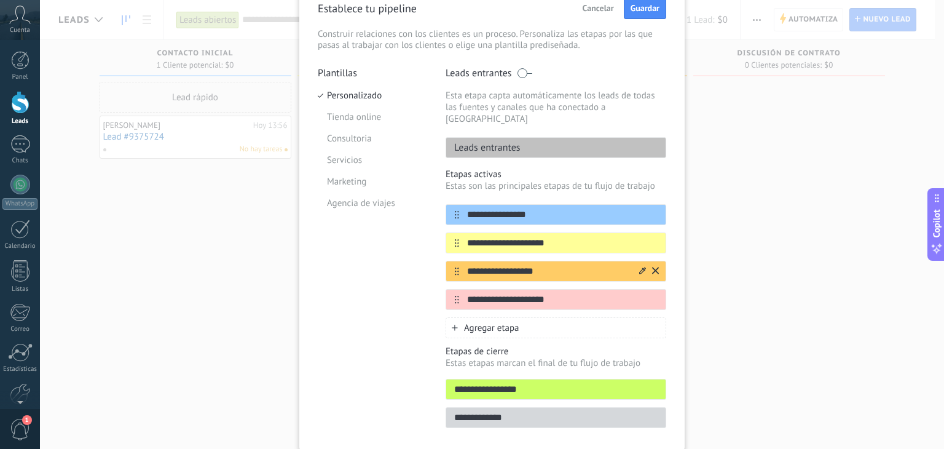
type input "**********"
drag, startPoint x: 485, startPoint y: 254, endPoint x: 435, endPoint y: 252, distance: 49.8
click at [435, 252] on div "**********" at bounding box center [492, 251] width 348 height 368
type input "**********"
drag, startPoint x: 558, startPoint y: 288, endPoint x: 457, endPoint y: 283, distance: 101.5
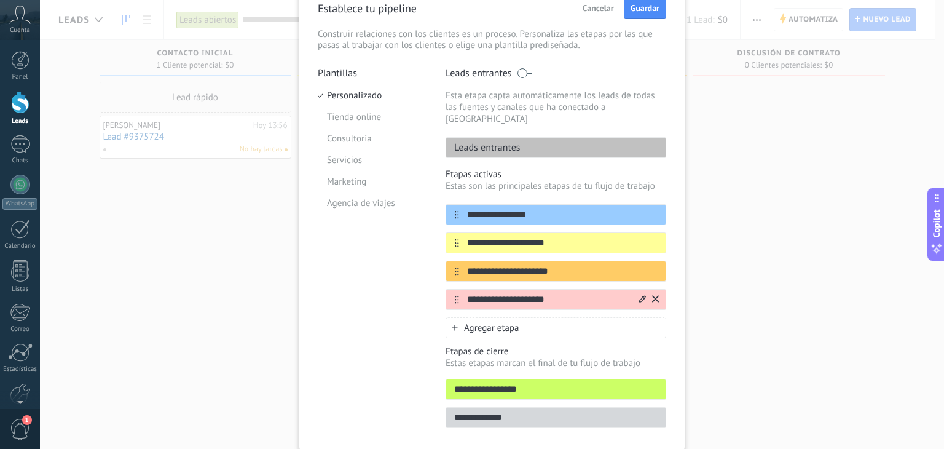
click at [459, 293] on input "**********" at bounding box center [548, 299] width 178 height 13
type input "******"
click at [468, 322] on span "Agregar etapa" at bounding box center [491, 328] width 55 height 12
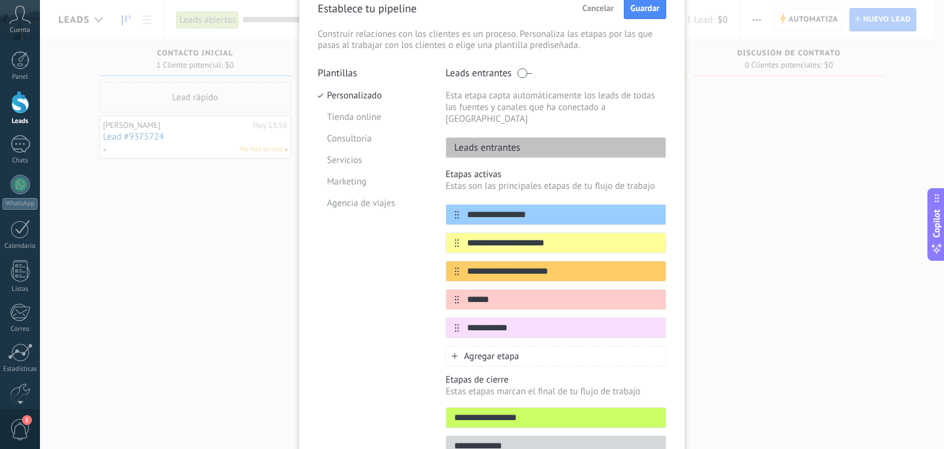
type input "**********"
click at [770, 325] on div "**********" at bounding box center [492, 224] width 904 height 449
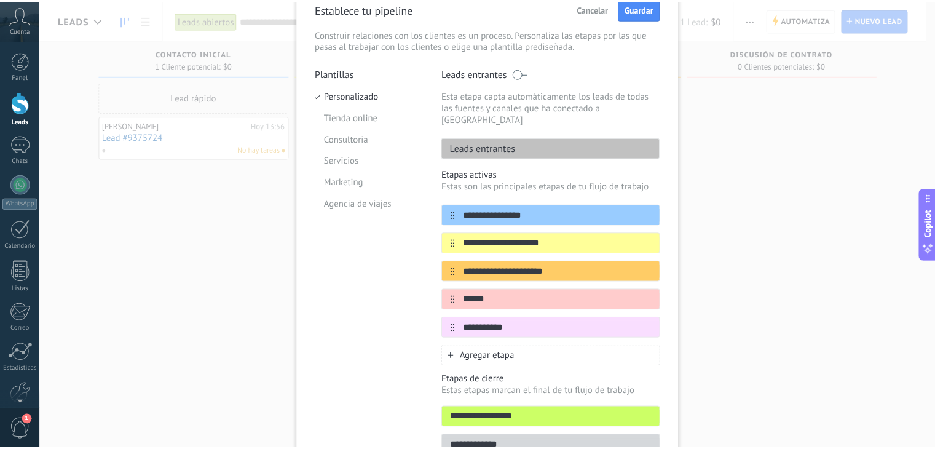
scroll to position [0, 0]
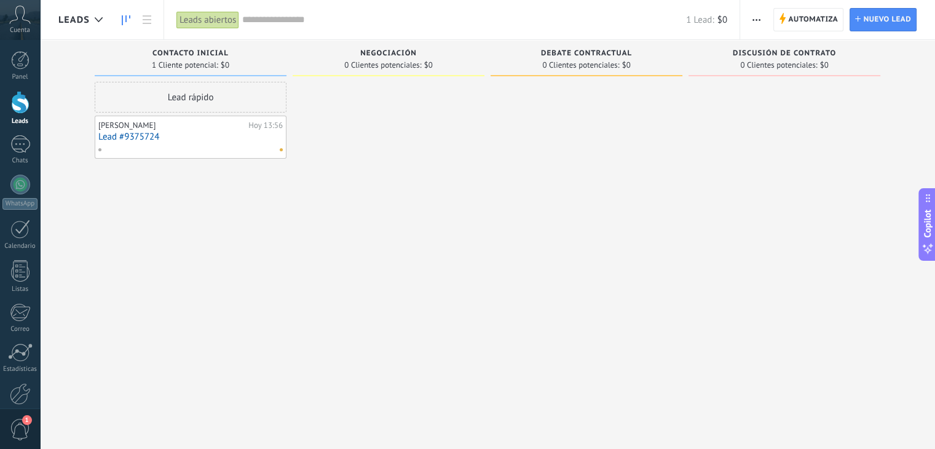
click at [752, 19] on icon "button" at bounding box center [756, 20] width 8 height 2
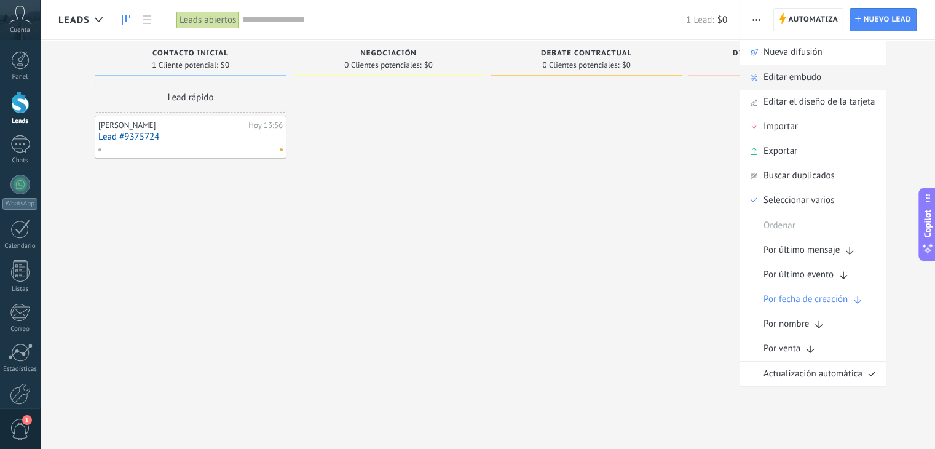
click at [780, 74] on span "Editar embudo" at bounding box center [792, 77] width 58 height 25
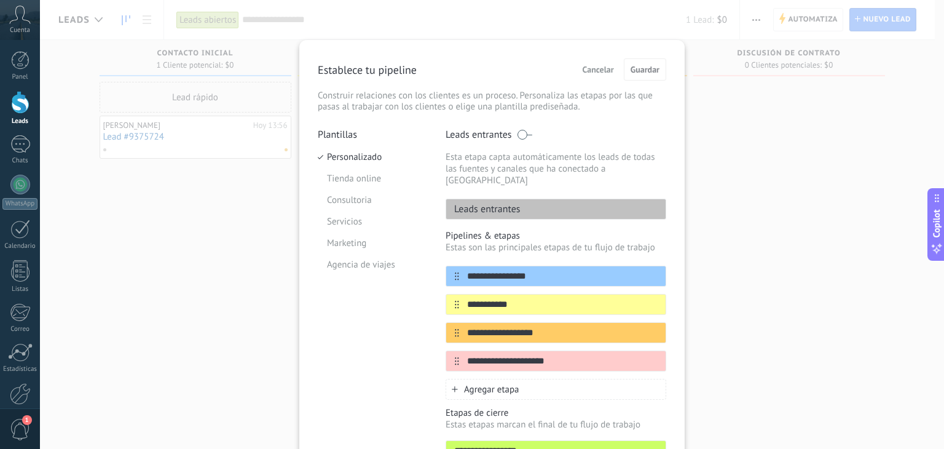
drag, startPoint x: 482, startPoint y: 291, endPoint x: 428, endPoint y: 290, distance: 53.5
click at [428, 290] on div "**********" at bounding box center [492, 312] width 348 height 368
click at [376, 184] on li "Tienda online" at bounding box center [372, 179] width 109 height 22
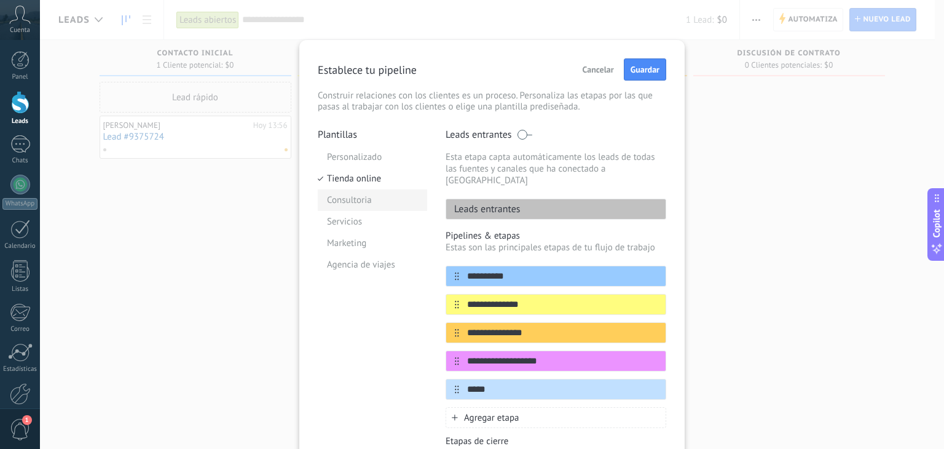
click at [353, 200] on li "Consultoria" at bounding box center [372, 200] width 109 height 22
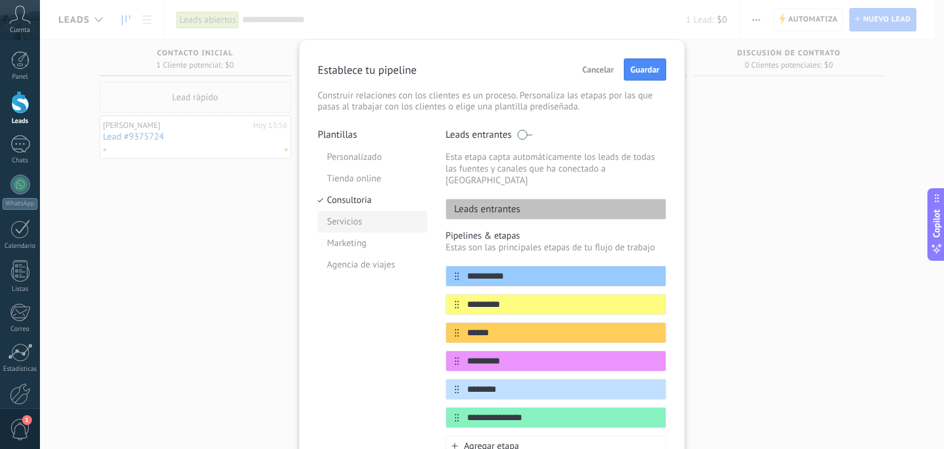
click at [346, 219] on li "Servicios" at bounding box center [372, 222] width 109 height 22
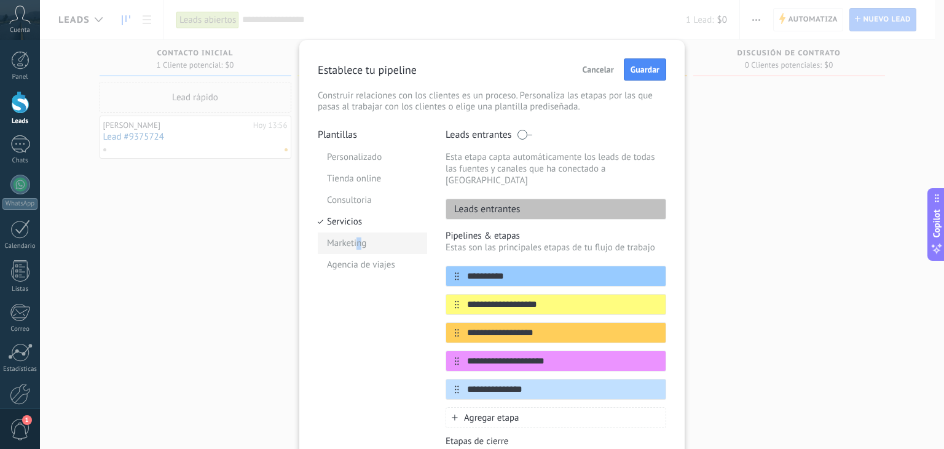
click at [356, 248] on li "Marketing" at bounding box center [372, 243] width 109 height 22
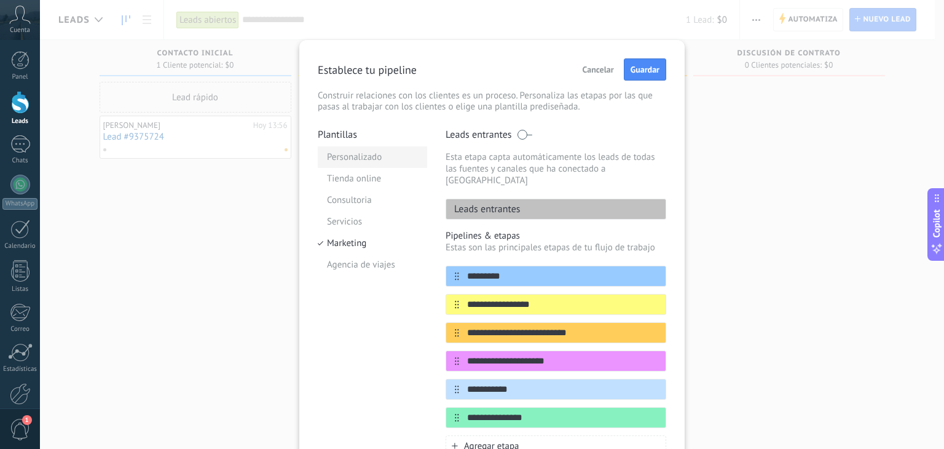
click at [342, 155] on li "Personalizado" at bounding box center [372, 157] width 109 height 22
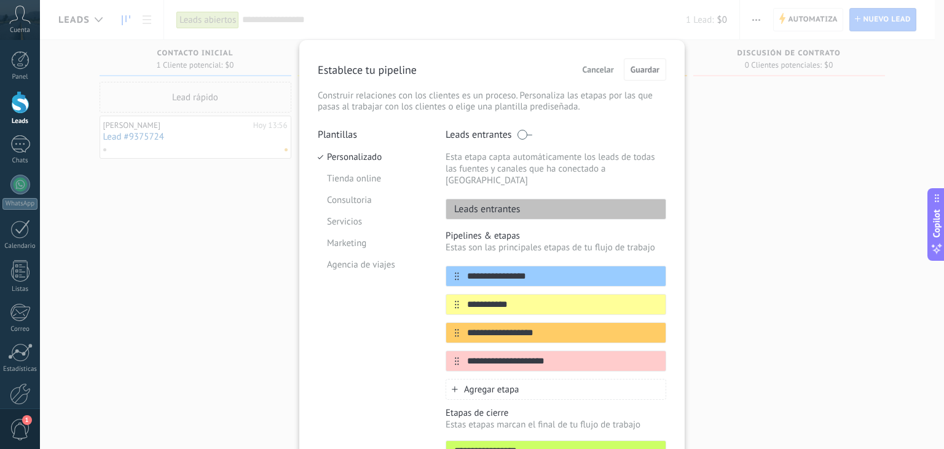
drag, startPoint x: 530, startPoint y: 294, endPoint x: 439, endPoint y: 293, distance: 91.6
click at [439, 293] on div "**********" at bounding box center [492, 312] width 348 height 368
type input "*"
type input "**********"
click at [501, 326] on input "**********" at bounding box center [548, 332] width 178 height 13
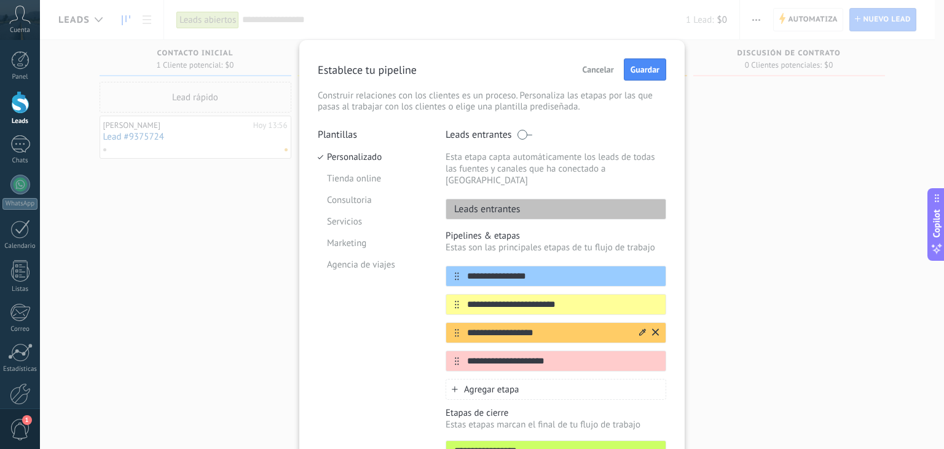
click at [501, 326] on input "**********" at bounding box center [548, 332] width 178 height 13
type input "**********"
click at [508, 355] on input "**********" at bounding box center [548, 361] width 178 height 13
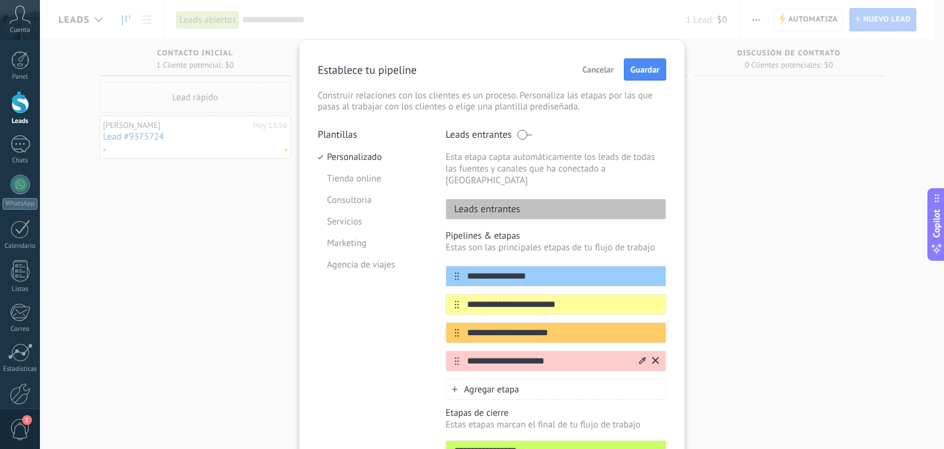
click at [508, 355] on input "**********" at bounding box center [548, 361] width 178 height 13
type input "******"
click at [508, 384] on span "Agregar etapa" at bounding box center [491, 390] width 55 height 12
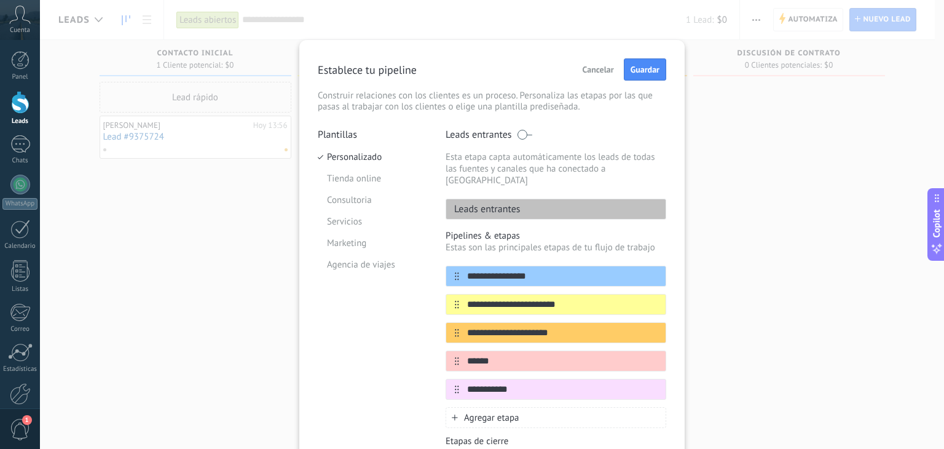
type input "**********"
click at [642, 57] on div "**********" at bounding box center [491, 291] width 385 height 503
click at [644, 66] on span "Guardar" at bounding box center [645, 69] width 29 height 9
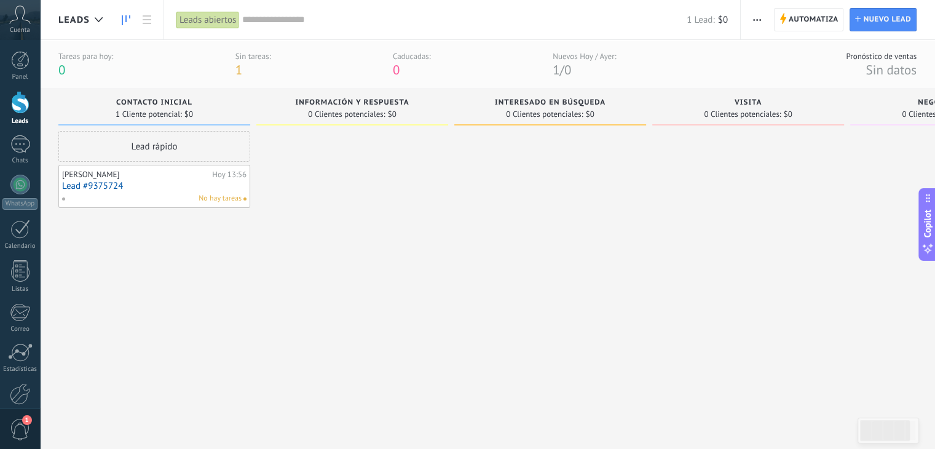
click at [181, 187] on link "Lead #9375724" at bounding box center [154, 186] width 184 height 10
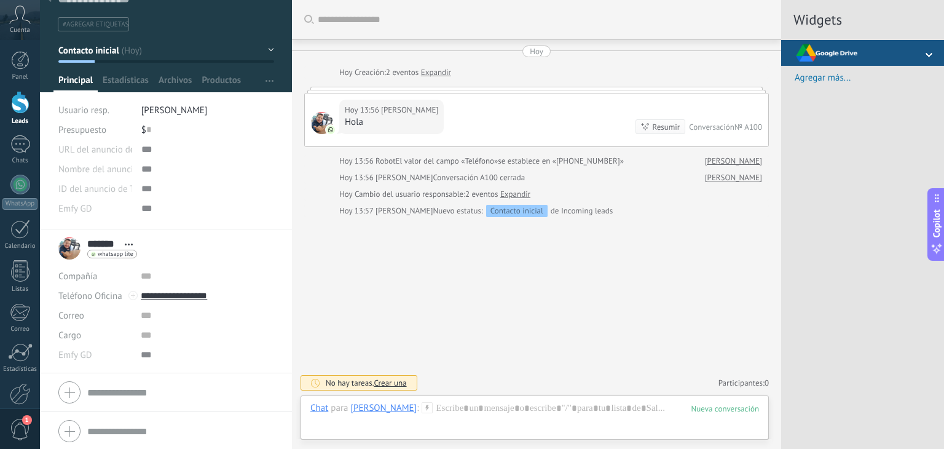
scroll to position [23, 0]
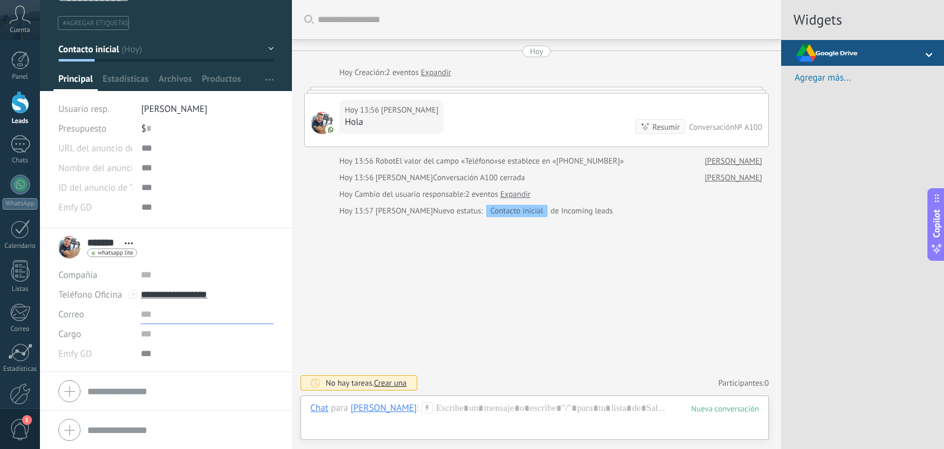
click at [145, 313] on input "text" at bounding box center [207, 314] width 133 height 20
type input "**********"
click at [170, 345] on div "Pasar Copiar" at bounding box center [207, 354] width 133 height 20
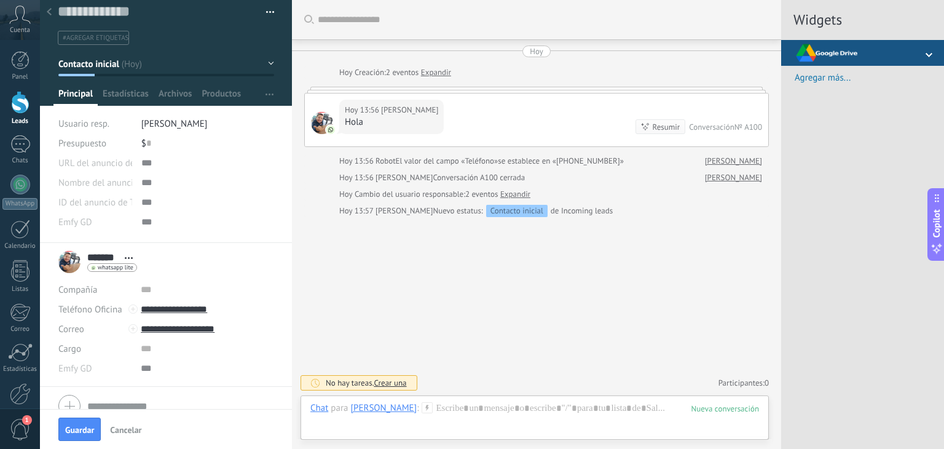
scroll to position [1, 0]
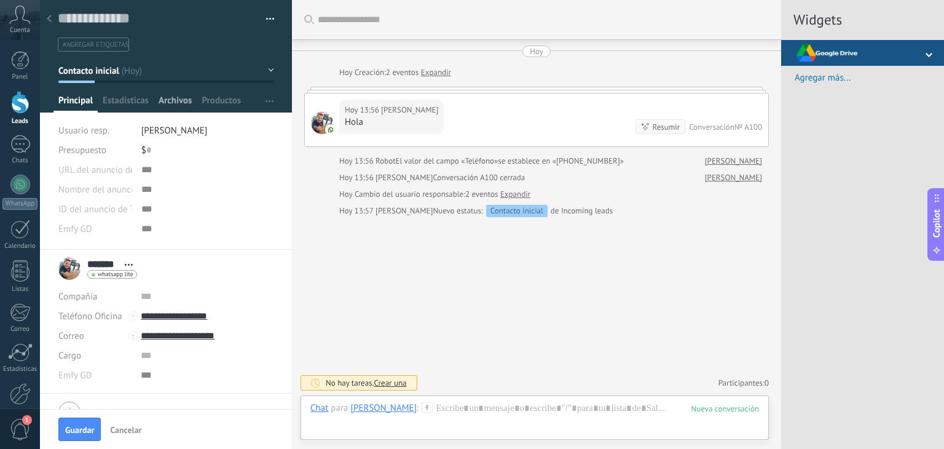
click at [172, 101] on span "Archivos" at bounding box center [175, 104] width 33 height 18
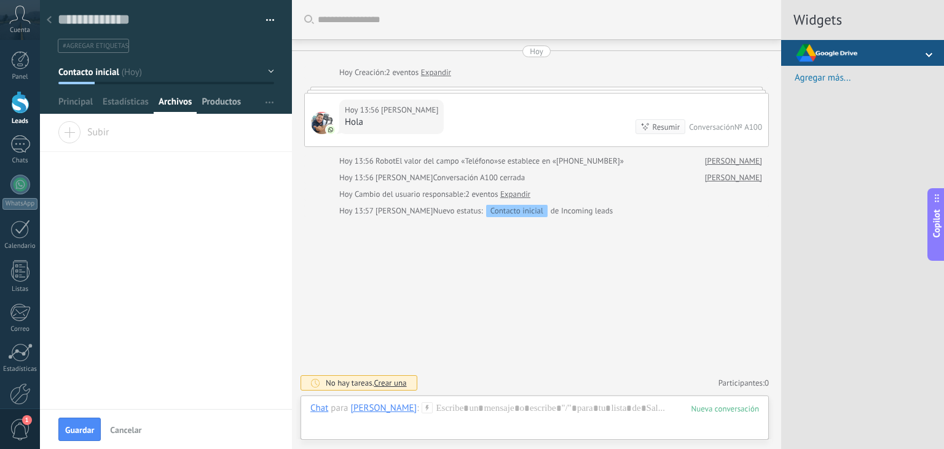
click at [216, 100] on span "Productos" at bounding box center [221, 105] width 39 height 18
click at [73, 133] on span "Instalar" at bounding box center [88, 129] width 61 height 17
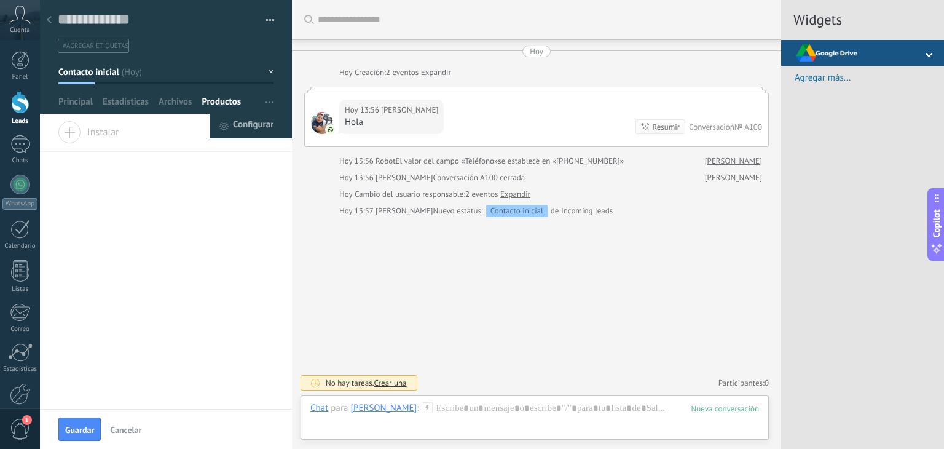
click at [247, 122] on span "Configurar" at bounding box center [253, 126] width 41 height 25
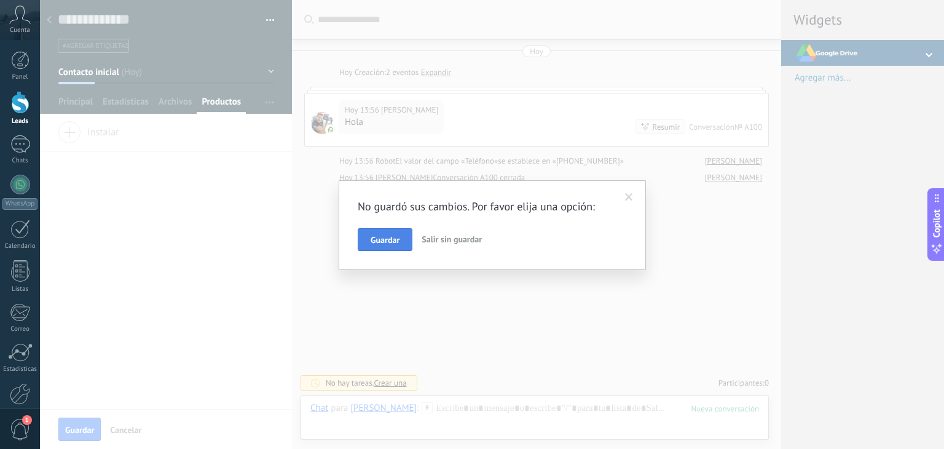
click at [383, 239] on span "Guardar" at bounding box center [385, 239] width 29 height 9
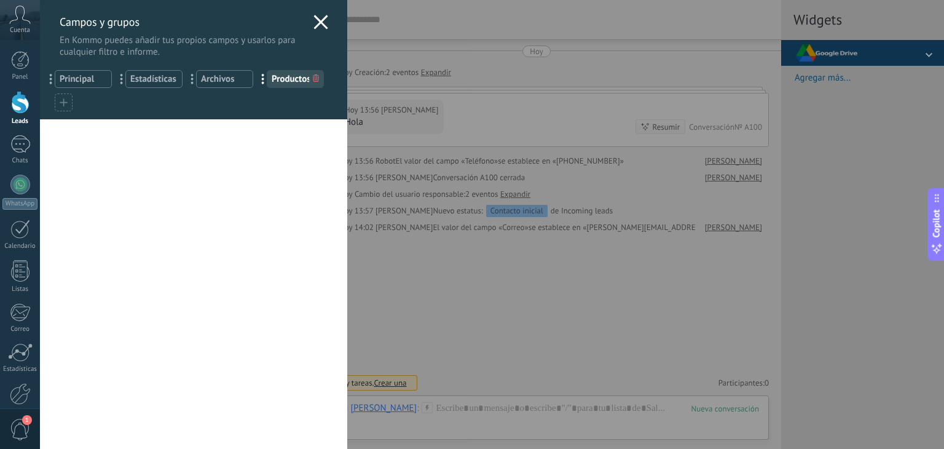
drag, startPoint x: 264, startPoint y: 79, endPoint x: 131, endPoint y: 74, distance: 133.5
click at [131, 74] on div "... Principal ... Estadísticas ... Archivos ... Productos" at bounding box center [193, 88] width 307 height 61
click at [258, 77] on span "..." at bounding box center [266, 78] width 25 height 21
click at [263, 77] on span "..." at bounding box center [266, 78] width 25 height 21
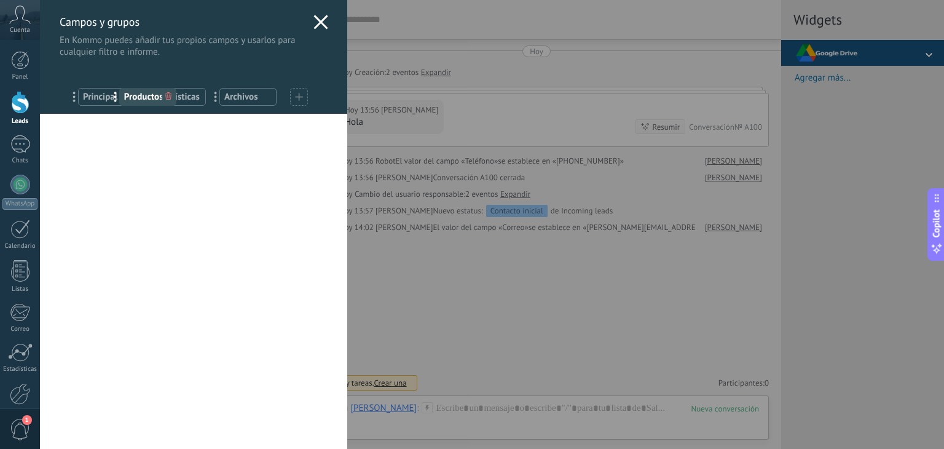
drag, startPoint x: 263, startPoint y: 77, endPoint x: 116, endPoint y: 94, distance: 147.9
drag, startPoint x: 120, startPoint y: 79, endPoint x: 42, endPoint y: 96, distance: 80.5
drag, startPoint x: 263, startPoint y: 79, endPoint x: 188, endPoint y: 98, distance: 77.4
drag, startPoint x: 263, startPoint y: 82, endPoint x: 177, endPoint y: 98, distance: 87.5
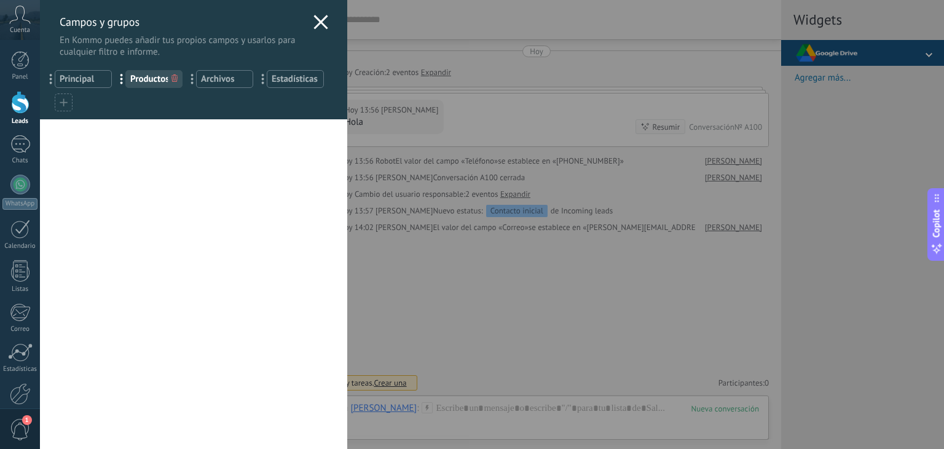
click at [315, 22] on icon at bounding box center [320, 22] width 15 height 15
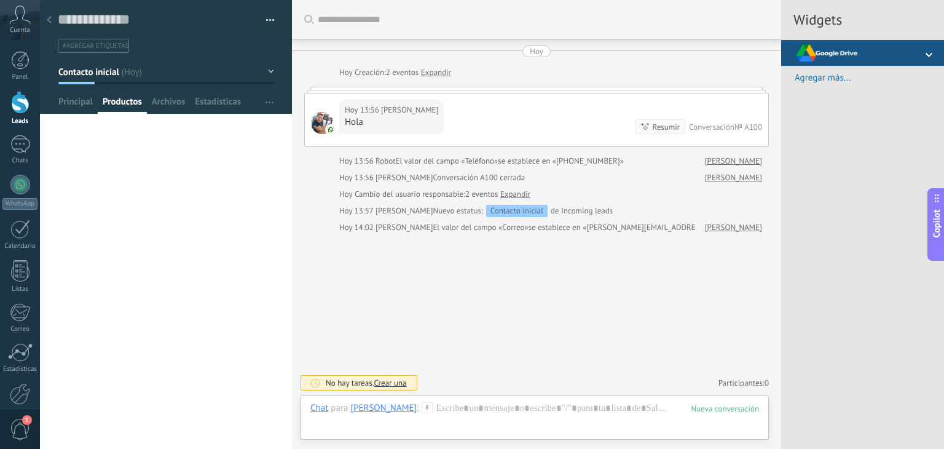
click at [130, 105] on span "Productos" at bounding box center [122, 105] width 39 height 18
click at [103, 132] on span "Instalar" at bounding box center [88, 129] width 61 height 17
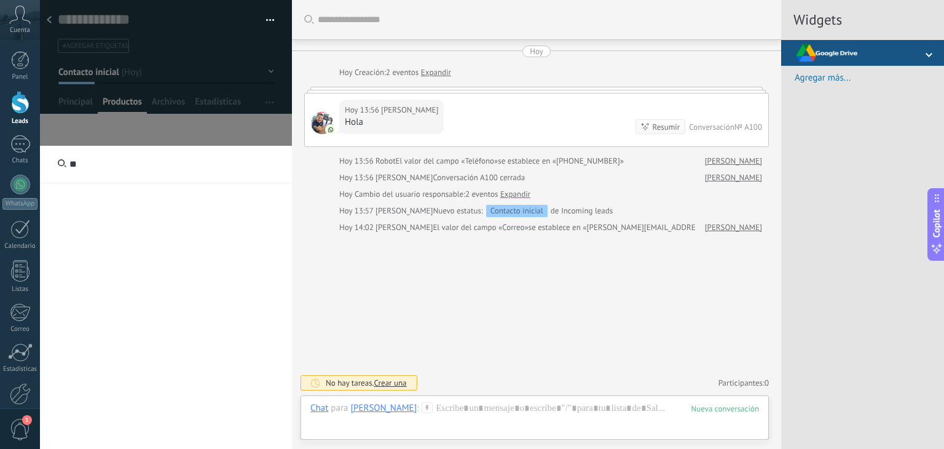
type input "*"
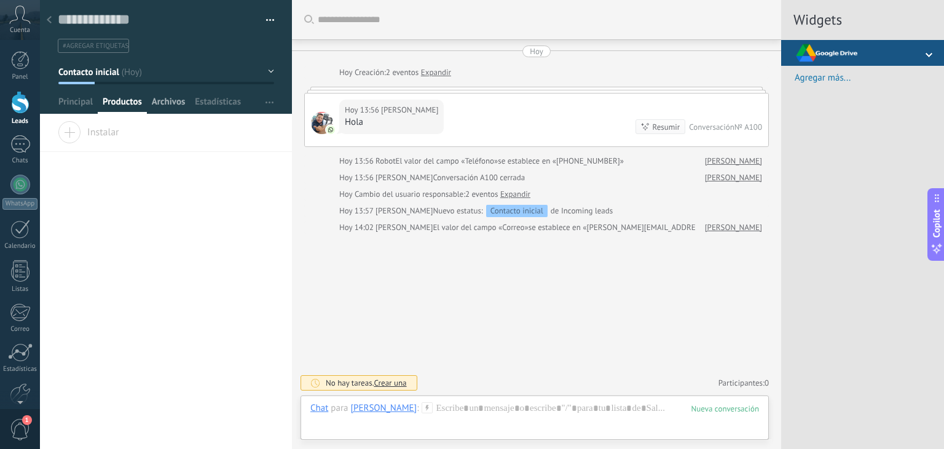
click at [170, 107] on span "Archivos" at bounding box center [168, 105] width 33 height 18
click at [73, 104] on span "Principal" at bounding box center [75, 105] width 34 height 18
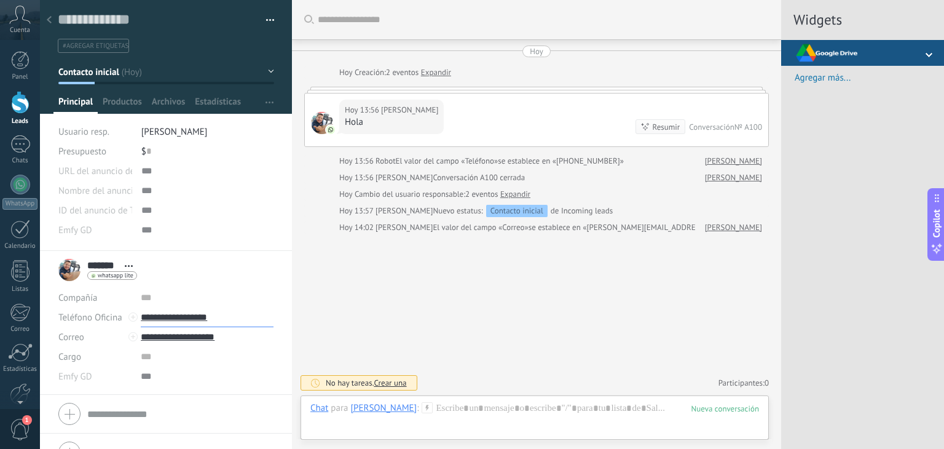
click at [169, 318] on input "**********" at bounding box center [207, 317] width 133 height 20
type input "**********"
click at [192, 360] on div "5493416412573 (WhatsApp)" at bounding box center [207, 358] width 132 height 21
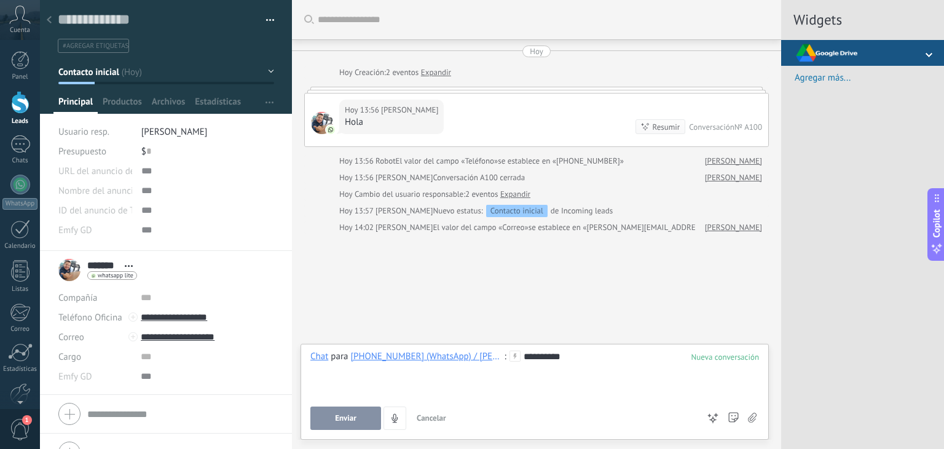
click at [366, 421] on button "Enviar" at bounding box center [345, 417] width 71 height 23
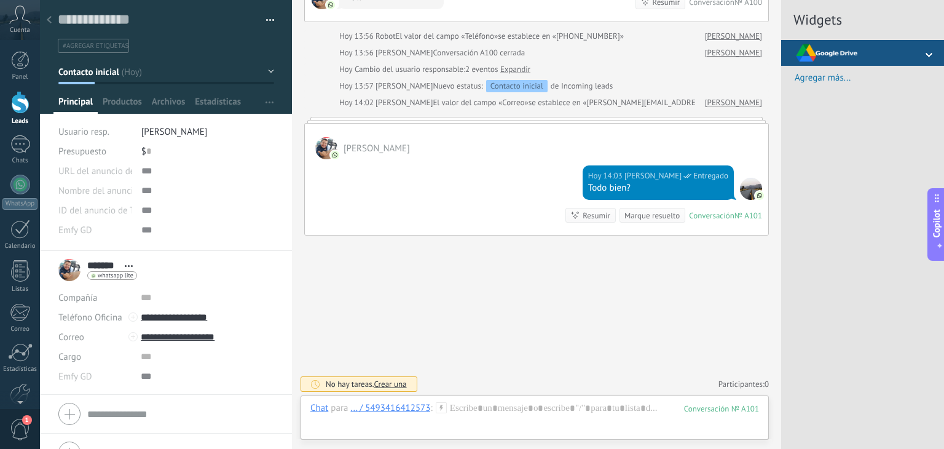
scroll to position [125, 0]
click at [420, 342] on div "Buscar Carga más Hoy Hoy Creación: 2 eventos Expandir Hoy 13:56 Paulina Hola Re…" at bounding box center [536, 162] width 489 height 575
click at [451, 171] on div "Hoy 14:03 Paulina Entregado Todo bien? Conversación № A101 Conversación № A101 …" at bounding box center [536, 197] width 463 height 76
click at [425, 119] on div at bounding box center [536, 119] width 465 height 6
click at [522, 313] on div "Buscar Carga más Hoy Hoy Creación: 2 eventos Expandir Hoy 13:56 Paulina Hola Re…" at bounding box center [536, 162] width 489 height 575
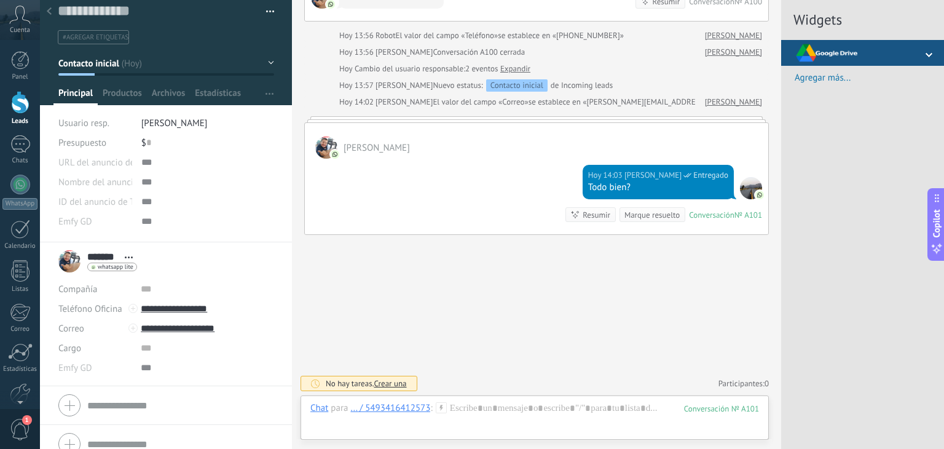
scroll to position [23, 0]
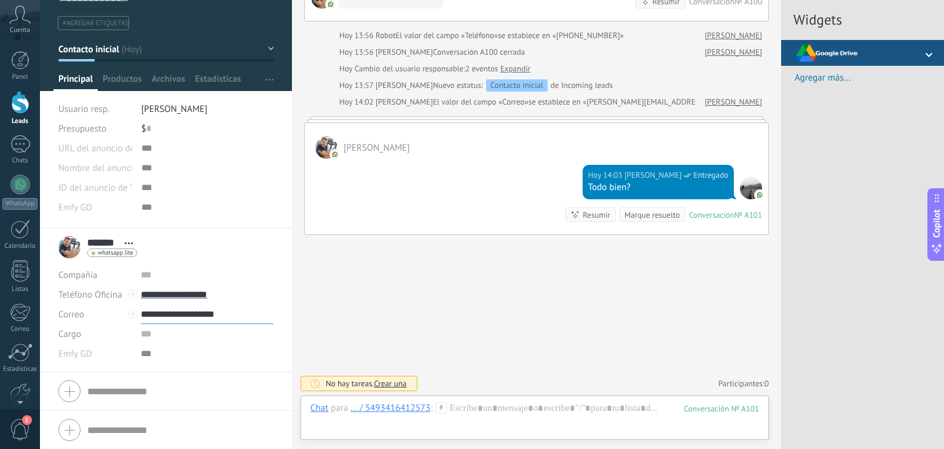
click at [173, 318] on input "**********" at bounding box center [207, 314] width 133 height 20
click at [173, 331] on div "Correo" at bounding box center [170, 335] width 58 height 21
click at [688, 291] on div "Buscar Carga más Hoy Hoy Creación: 2 eventos Expandir Hoy 13:56 Paulina Hola Re…" at bounding box center [536, 162] width 489 height 575
click at [174, 313] on input "**********" at bounding box center [207, 314] width 133 height 20
click at [175, 334] on div "Correo" at bounding box center [170, 335] width 58 height 21
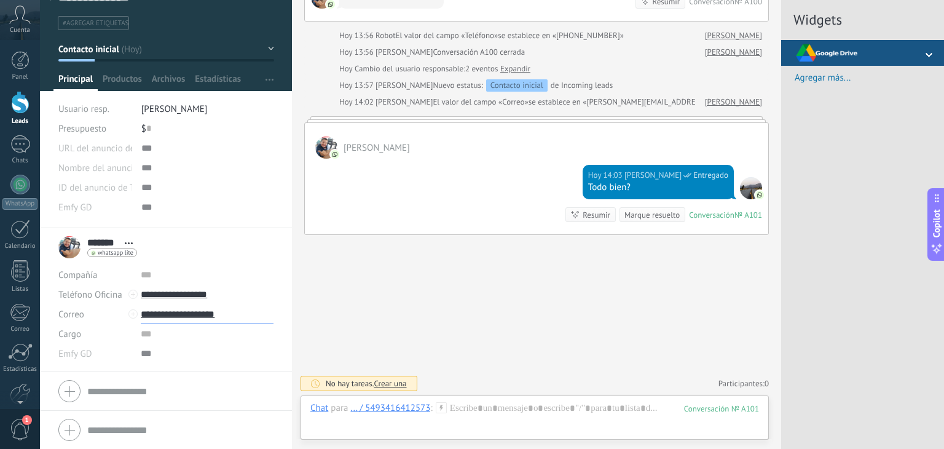
click at [190, 318] on input "**********" at bounding box center [207, 314] width 133 height 20
click at [157, 334] on span at bounding box center [156, 335] width 10 height 8
click at [608, 302] on div "Buscar Carga más Hoy Hoy Creación: 2 eventos Expandir Hoy 13:56 Paulina Hola Re…" at bounding box center [536, 162] width 489 height 575
click at [187, 314] on input "**********" at bounding box center [207, 314] width 133 height 20
drag, startPoint x: 235, startPoint y: 312, endPoint x: 173, endPoint y: 374, distance: 87.4
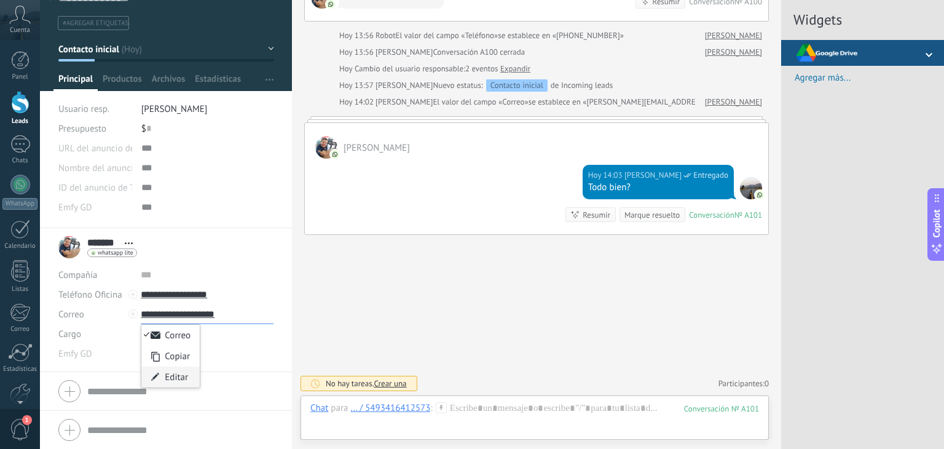
click at [173, 324] on div "**********" at bounding box center [207, 314] width 133 height 20
click at [173, 374] on div "Editar" at bounding box center [170, 376] width 58 height 21
drag, startPoint x: 230, startPoint y: 310, endPoint x: 178, endPoint y: 315, distance: 52.5
click at [178, 315] on input "**********" at bounding box center [207, 314] width 133 height 20
type input "**********"
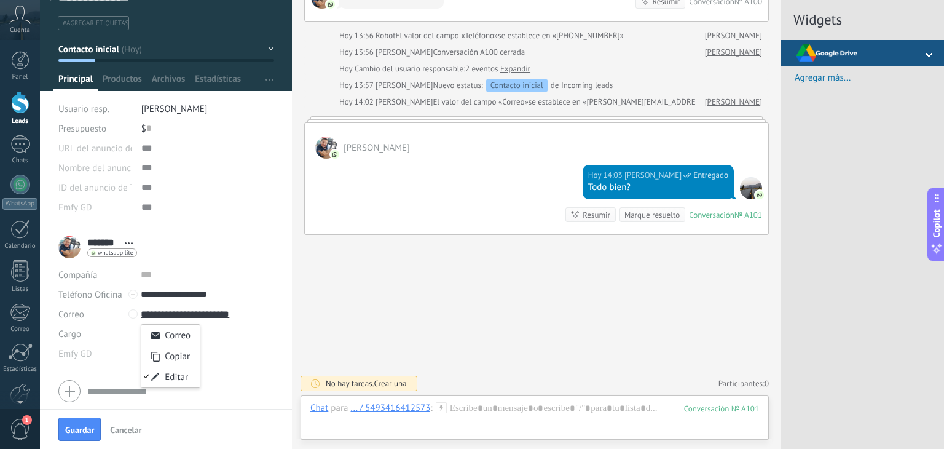
click at [575, 317] on div "Buscar Carga más Hoy Hoy Creación: 2 eventos Expandir Hoy 13:56 Paulina Hola Re…" at bounding box center [536, 162] width 489 height 575
click at [212, 314] on input "**********" at bounding box center [207, 314] width 133 height 20
click at [171, 336] on div "Correo" at bounding box center [170, 335] width 58 height 21
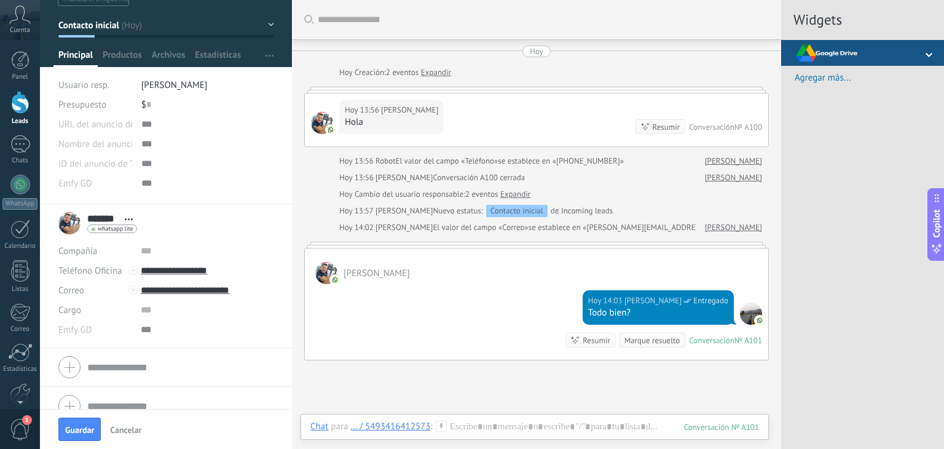
scroll to position [63, 0]
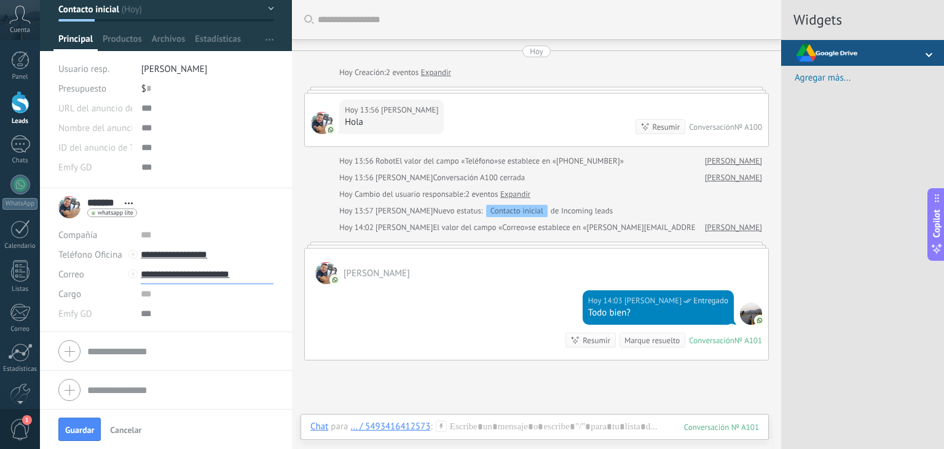
drag, startPoint x: 235, startPoint y: 276, endPoint x: 140, endPoint y: 280, distance: 95.3
click at [141, 280] on input "**********" at bounding box center [207, 274] width 133 height 20
click at [858, 272] on div "Widgets Agregar más..." at bounding box center [862, 224] width 163 height 449
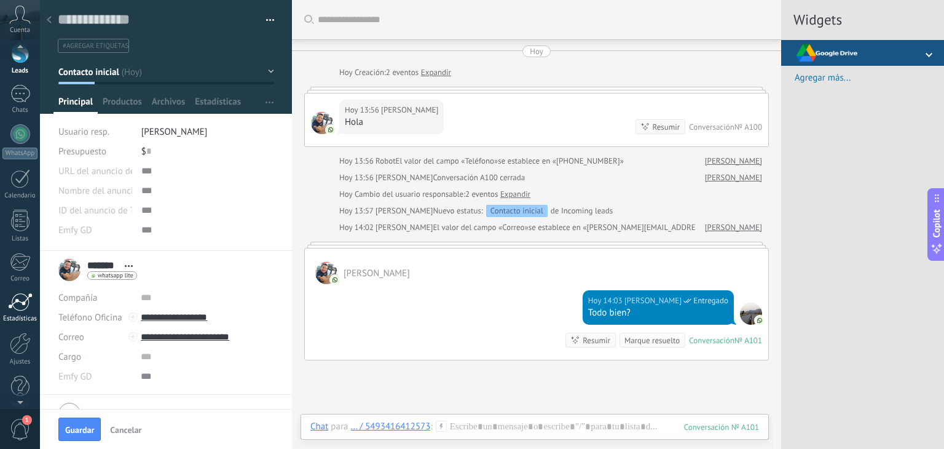
scroll to position [62, 0]
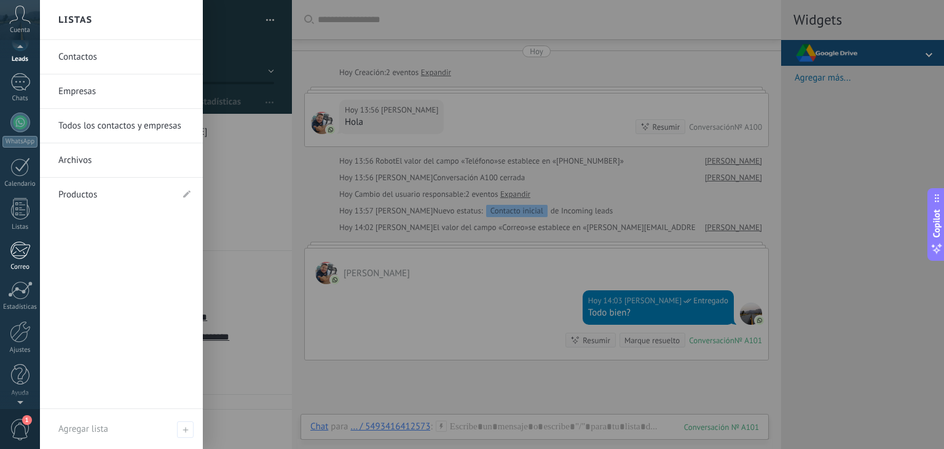
click at [22, 253] on div at bounding box center [20, 250] width 20 height 18
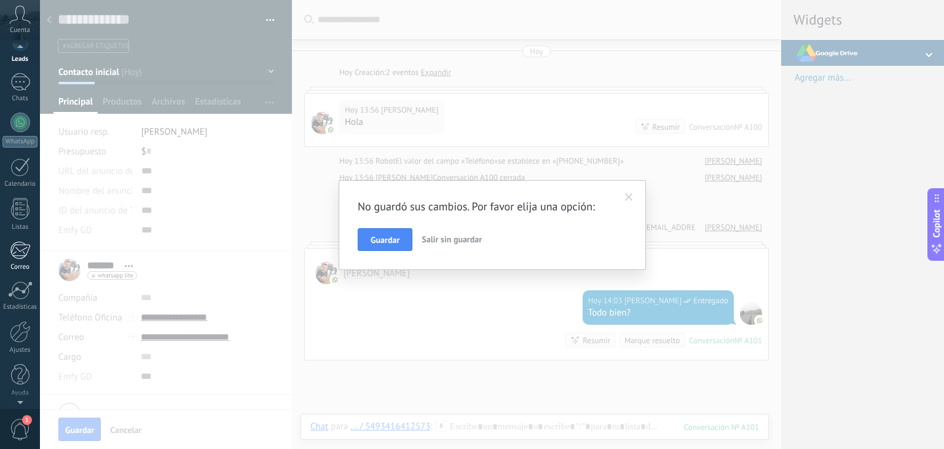
scroll to position [0, 0]
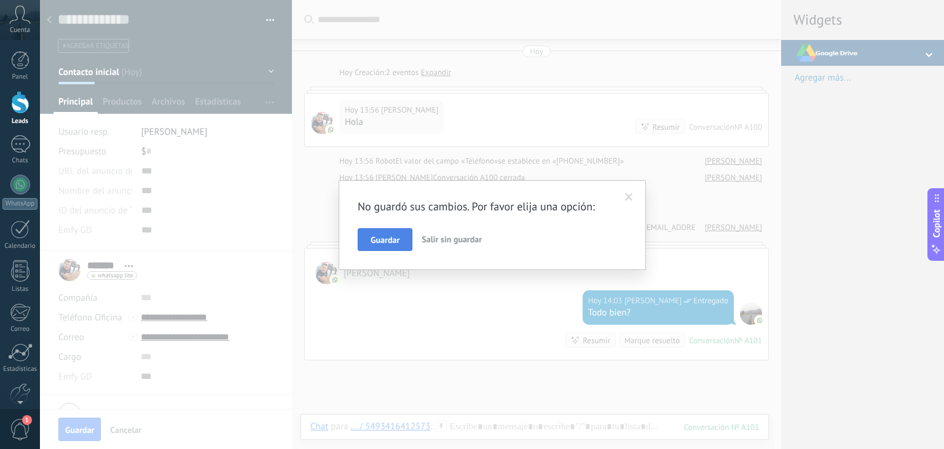
click at [384, 239] on span "Guardar" at bounding box center [385, 239] width 29 height 9
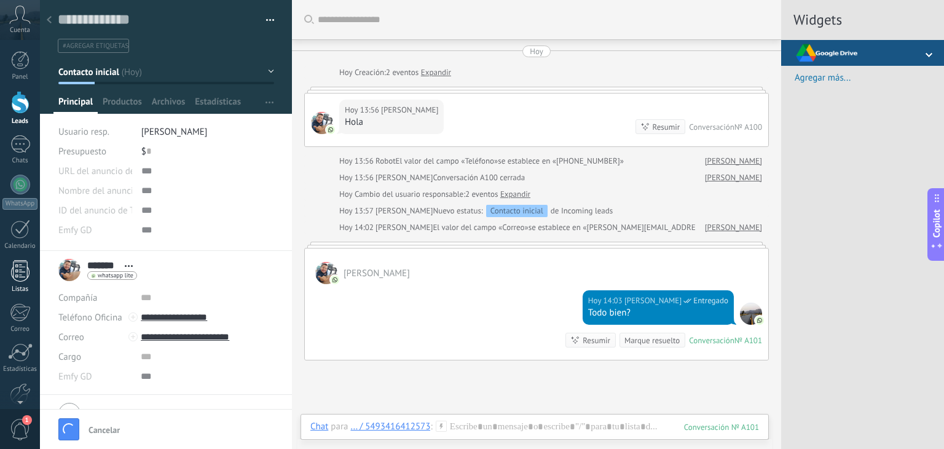
scroll to position [20, 0]
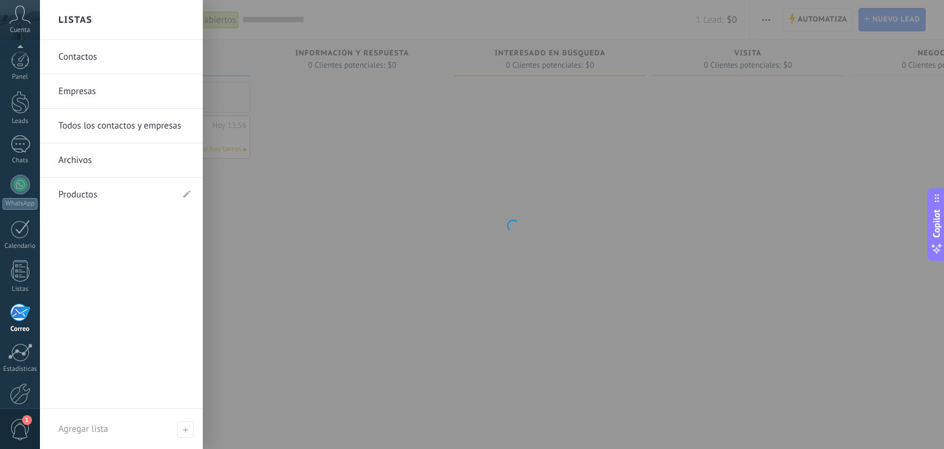
scroll to position [62, 0]
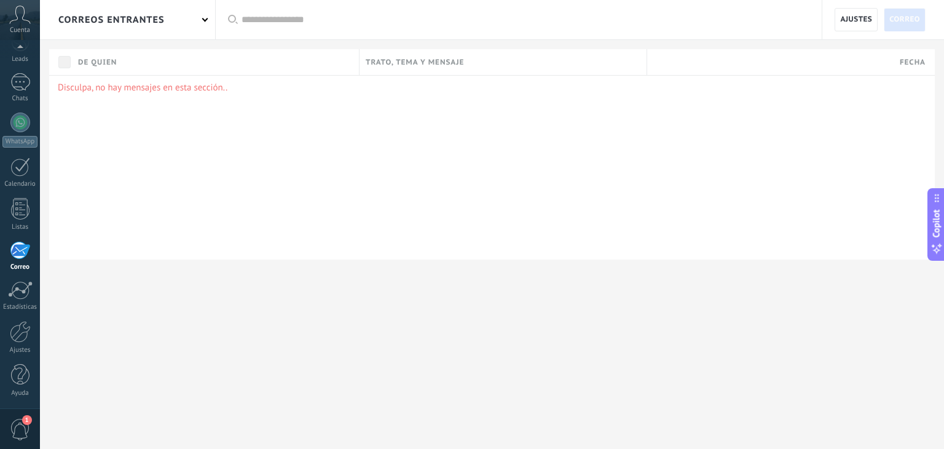
click at [361, 202] on div "Disculpa, no hay mensajes en esta sección.." at bounding box center [492, 167] width 886 height 184
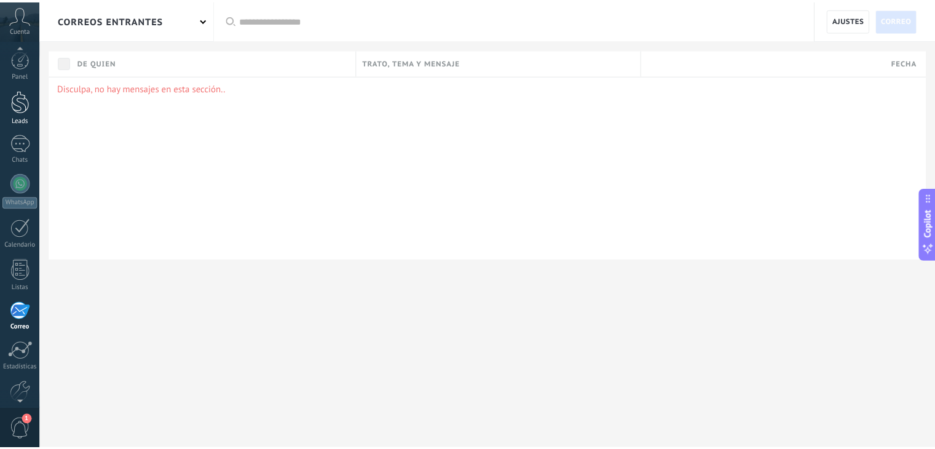
scroll to position [0, 0]
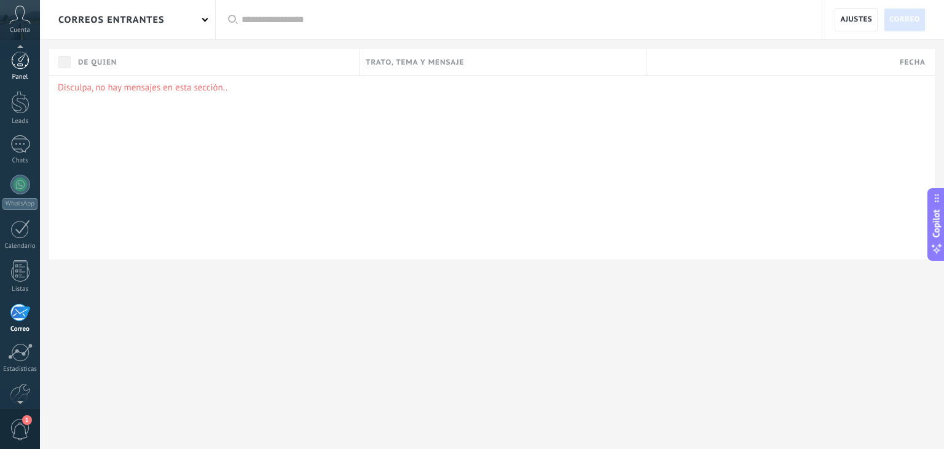
click at [18, 63] on div at bounding box center [20, 60] width 18 height 18
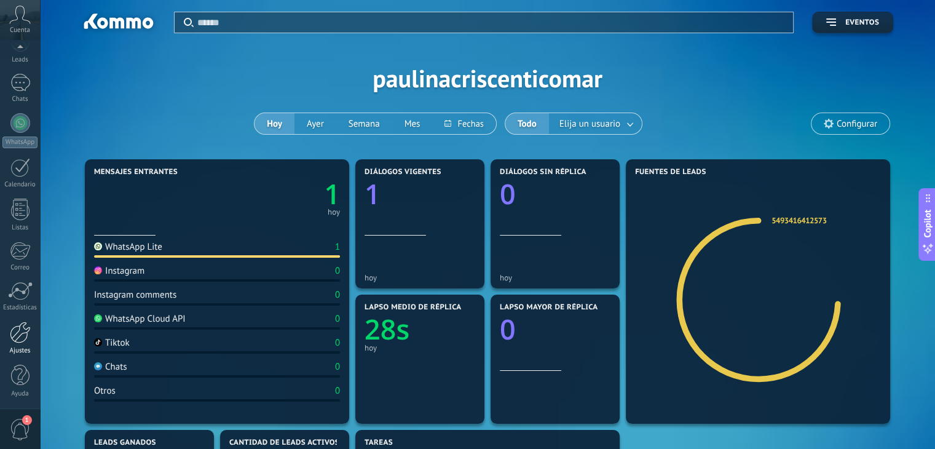
scroll to position [62, 0]
click at [24, 335] on div at bounding box center [20, 332] width 21 height 22
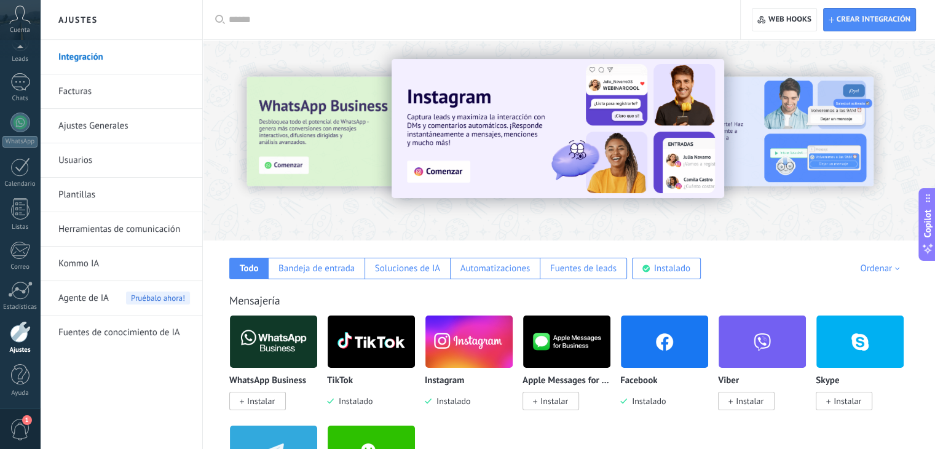
click at [88, 90] on link "Facturas" at bounding box center [124, 91] width 132 height 34
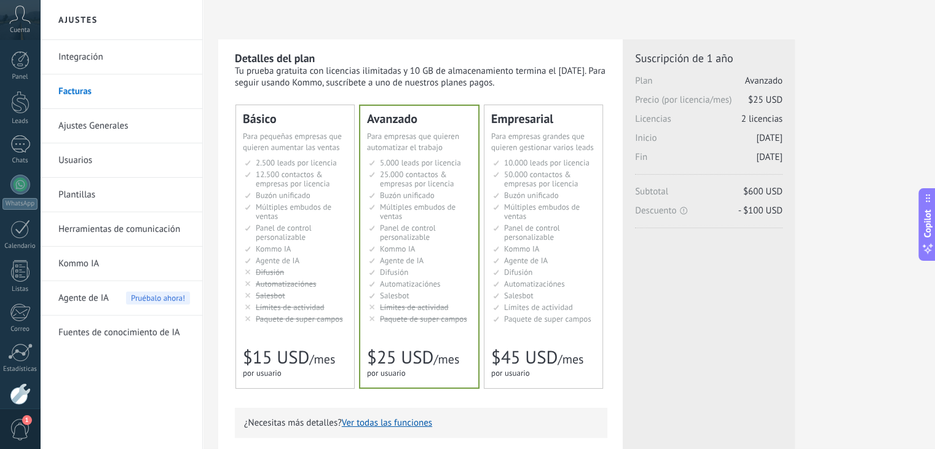
click at [93, 165] on link "Usuarios" at bounding box center [124, 160] width 132 height 34
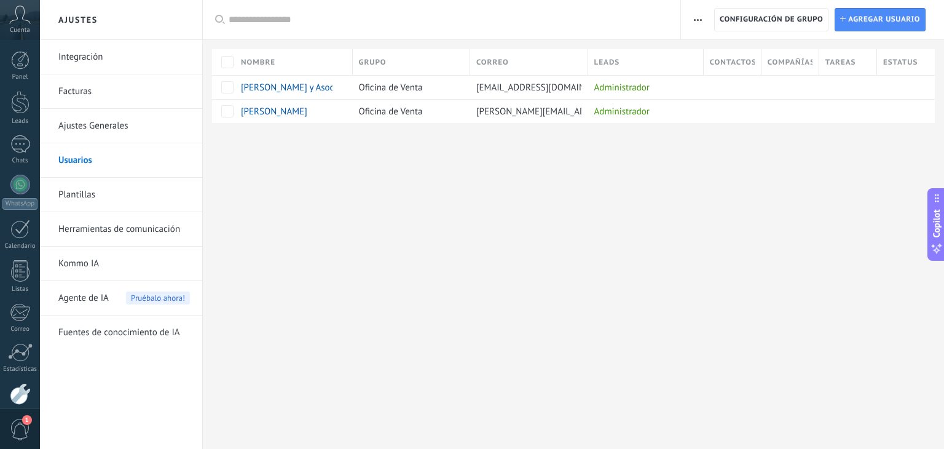
click at [98, 193] on link "Plantillas" at bounding box center [124, 195] width 132 height 34
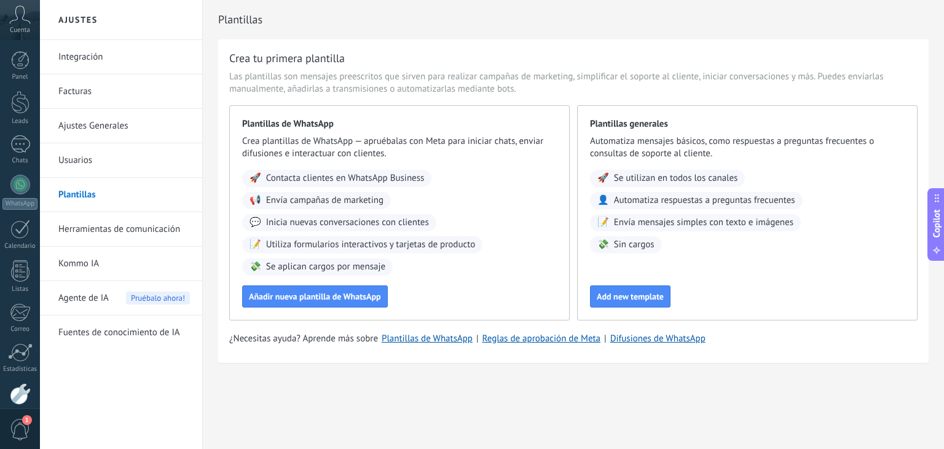
click at [91, 227] on link "Herramientas de comunicación" at bounding box center [124, 229] width 132 height 34
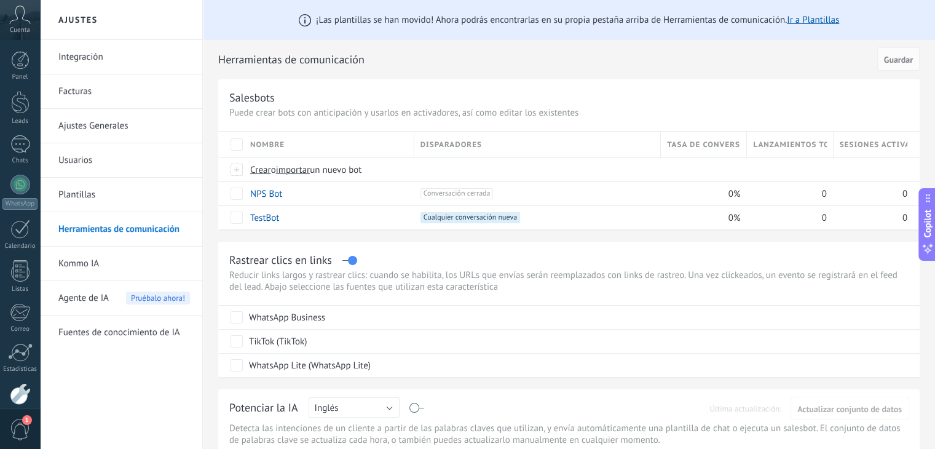
click at [71, 263] on link "Kommo IA" at bounding box center [124, 263] width 132 height 34
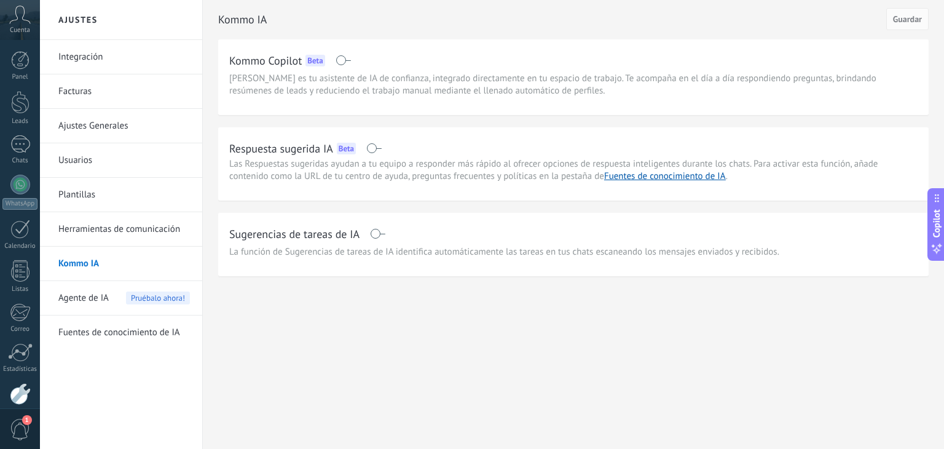
click at [68, 296] on span "Agente de IA" at bounding box center [83, 298] width 50 height 34
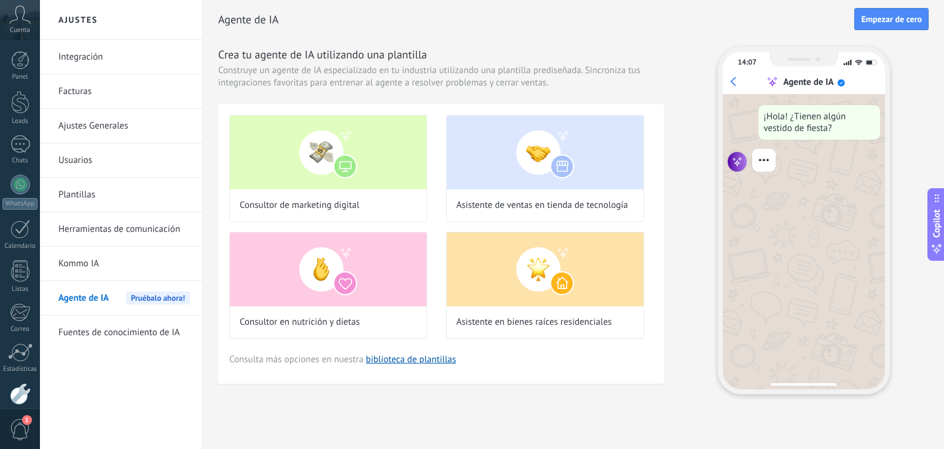
click at [78, 334] on link "Fuentes de conocimiento de IA" at bounding box center [124, 332] width 132 height 34
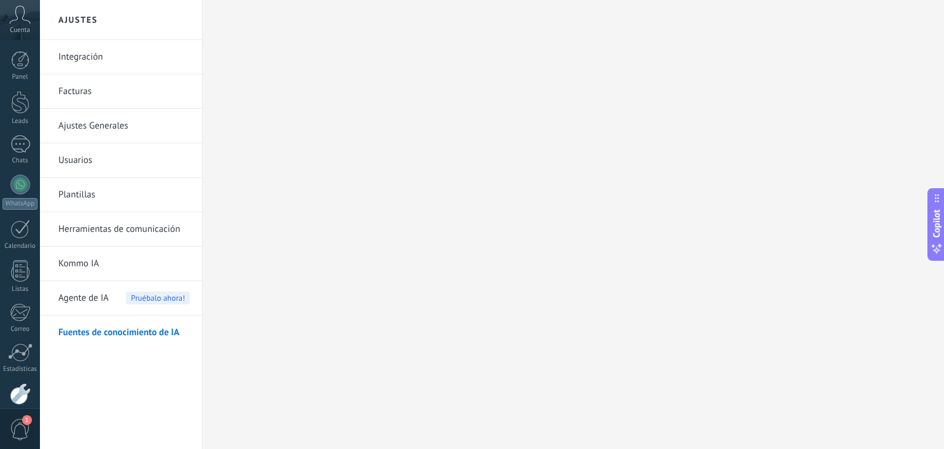
click at [84, 58] on link "Integración" at bounding box center [124, 57] width 132 height 34
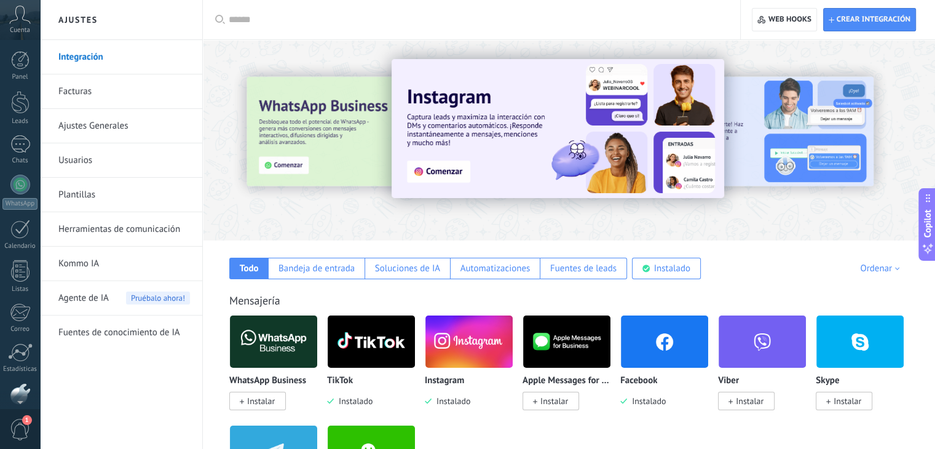
scroll to position [62, 0]
click at [91, 60] on link "Integración" at bounding box center [124, 57] width 132 height 34
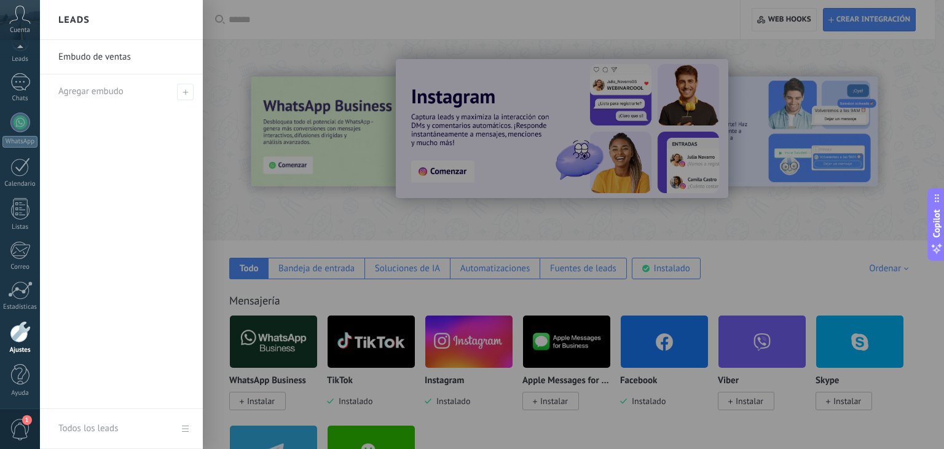
click at [297, 218] on div at bounding box center [512, 224] width 944 height 449
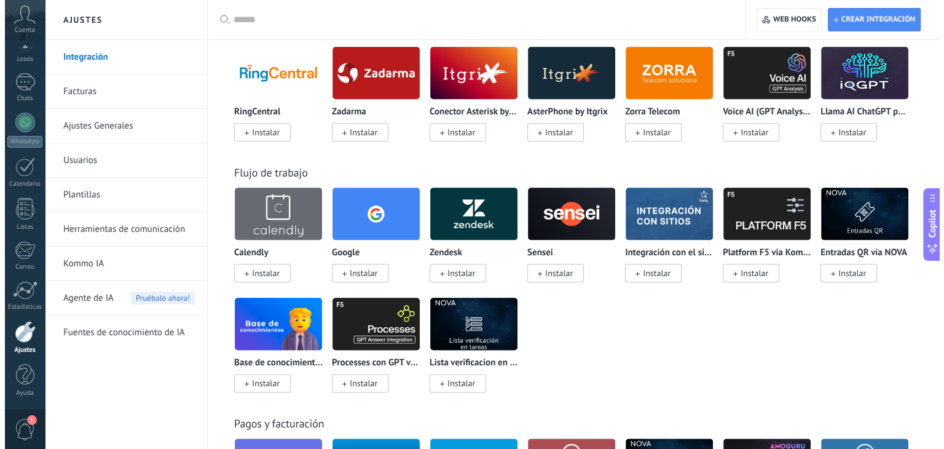
scroll to position [1414, 0]
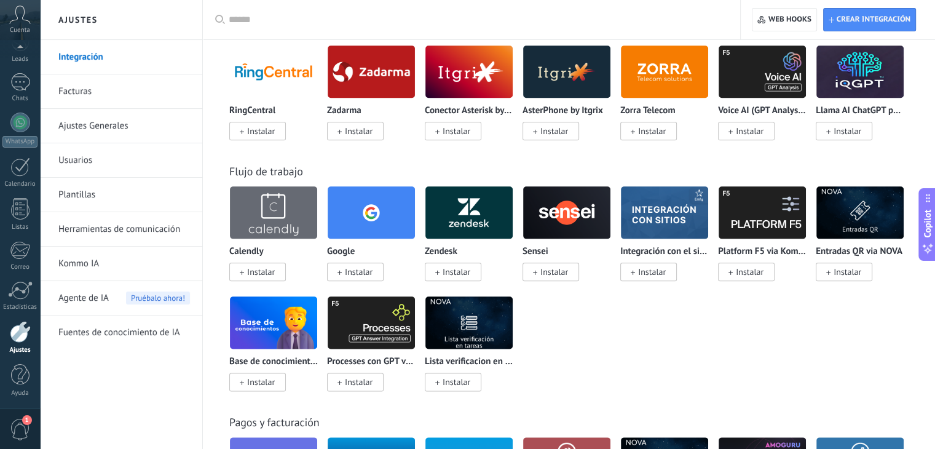
click at [356, 274] on span "Instalar" at bounding box center [359, 271] width 28 height 11
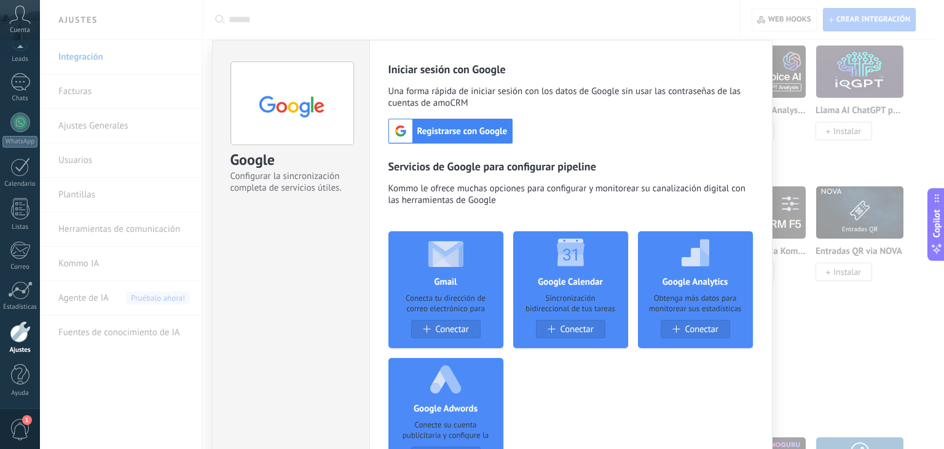
click at [447, 131] on span "Registrarse con Google" at bounding box center [462, 131] width 100 height 12
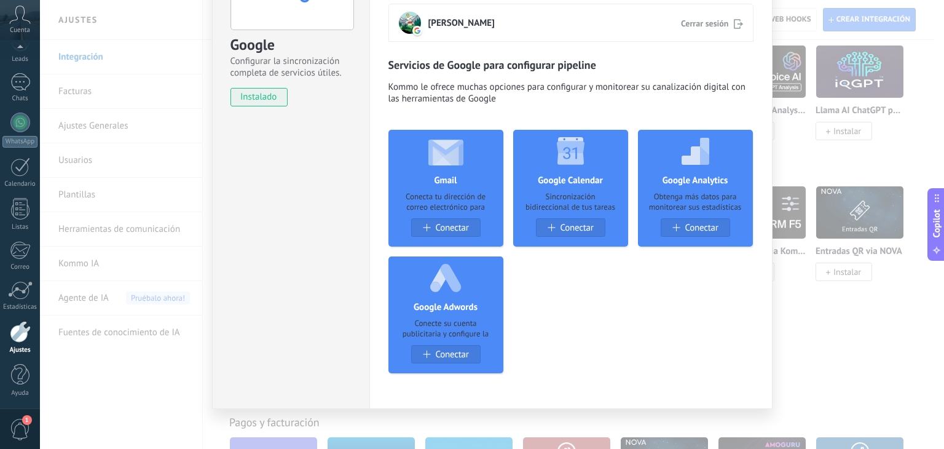
scroll to position [121, 0]
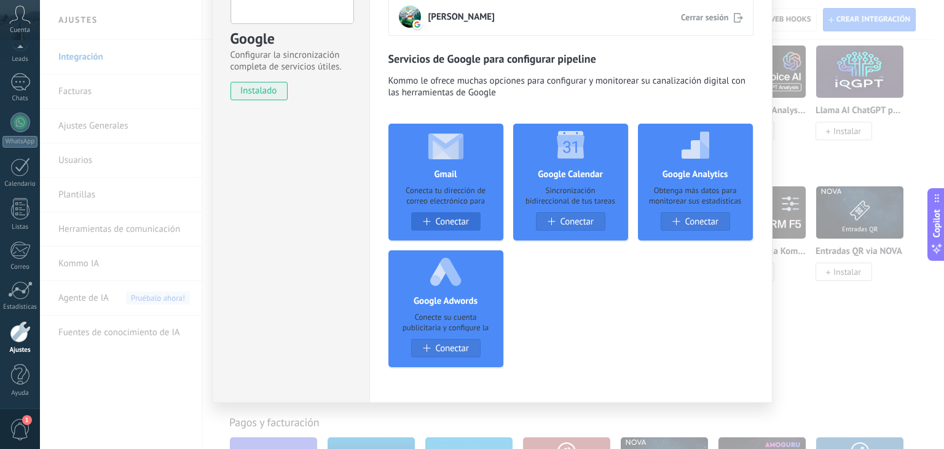
click at [436, 217] on span "Conectar" at bounding box center [451, 221] width 33 height 10
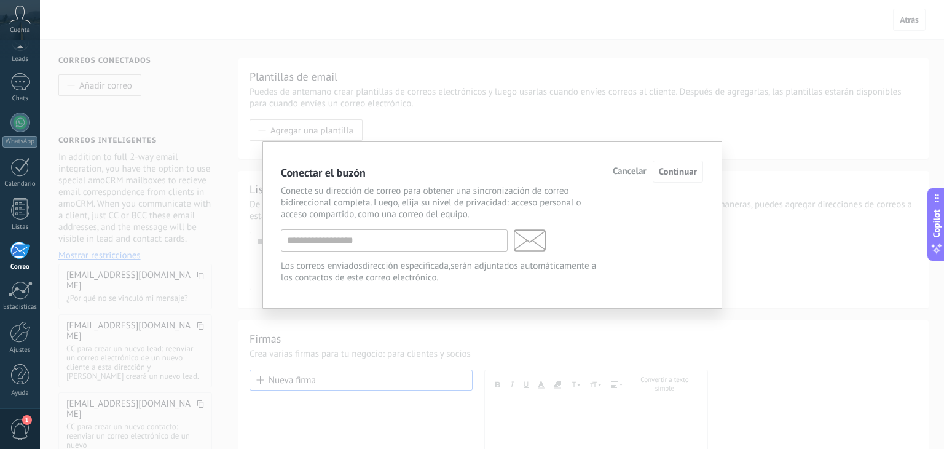
click at [372, 213] on p "Conecte su dirección de correo para obtener una sincronización de correo bidire…" at bounding box center [443, 202] width 324 height 35
click at [359, 231] on input "text" at bounding box center [394, 240] width 227 height 22
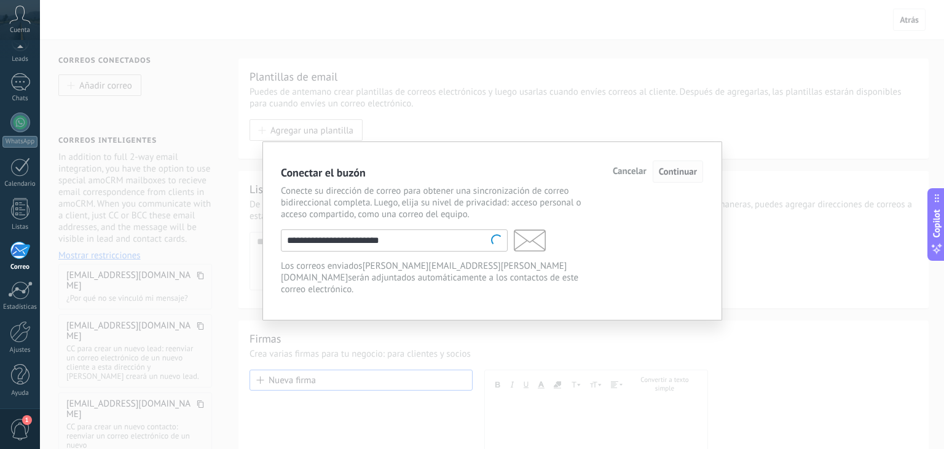
type input "**********"
click at [676, 173] on span "Continuar" at bounding box center [678, 172] width 38 height 12
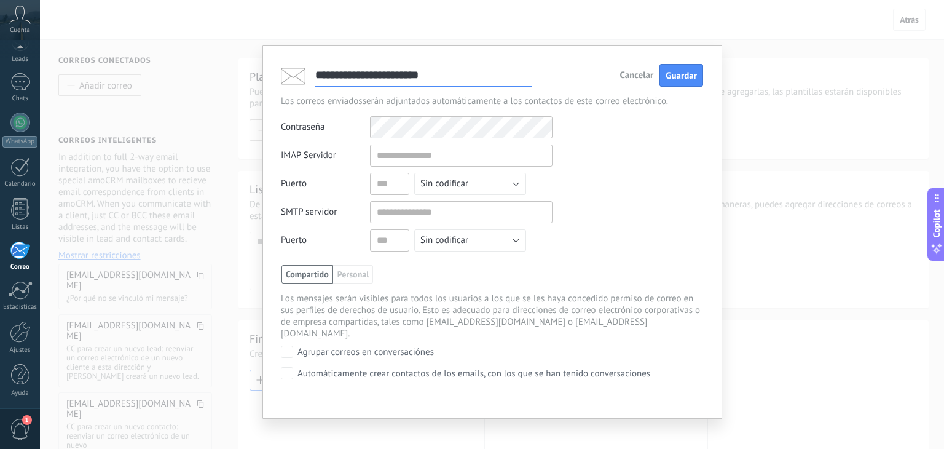
click at [420, 139] on div "Nombre de usuario para IMAP Contraseña Otros IMAP nombre de usuario y contraseñ…" at bounding box center [492, 254] width 422 height 277
click at [420, 149] on input "text" at bounding box center [461, 155] width 183 height 22
click at [419, 152] on input "text" at bounding box center [461, 155] width 183 height 22
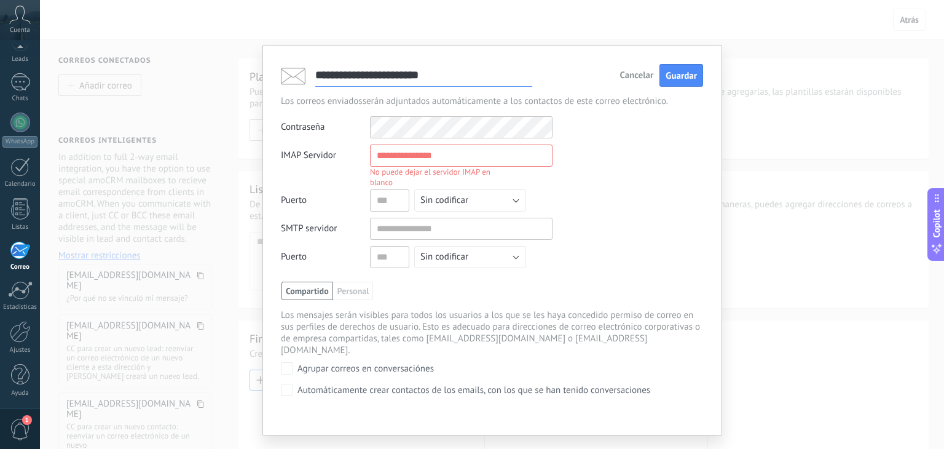
click at [639, 73] on span "Cancelar" at bounding box center [637, 75] width 34 height 9
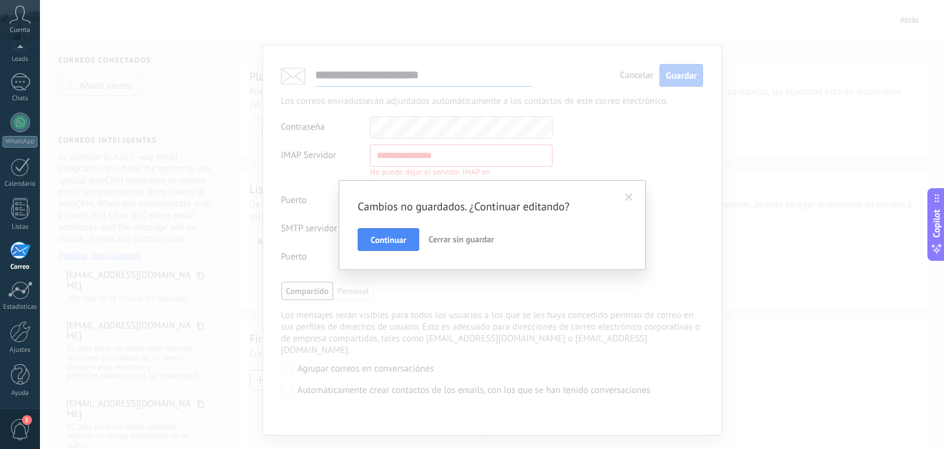
click at [442, 239] on span "Cerrar sin guardar" at bounding box center [461, 239] width 66 height 11
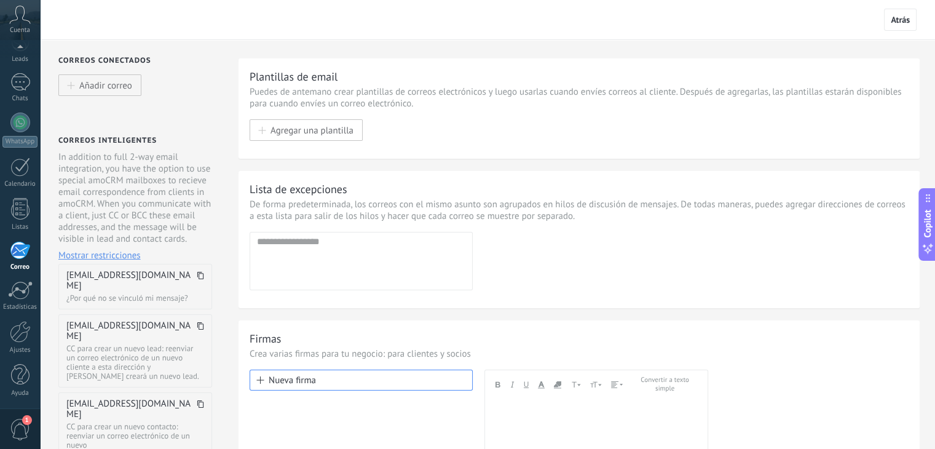
click at [561, 250] on div "Agregar dirección Dirección de email incorrecta!" at bounding box center [579, 261] width 659 height 58
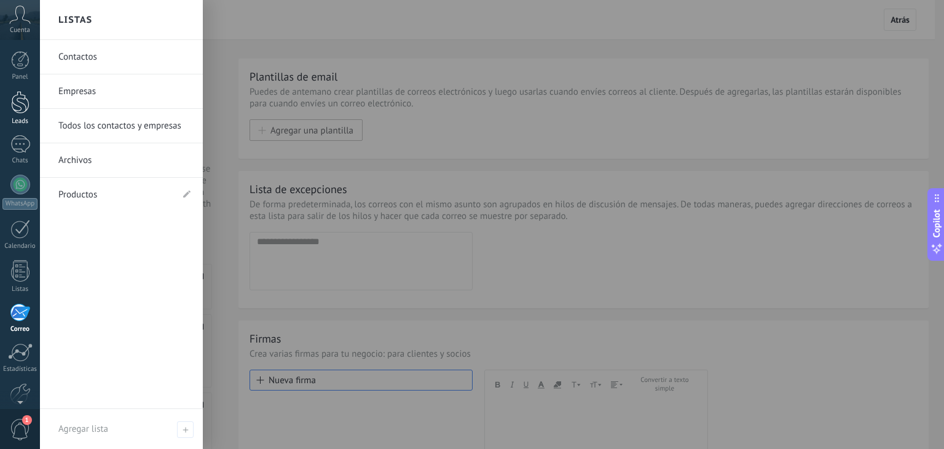
click at [22, 109] on div at bounding box center [20, 102] width 18 height 23
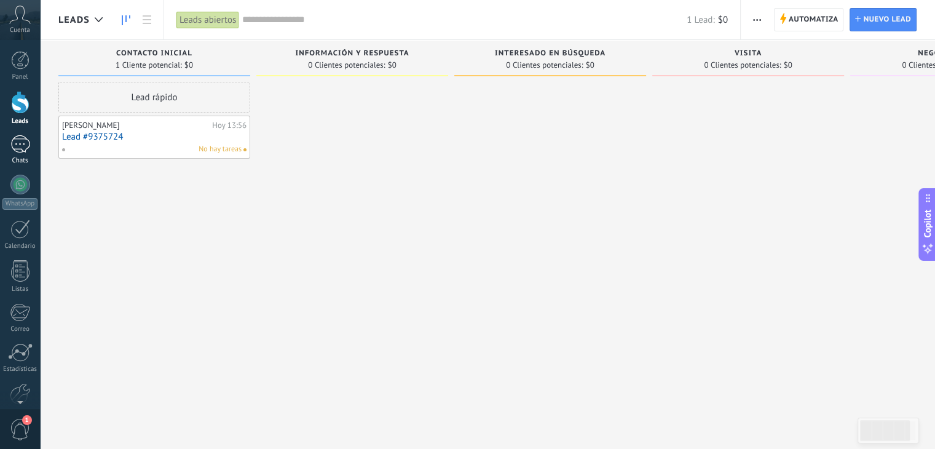
click at [25, 139] on div at bounding box center [20, 144] width 20 height 18
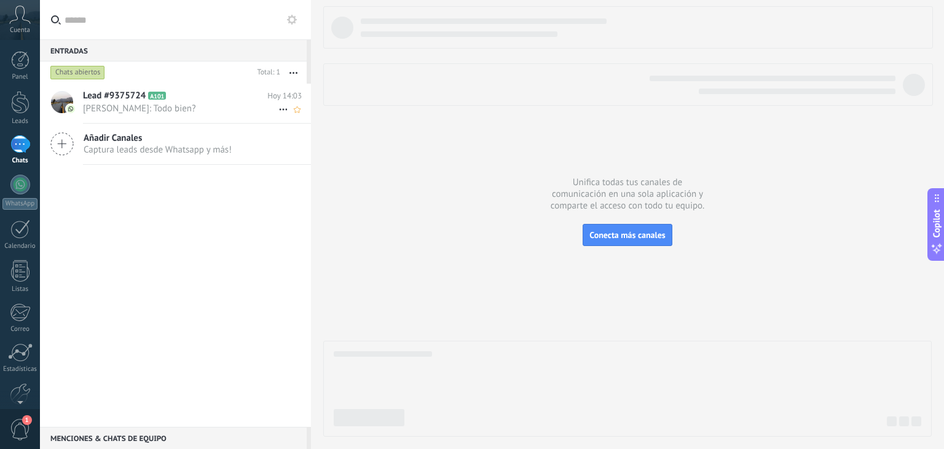
click at [279, 109] on use at bounding box center [283, 110] width 8 height 2
click at [315, 111] on span "Conversación cerrada" at bounding box center [338, 115] width 84 height 25
click at [22, 66] on div at bounding box center [20, 60] width 18 height 18
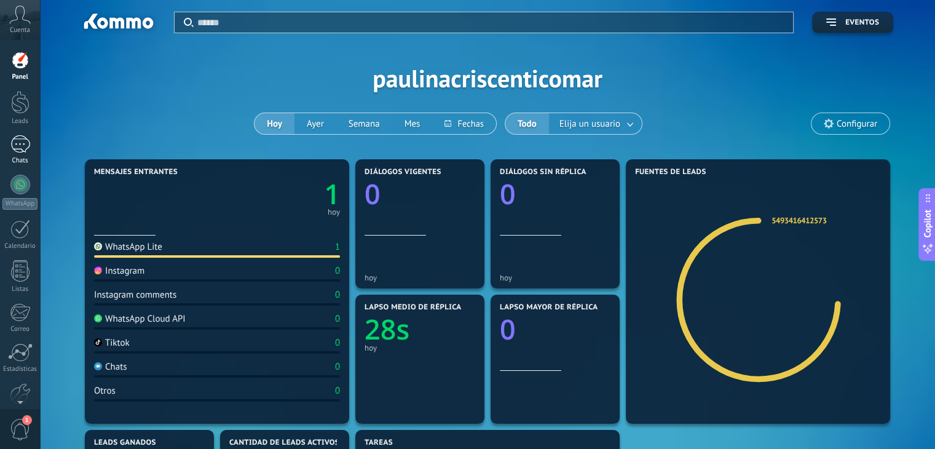
click at [22, 152] on div at bounding box center [20, 144] width 20 height 18
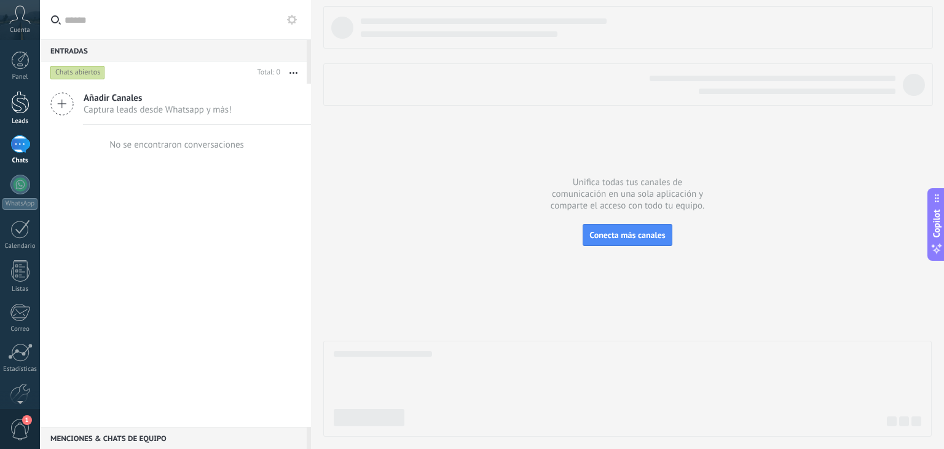
click at [20, 102] on div at bounding box center [20, 102] width 18 height 23
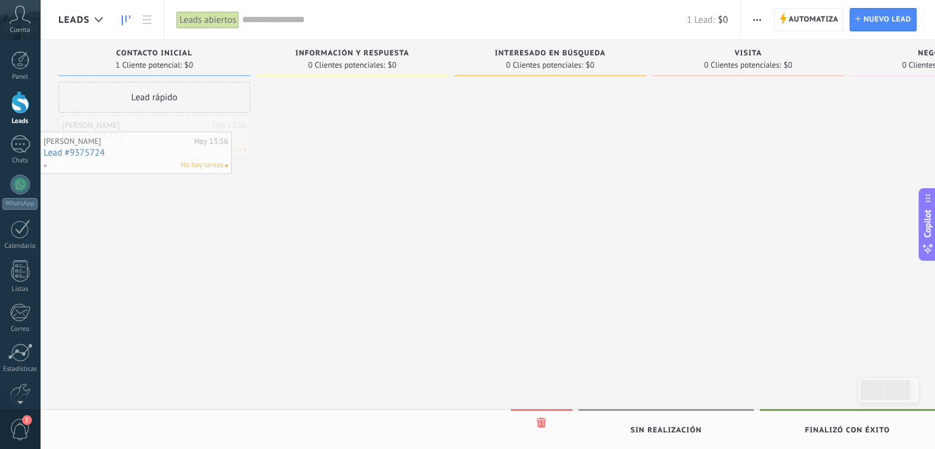
drag, startPoint x: 211, startPoint y: 140, endPoint x: 163, endPoint y: 131, distance: 49.3
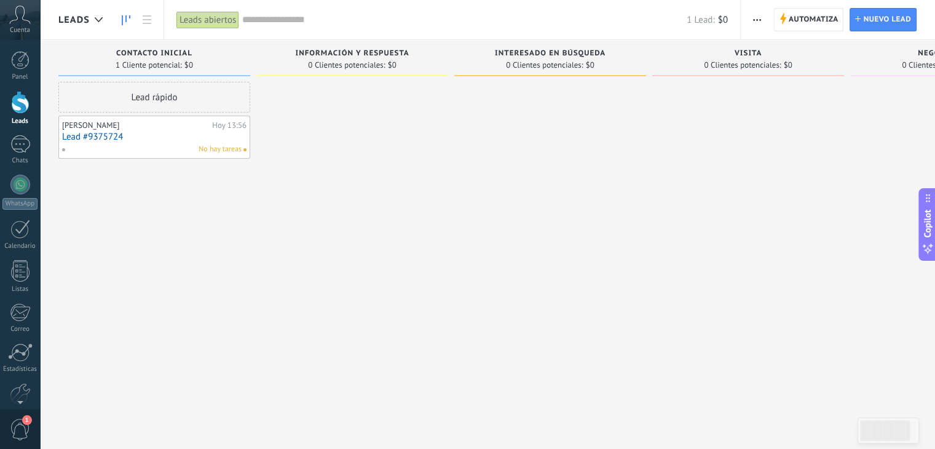
click at [237, 126] on div "Hoy 13:56" at bounding box center [229, 125] width 34 height 10
click at [98, 139] on link "Lead #9375724" at bounding box center [154, 137] width 184 height 10
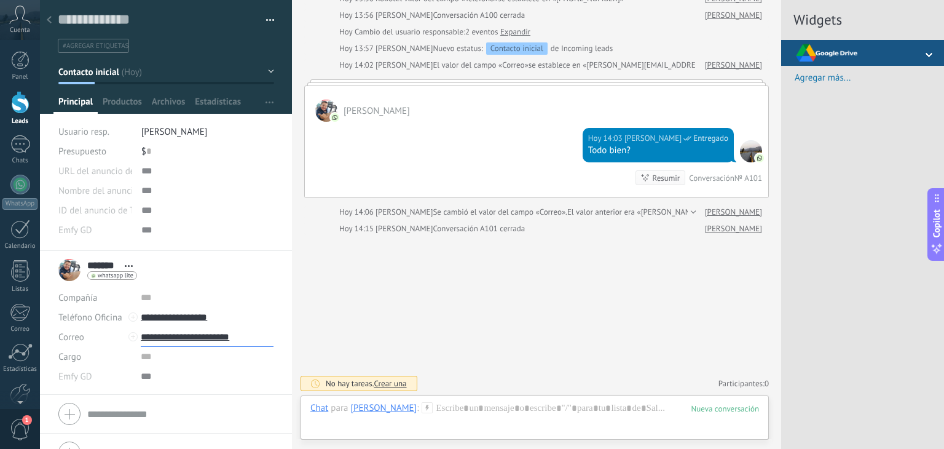
click at [171, 339] on input "**********" at bounding box center [207, 337] width 133 height 20
click at [170, 360] on div "Correo" at bounding box center [170, 357] width 58 height 21
click at [220, 335] on input "**********" at bounding box center [207, 337] width 133 height 20
click at [179, 360] on div "Correo" at bounding box center [170, 357] width 58 height 21
click at [12, 144] on div "1" at bounding box center [20, 144] width 20 height 18
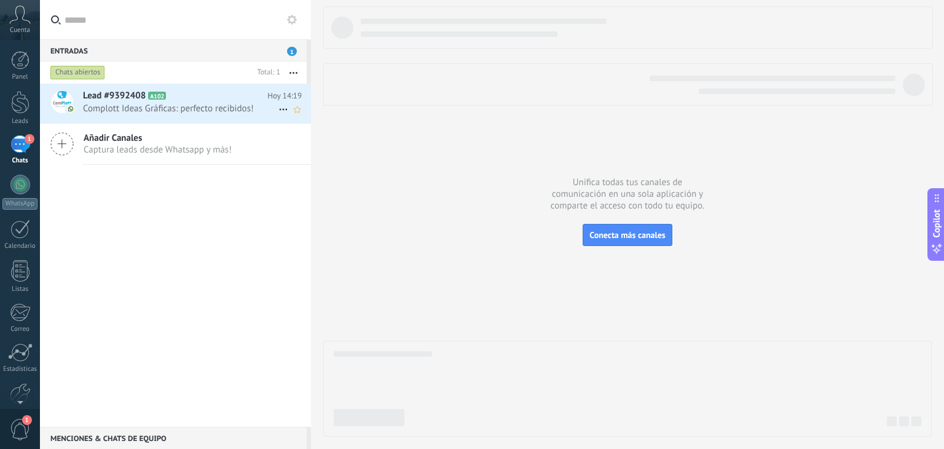
click at [112, 110] on span "Complott Ideas Gráficas: perfecto recibidos!" at bounding box center [180, 109] width 195 height 12
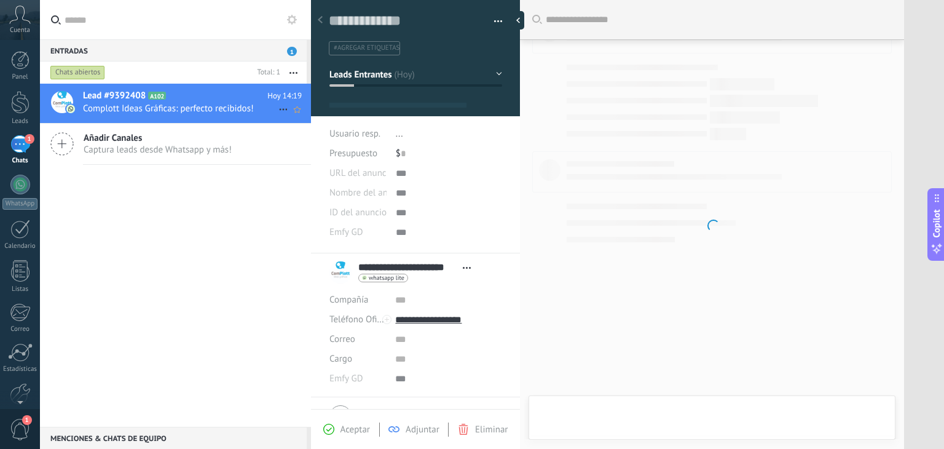
scroll to position [18, 0]
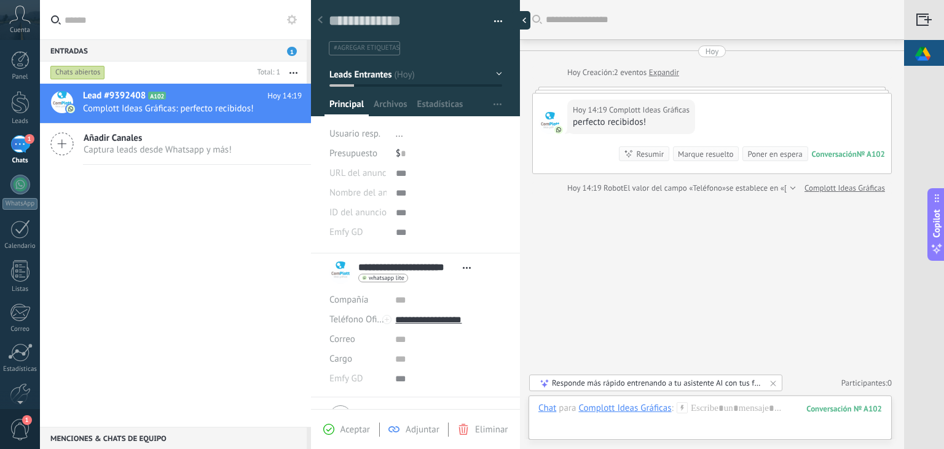
click at [519, 22] on div at bounding box center [521, 20] width 18 height 18
type textarea "**********"
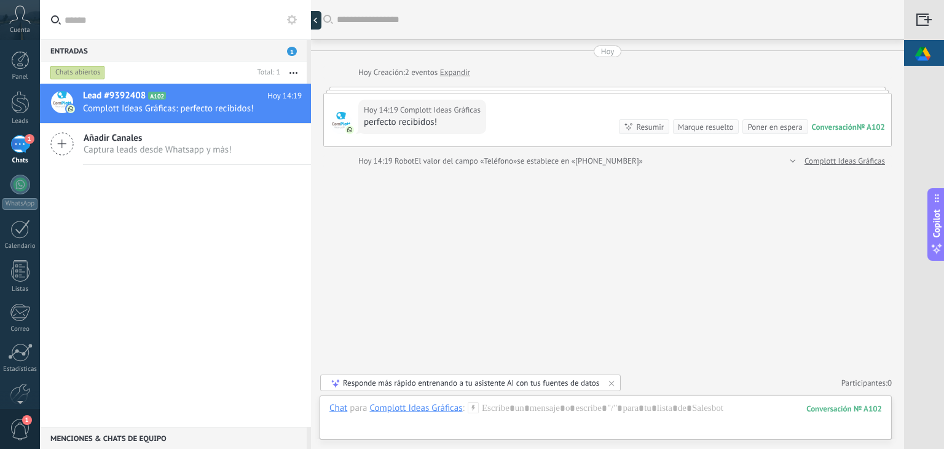
scroll to position [12, 0]
click at [504, 406] on div at bounding box center [605, 420] width 553 height 37
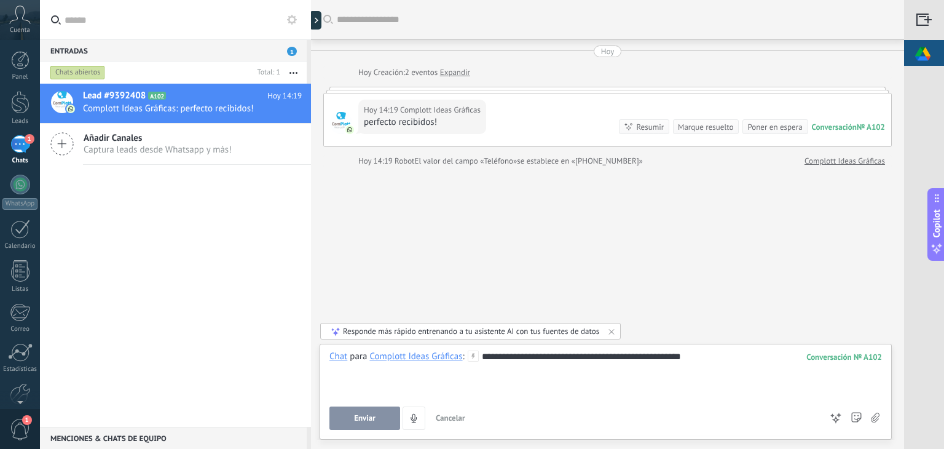
click at [371, 415] on span "Enviar" at bounding box center [365, 418] width 22 height 9
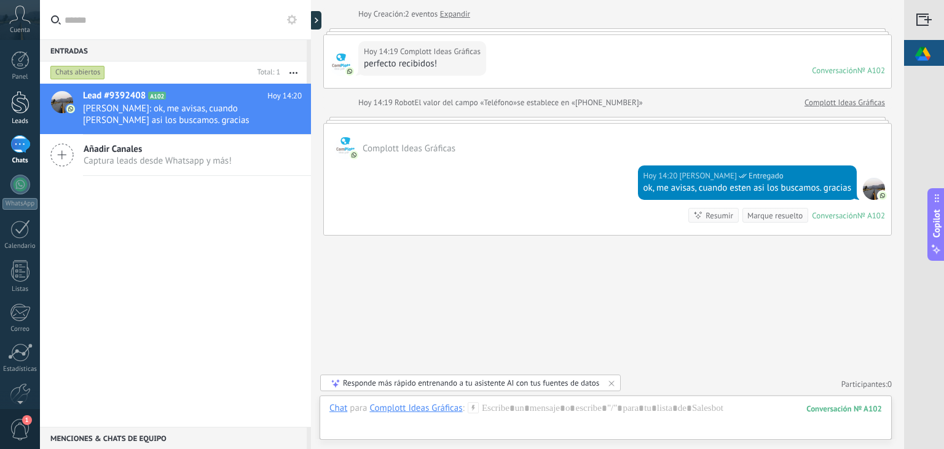
click at [22, 106] on div at bounding box center [20, 102] width 18 height 23
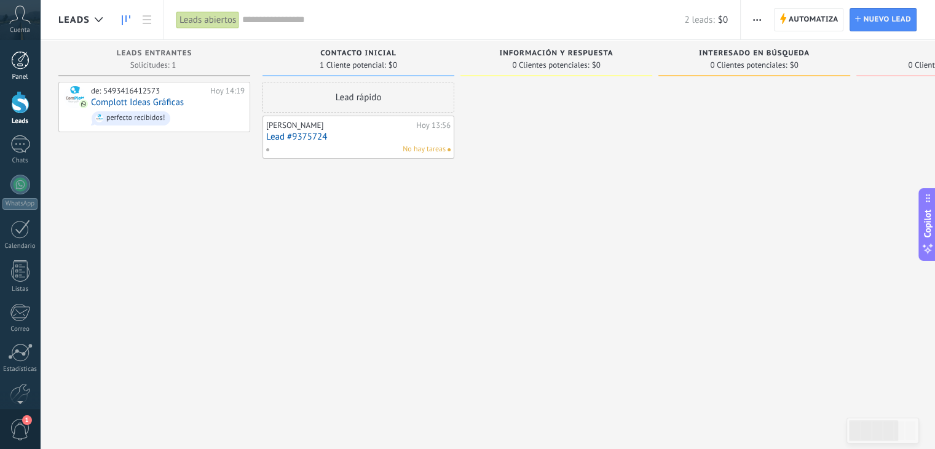
click at [18, 63] on div at bounding box center [20, 60] width 18 height 18
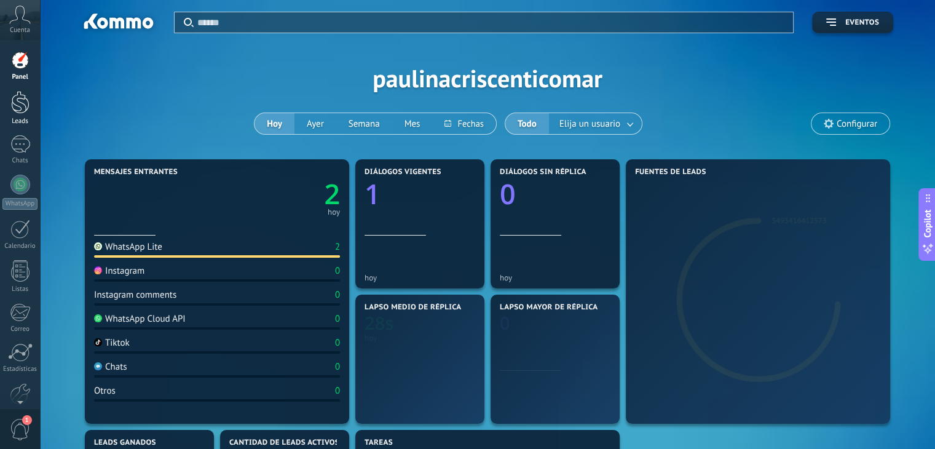
click at [28, 99] on div at bounding box center [20, 102] width 18 height 23
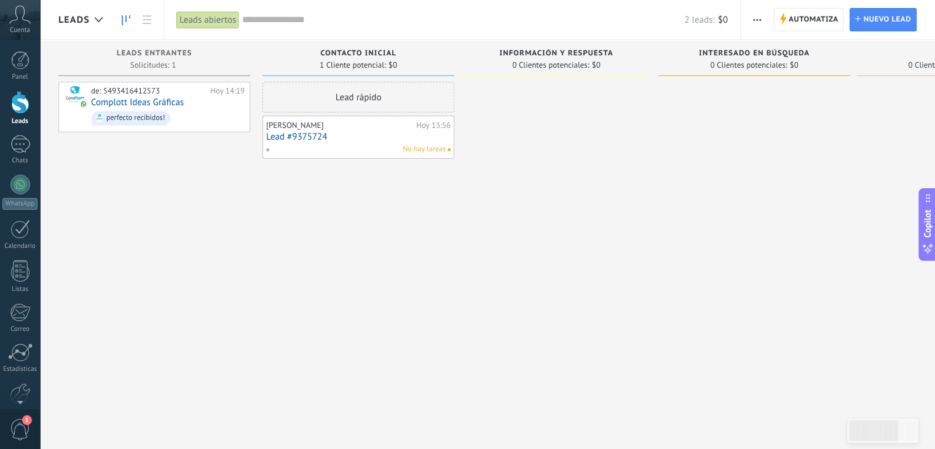
click at [757, 24] on span "button" at bounding box center [757, 19] width 8 height 23
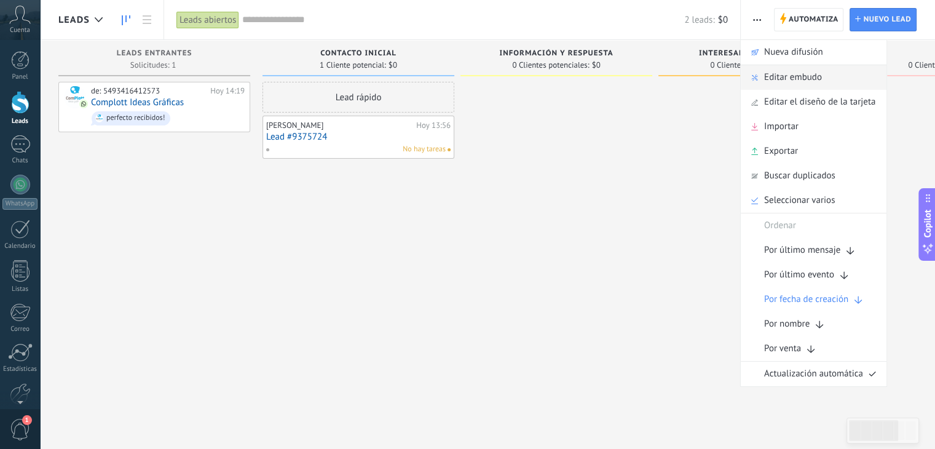
click at [770, 81] on span "Editar embudo" at bounding box center [793, 77] width 58 height 25
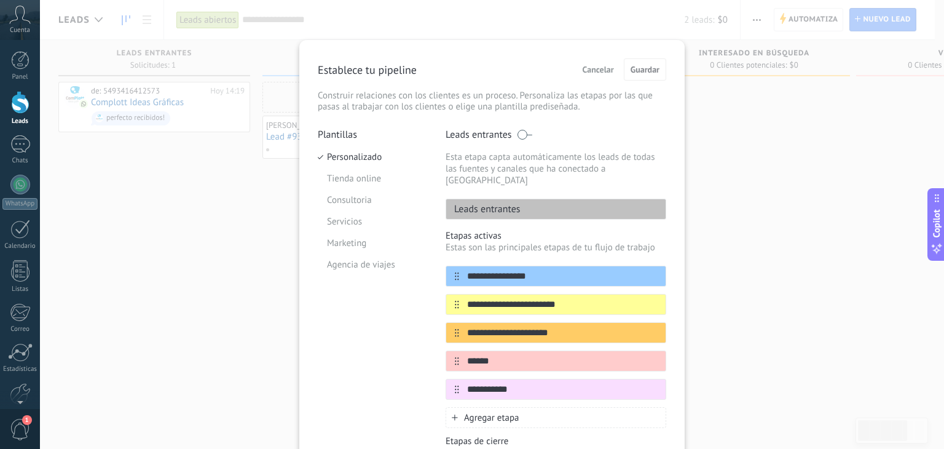
click at [481, 412] on span "Agregar etapa" at bounding box center [491, 418] width 55 height 12
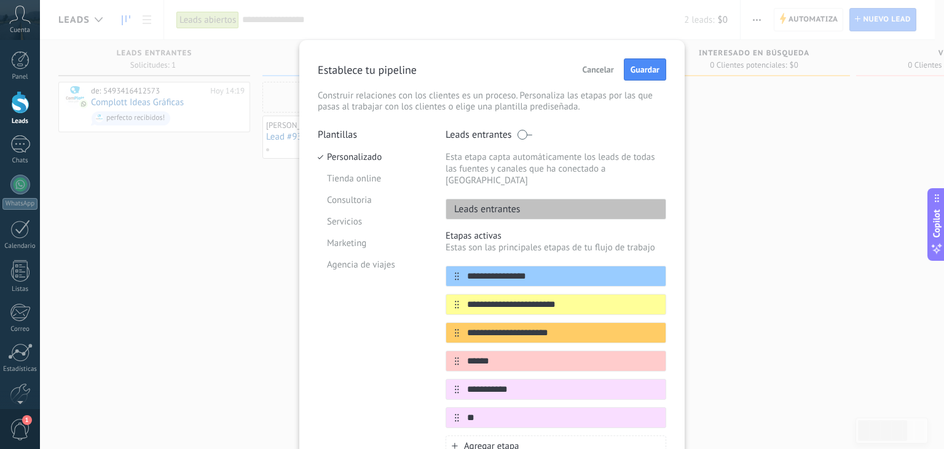
type input "*"
type input "******"
click at [641, 413] on icon at bounding box center [642, 416] width 7 height 7
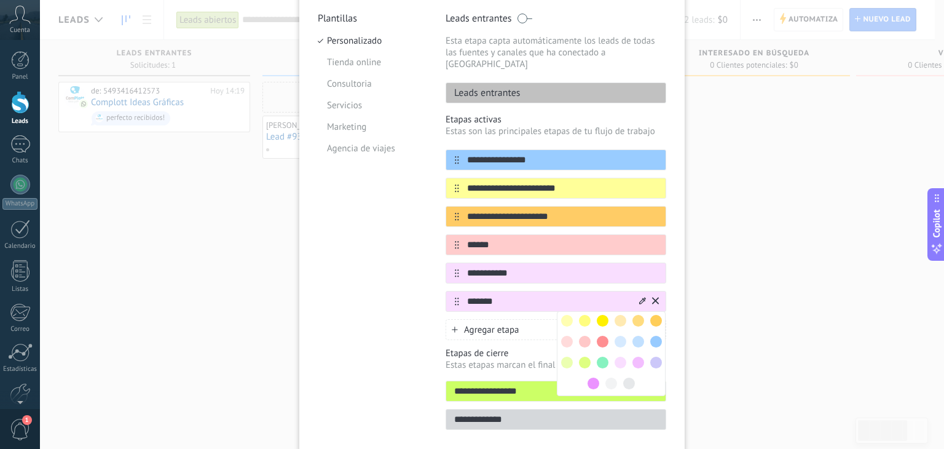
scroll to position [123, 0]
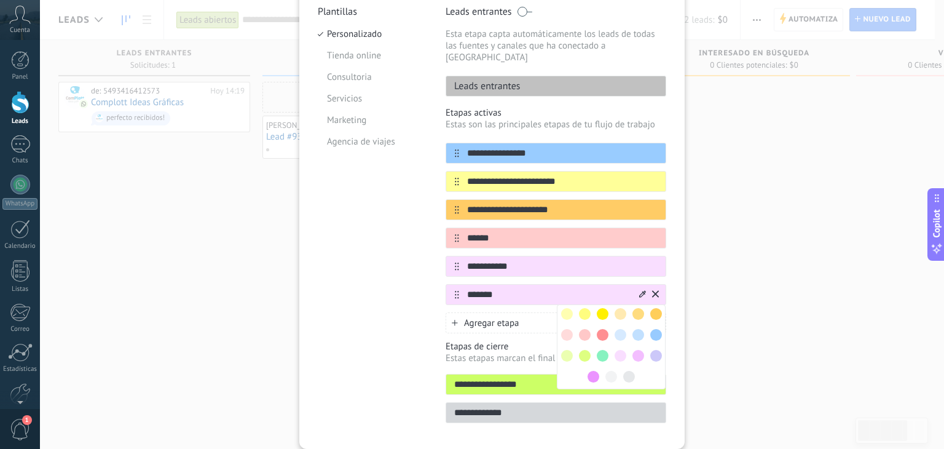
click at [627, 371] on span at bounding box center [629, 377] width 12 height 12
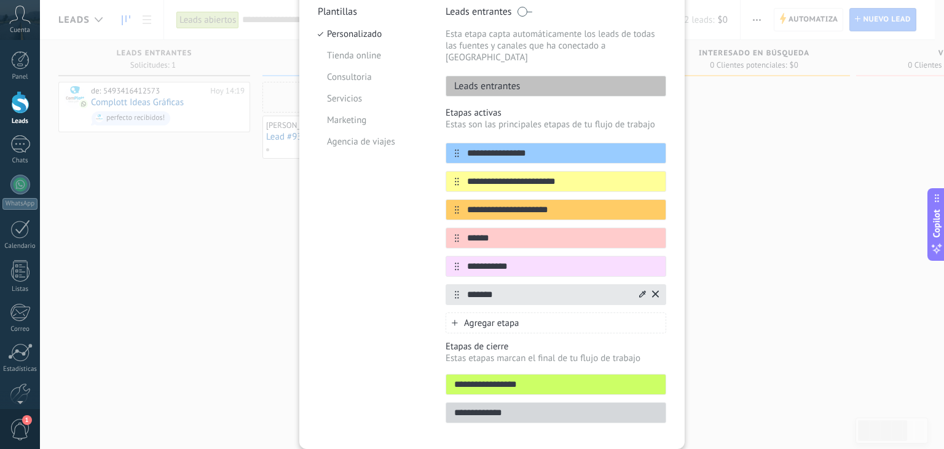
click at [726, 301] on div "**********" at bounding box center [492, 224] width 904 height 449
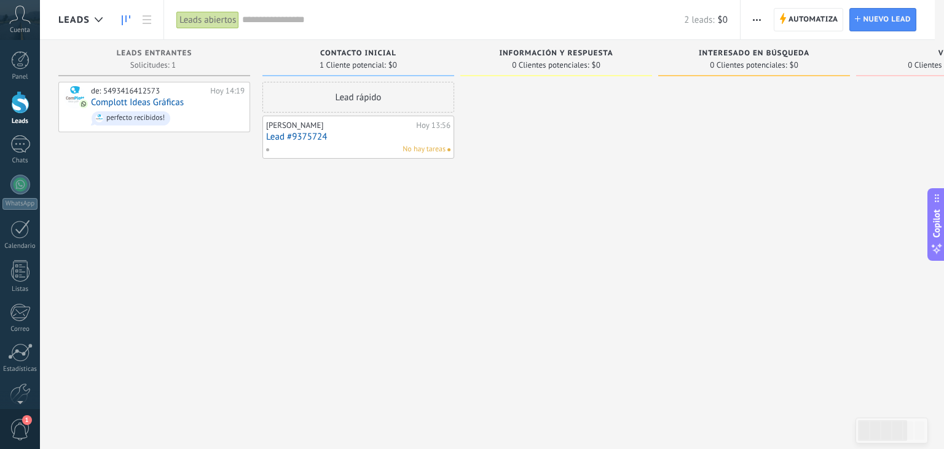
scroll to position [0, 0]
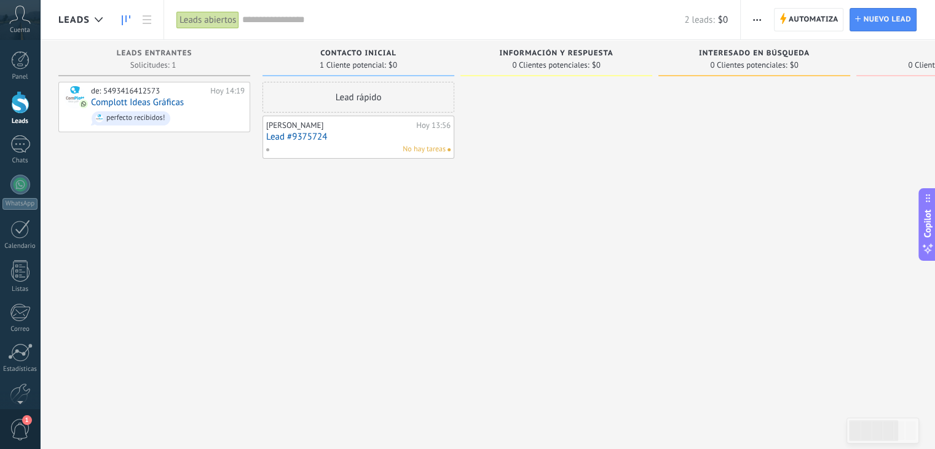
click at [762, 19] on button "button" at bounding box center [757, 19] width 18 height 23
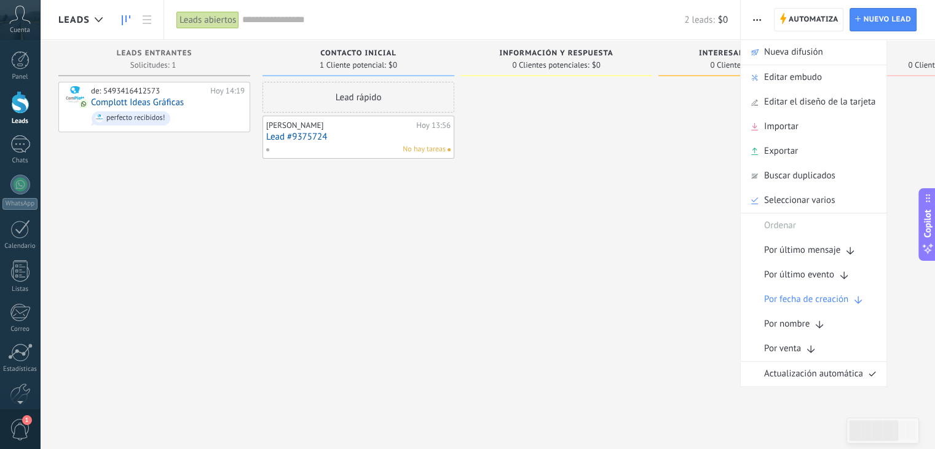
click at [592, 175] on div at bounding box center [556, 226] width 192 height 288
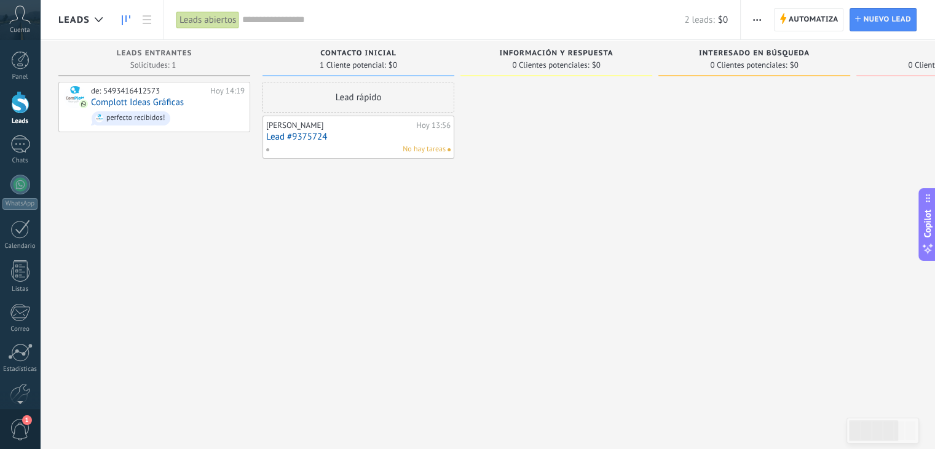
click at [685, 217] on div at bounding box center [754, 226] width 192 height 288
click at [178, 218] on div "de: 5493416412573 [DATE] 14:19 Complott Ideas Gráficas perfecto recibidos!" at bounding box center [154, 226] width 192 height 288
click at [20, 147] on div "1" at bounding box center [20, 144] width 20 height 18
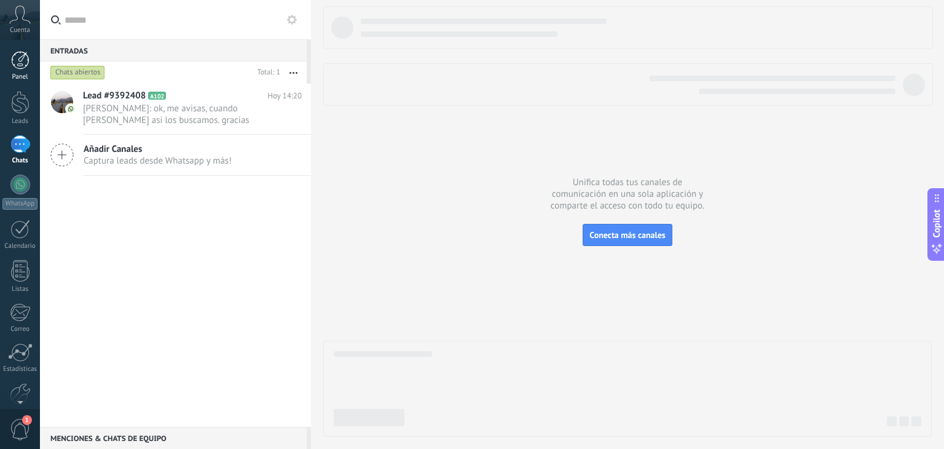
click at [22, 67] on div at bounding box center [20, 60] width 18 height 18
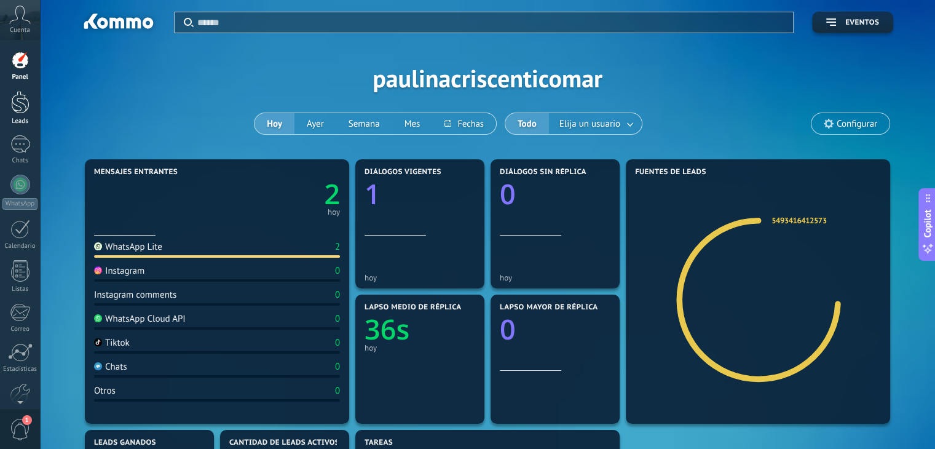
click at [22, 104] on div at bounding box center [20, 102] width 18 height 23
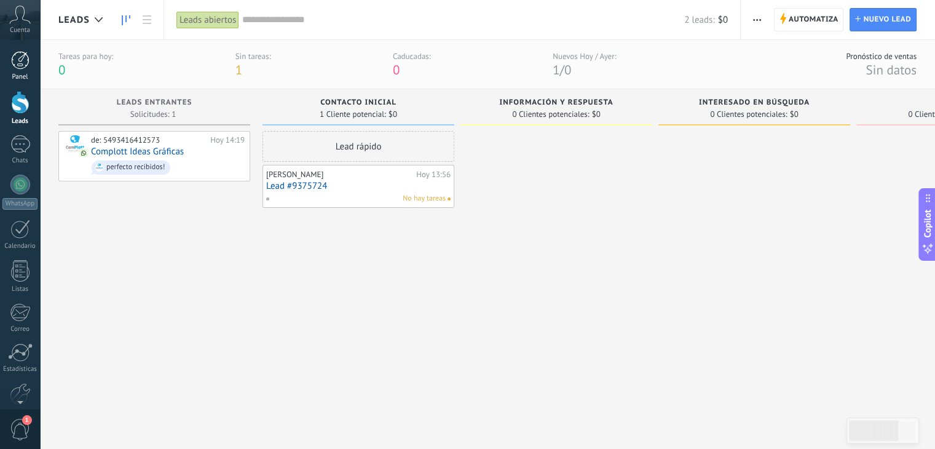
click at [22, 63] on div at bounding box center [20, 60] width 18 height 18
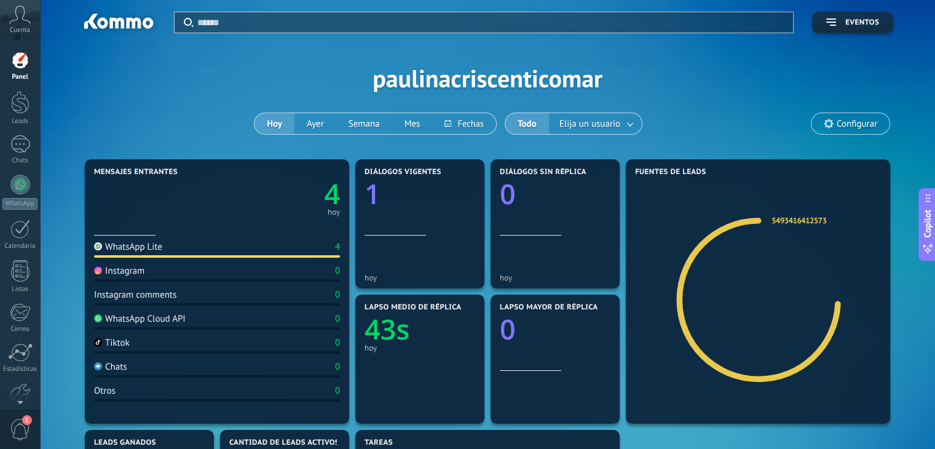
click at [127, 252] on div "WhatsApp Lite" at bounding box center [128, 247] width 68 height 12
click at [18, 106] on div at bounding box center [20, 102] width 18 height 23
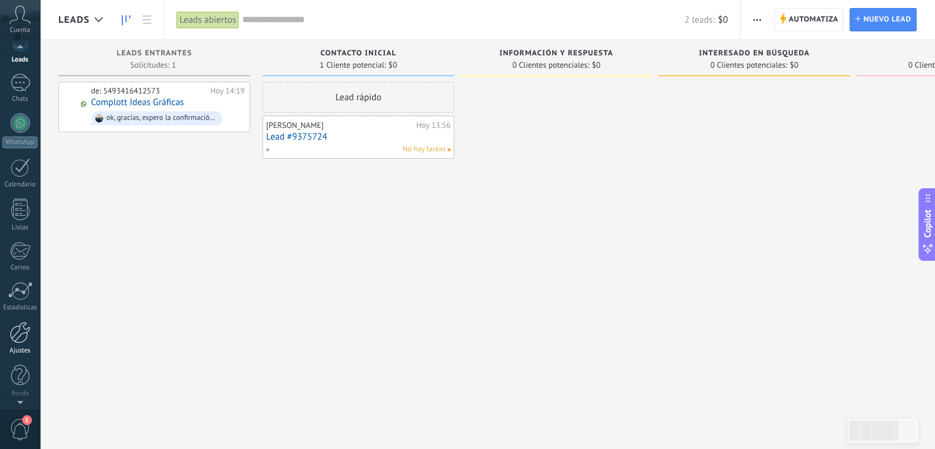
scroll to position [62, 0]
click at [23, 338] on div at bounding box center [20, 332] width 21 height 22
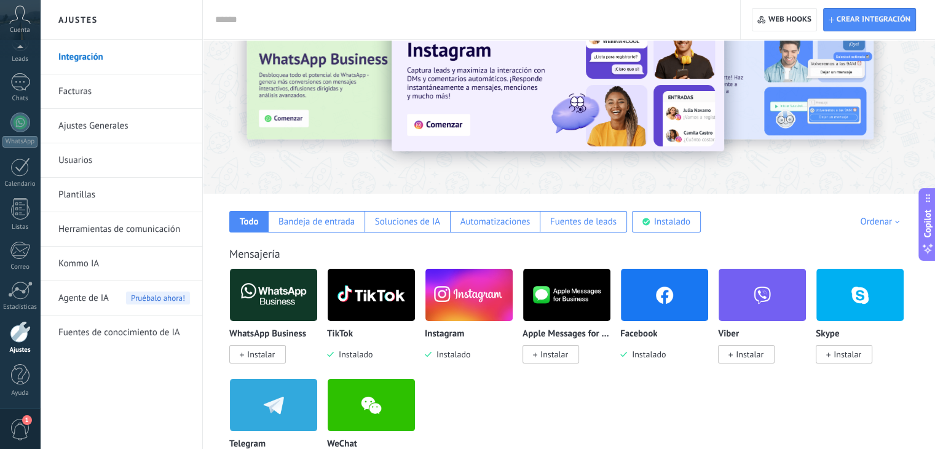
scroll to position [184, 0]
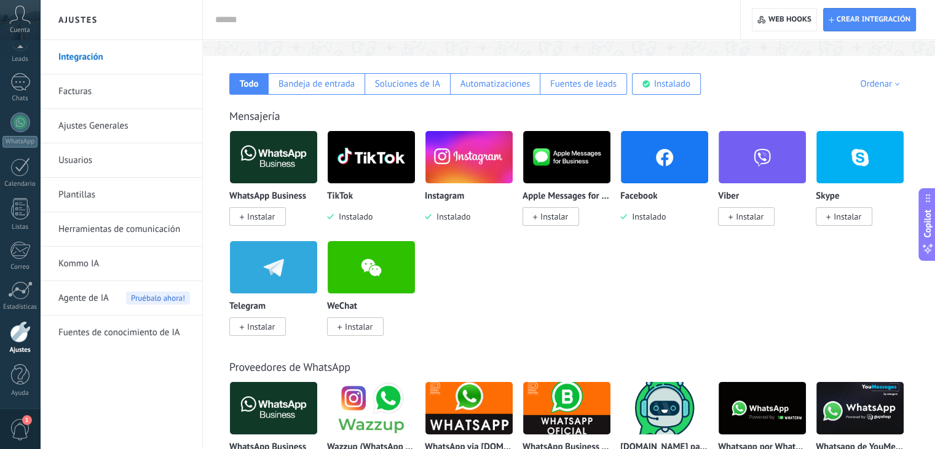
click at [459, 159] on img at bounding box center [468, 157] width 87 height 60
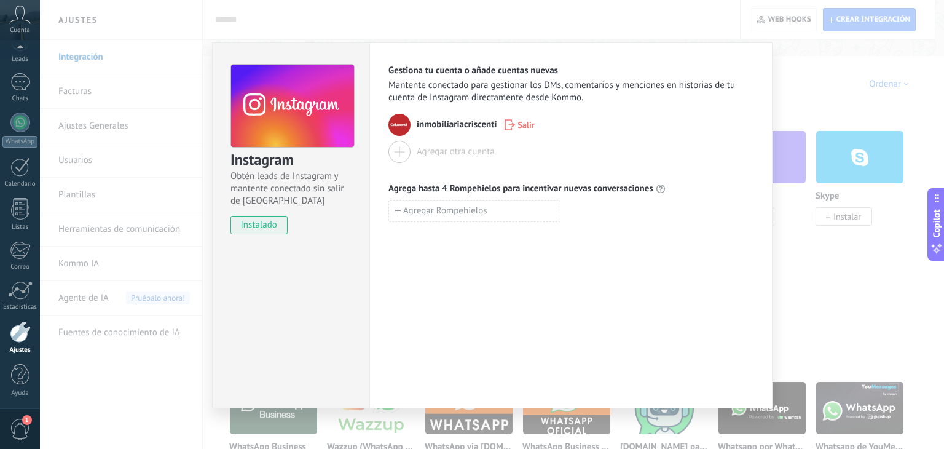
click at [822, 82] on div "Instagram Obtén leads de Instagram y mantente conectado sin salir de Kommo inst…" at bounding box center [492, 224] width 904 height 449
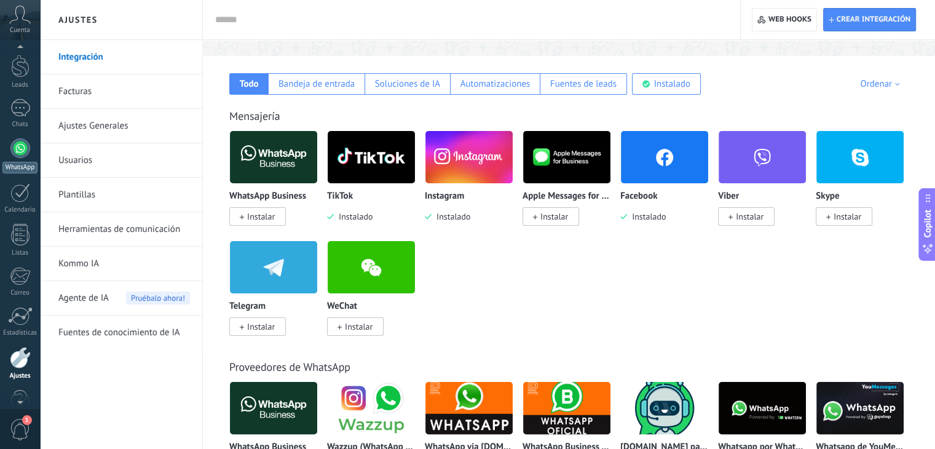
scroll to position [0, 0]
click at [22, 108] on div at bounding box center [20, 102] width 18 height 23
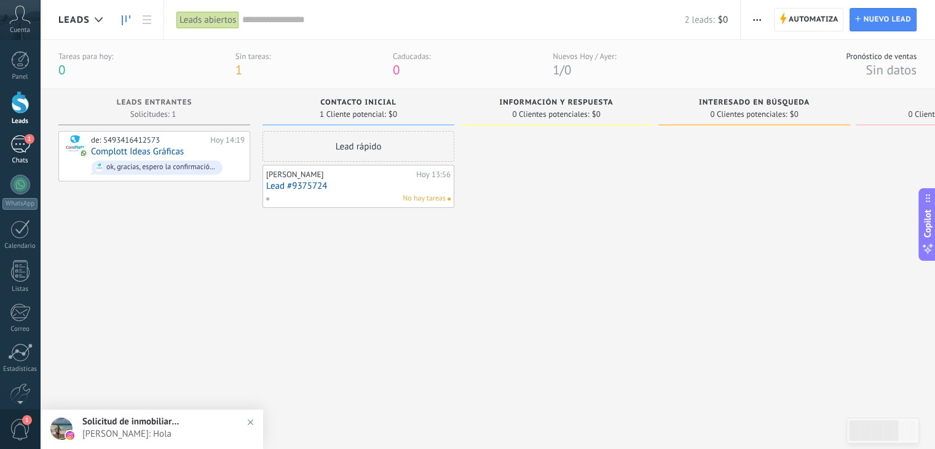
click at [19, 147] on div "1" at bounding box center [20, 144] width 20 height 18
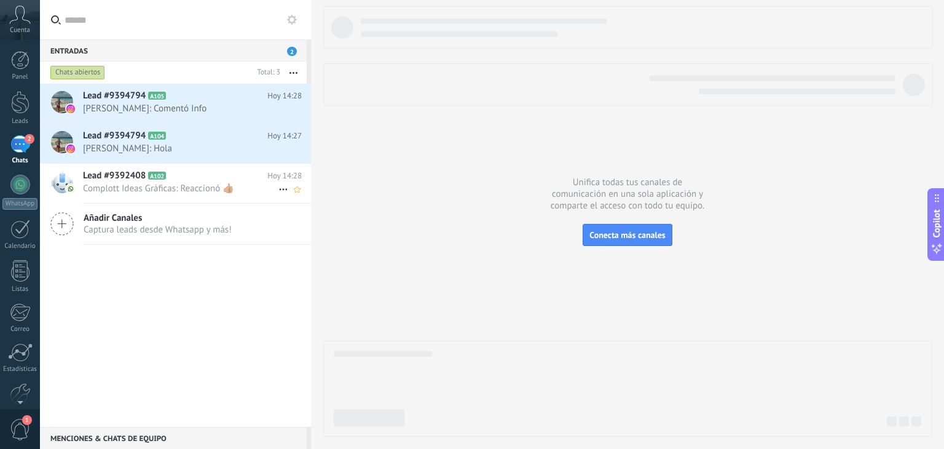
click at [157, 187] on span "Complott Ideas Gráficas: Reaccionó 👍🏼" at bounding box center [180, 189] width 195 height 12
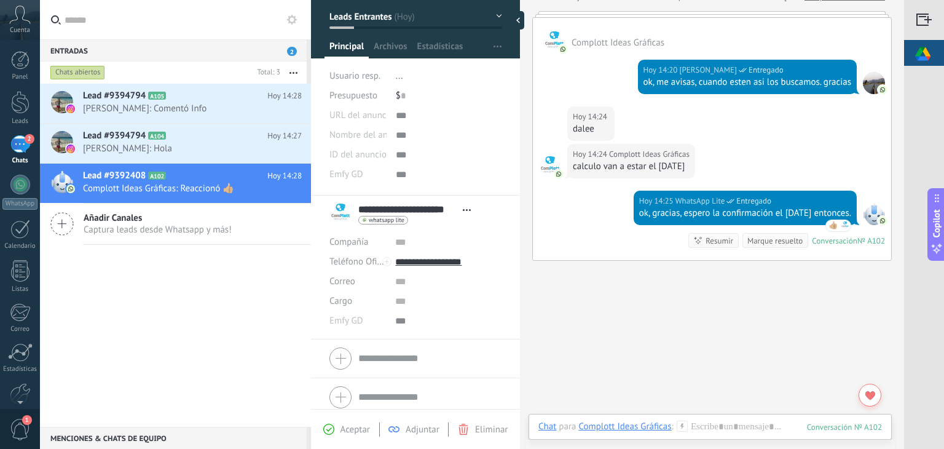
scroll to position [65, 0]
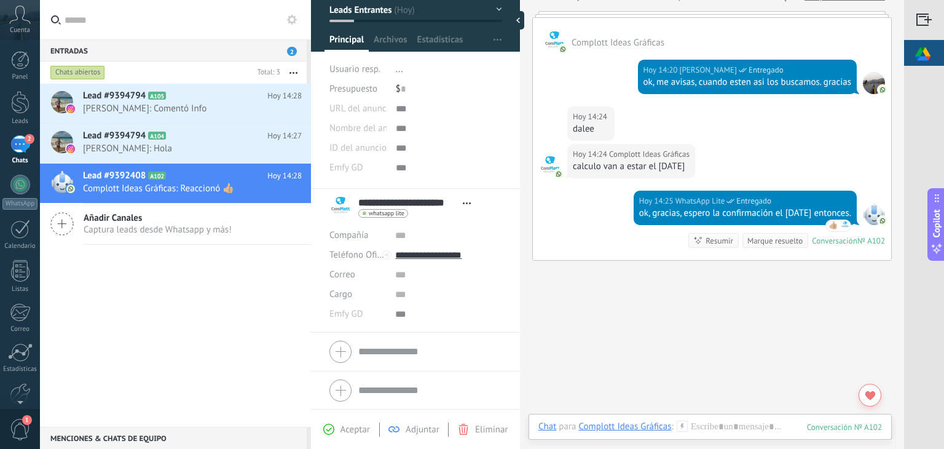
click at [155, 278] on div "Lead #9394794 A105 [DATE] 14:28 [PERSON_NAME]: Comentó Info Lead #9394794 A104 …" at bounding box center [175, 255] width 271 height 343
click at [184, 328] on div "Lead #9394794 A105 [DATE] 14:28 [PERSON_NAME]: Comentó Info Lead #9394794 A104 …" at bounding box center [175, 255] width 271 height 343
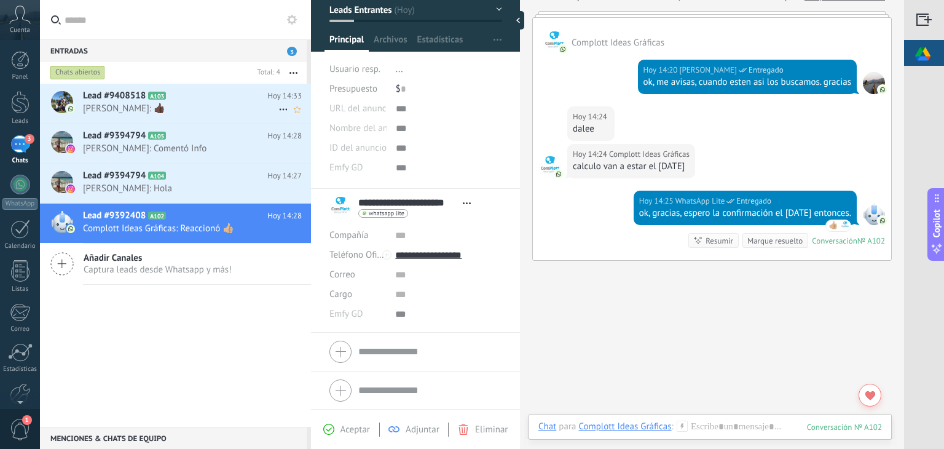
click at [170, 108] on span "[PERSON_NAME]: 👍🏿" at bounding box center [180, 109] width 195 height 12
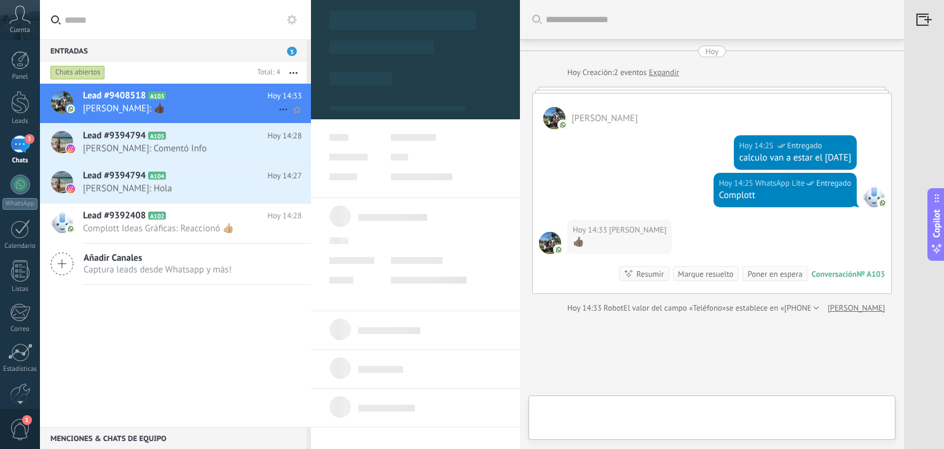
type textarea "**********"
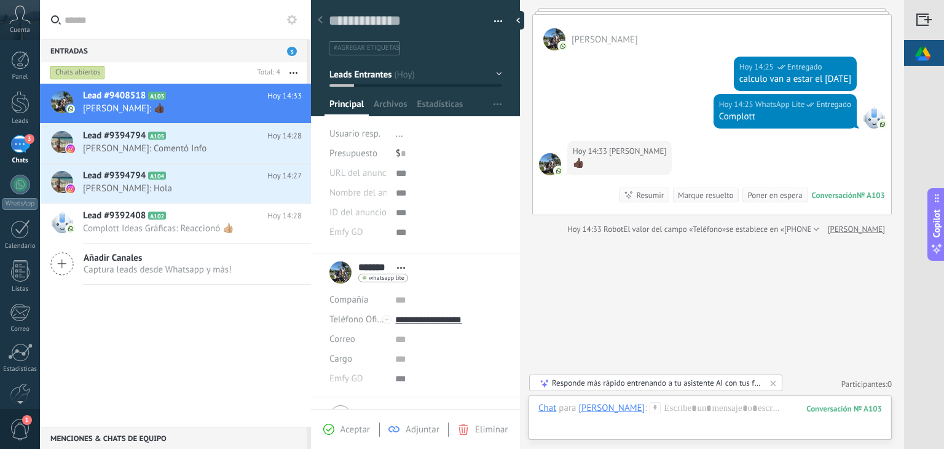
click at [157, 350] on div "Lead #9408518 A103 [DATE] 14:33 [PERSON_NAME]: 👍🏿 Lead #9394794 A105 [DATE] 14:…" at bounding box center [175, 255] width 271 height 343
click at [20, 138] on div "3" at bounding box center [20, 144] width 20 height 18
